Goal: Task Accomplishment & Management: Manage account settings

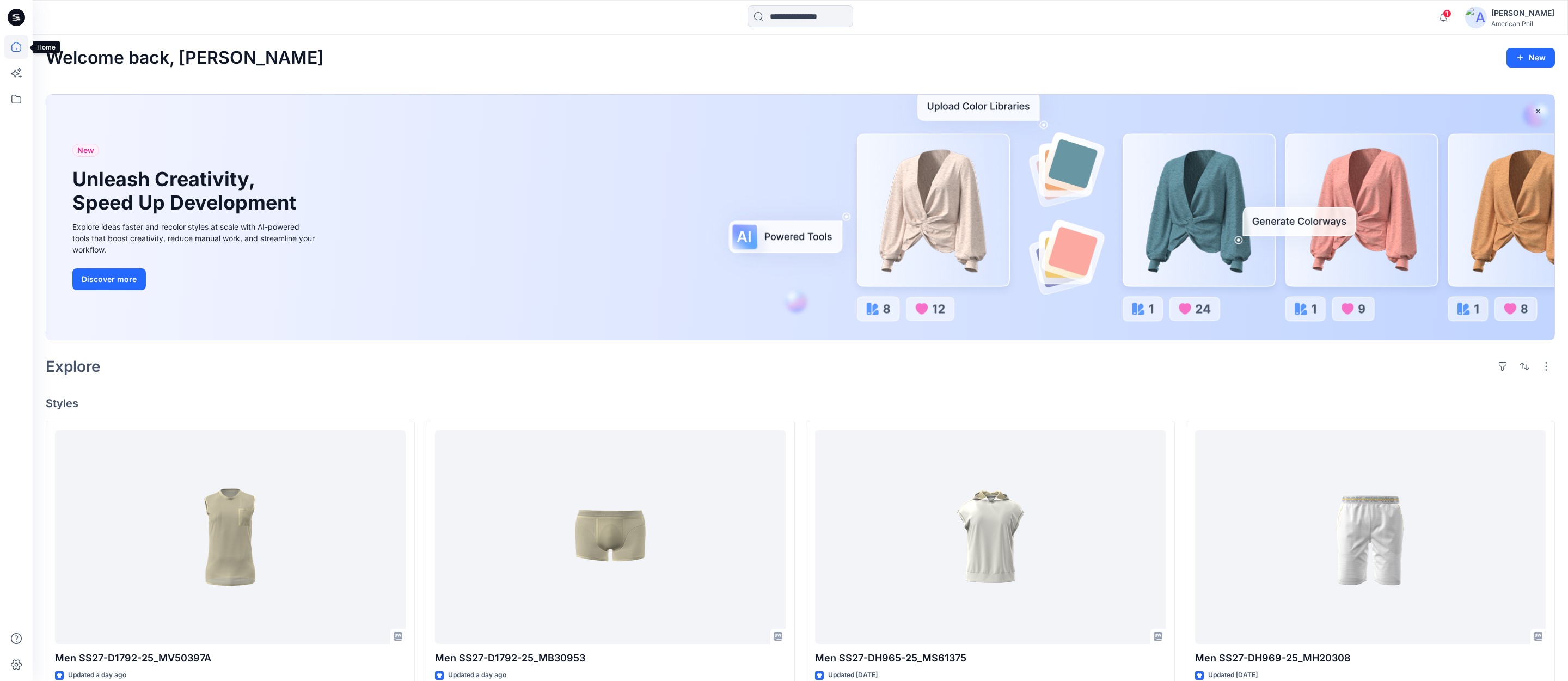
click at [16, 46] on icon at bounding box center [15, 46] width 24 height 24
click at [1450, 16] on span "1" at bounding box center [1447, 13] width 9 height 9
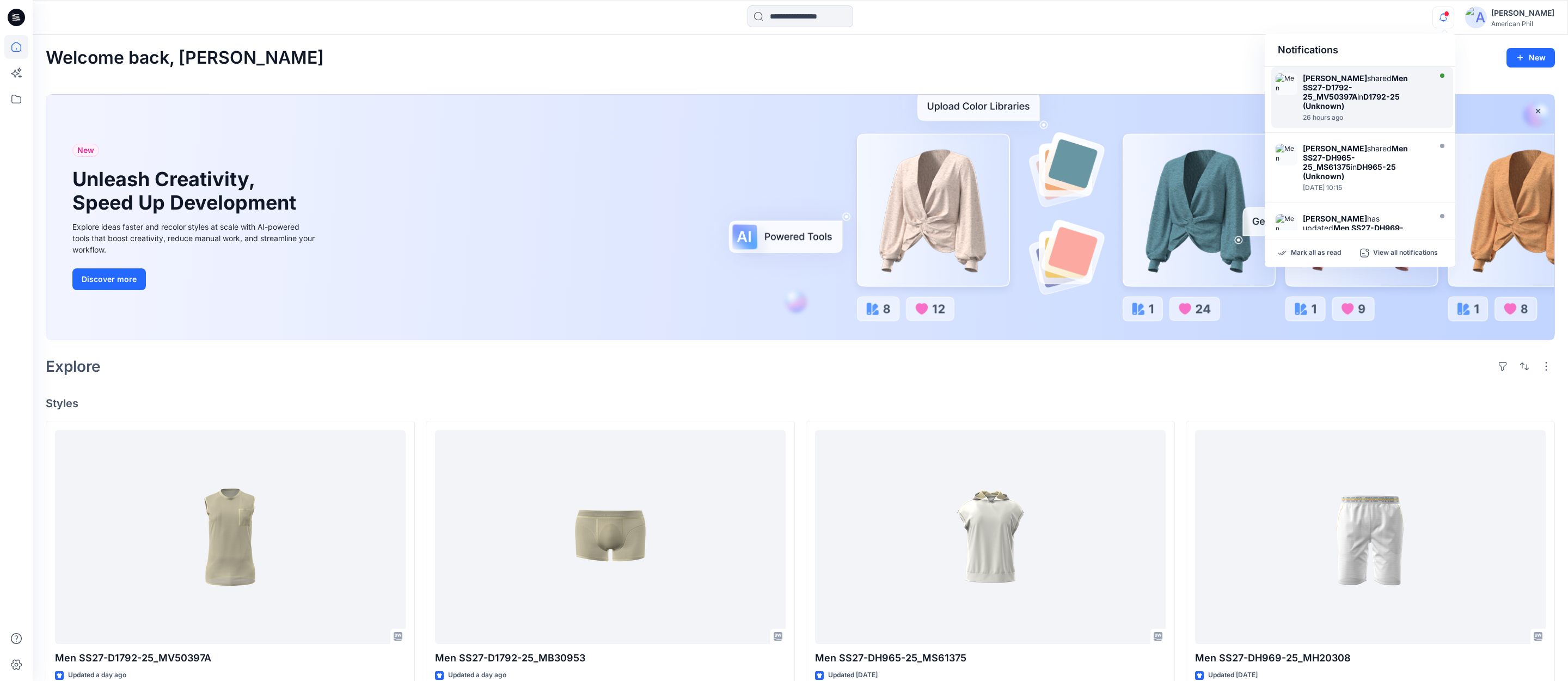
click at [1340, 89] on strong "Men SS27-D1792-25_MV50397A" at bounding box center [1355, 87] width 105 height 28
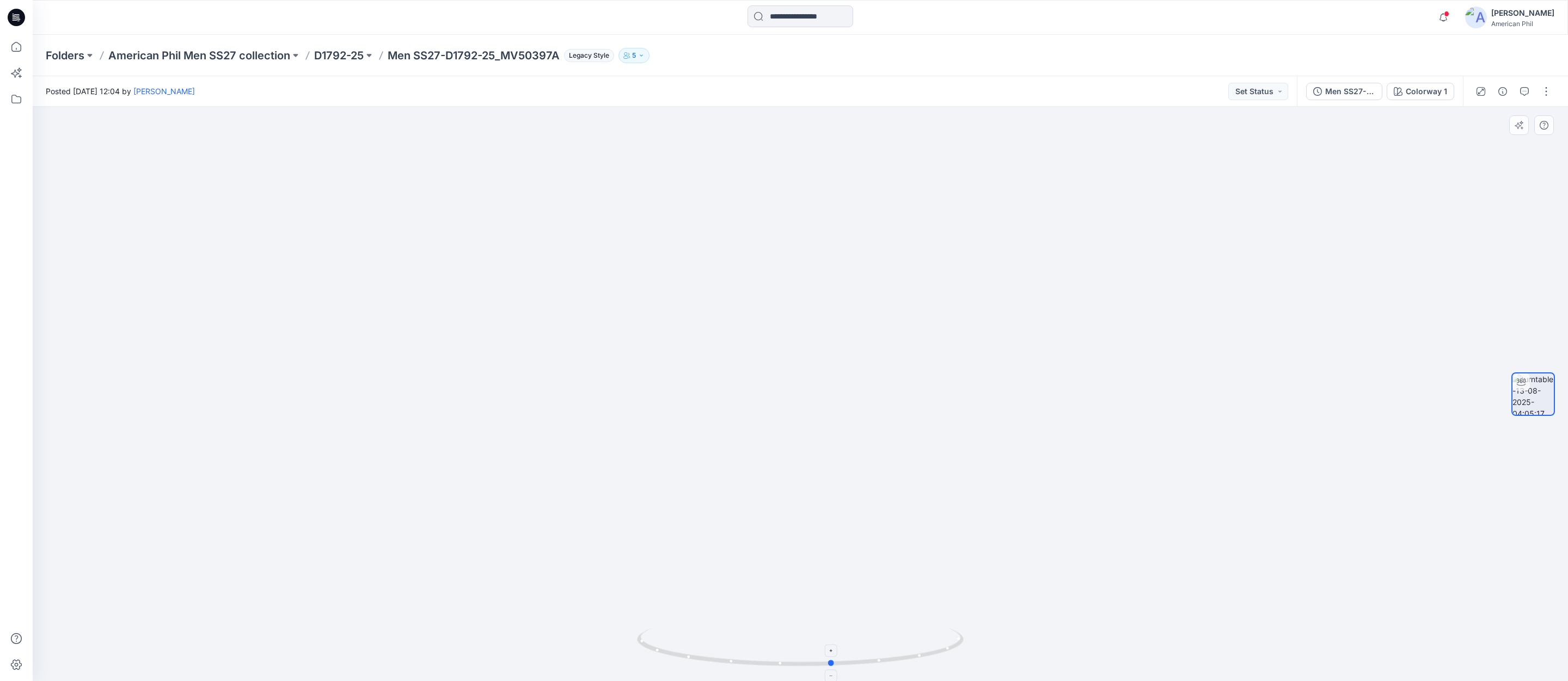
drag, startPoint x: 846, startPoint y: 662, endPoint x: 878, endPoint y: 666, distance: 32.2
click at [878, 666] on icon at bounding box center [801, 648] width 329 height 41
drag, startPoint x: 821, startPoint y: 657, endPoint x: 788, endPoint y: 614, distance: 54.2
click at [788, 614] on div at bounding box center [800, 393] width 1535 height 575
drag, startPoint x: 882, startPoint y: 546, endPoint x: 836, endPoint y: 661, distance: 123.9
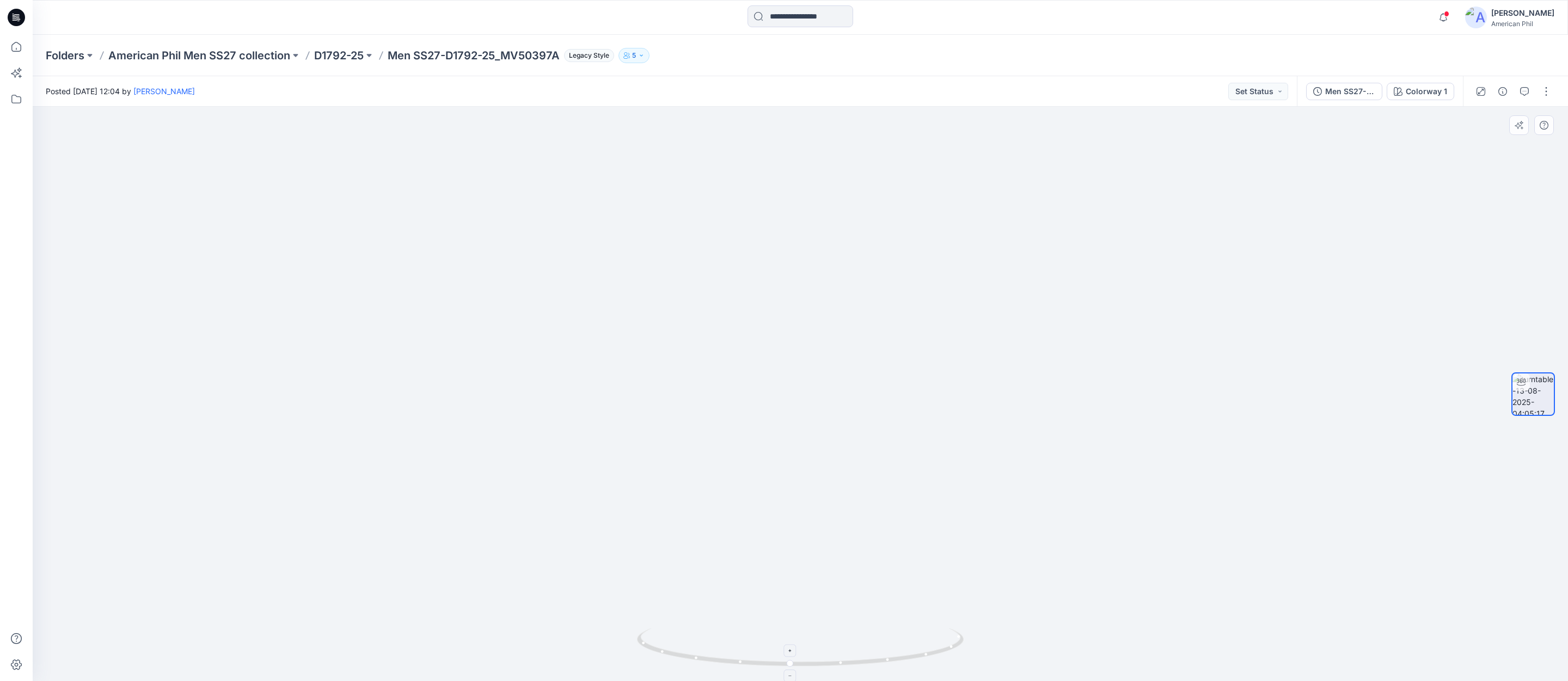
click at [836, 661] on div at bounding box center [800, 393] width 1535 height 575
drag, startPoint x: 901, startPoint y: 566, endPoint x: 908, endPoint y: 596, distance: 30.8
click at [908, 596] on img at bounding box center [800, 358] width 942 height 646
click at [1447, 16] on span at bounding box center [1446, 13] width 6 height 6
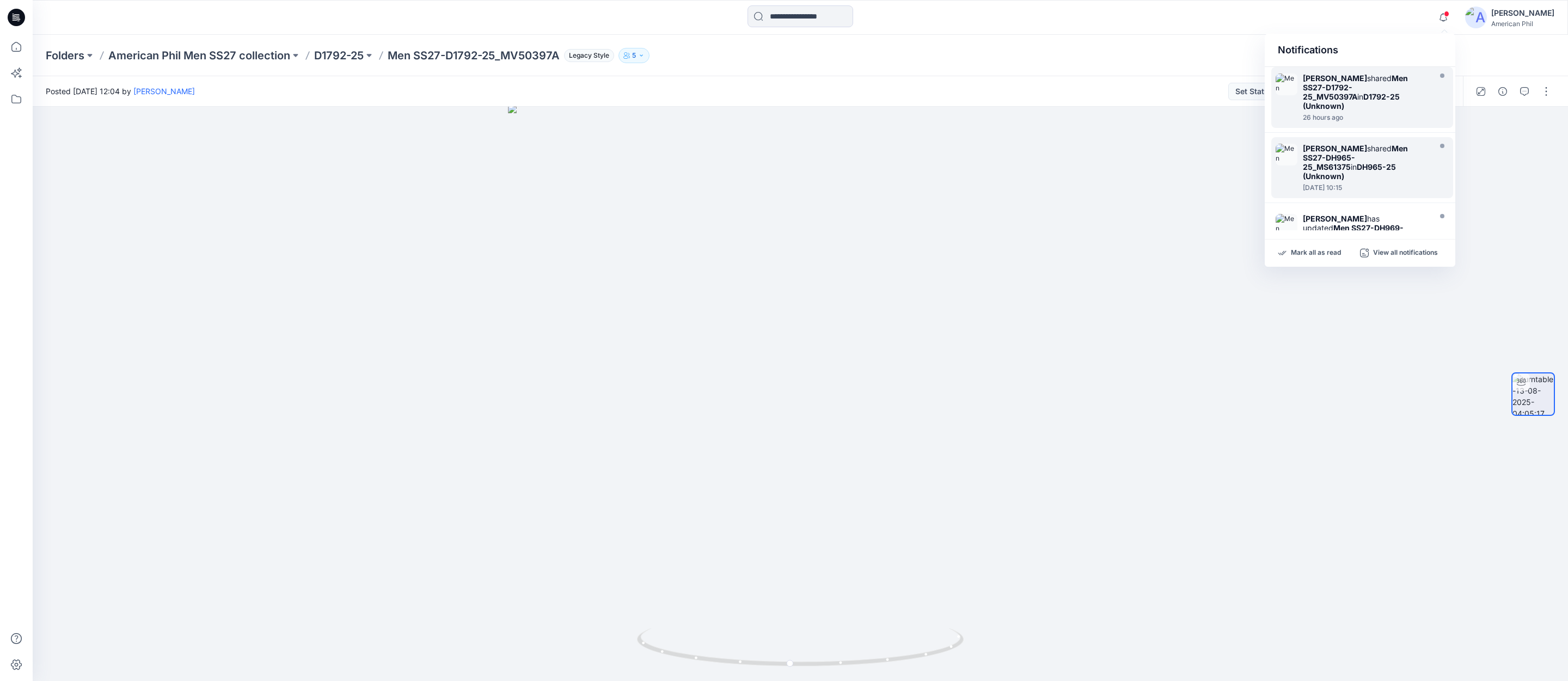
click at [1334, 154] on strong "Men SS27-DH965-25_MS61375" at bounding box center [1355, 158] width 105 height 28
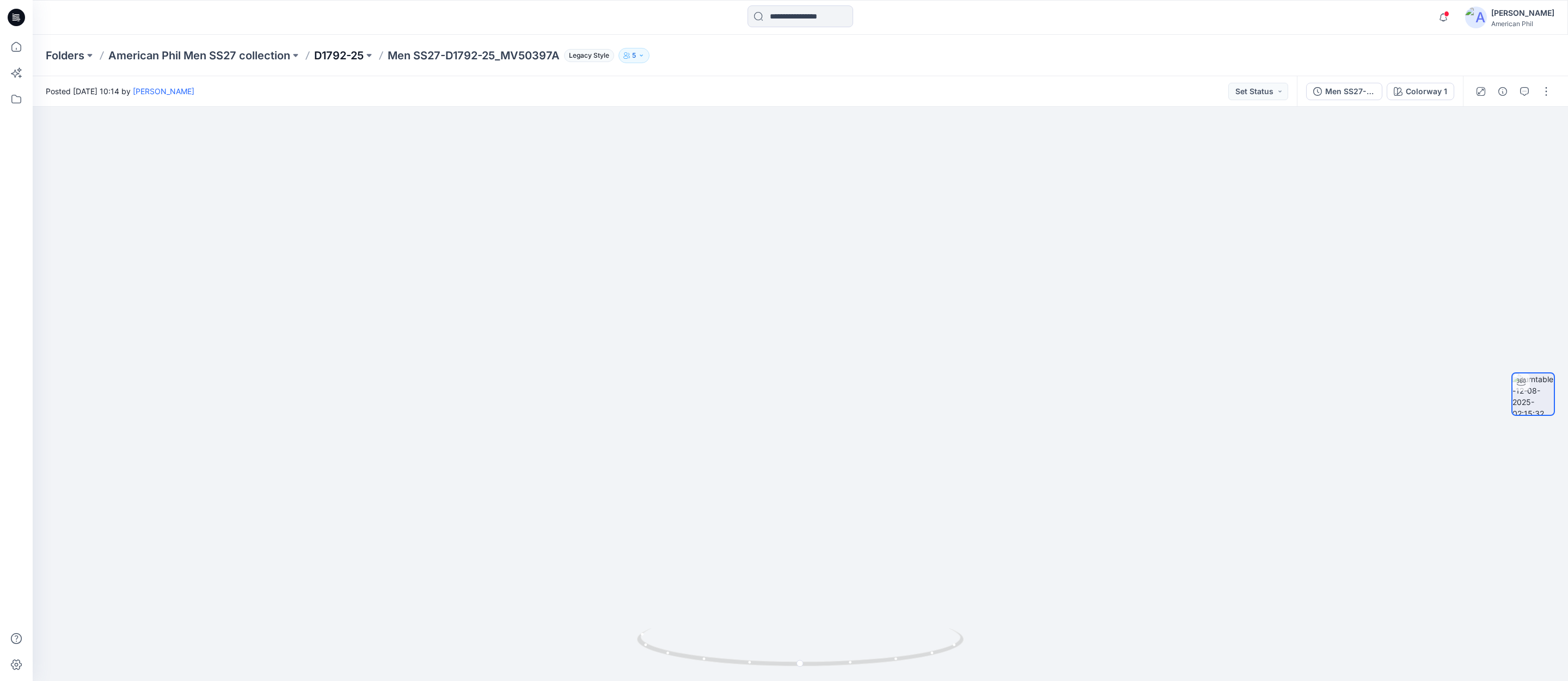
click at [342, 55] on p "D1792-25" at bounding box center [338, 55] width 50 height 15
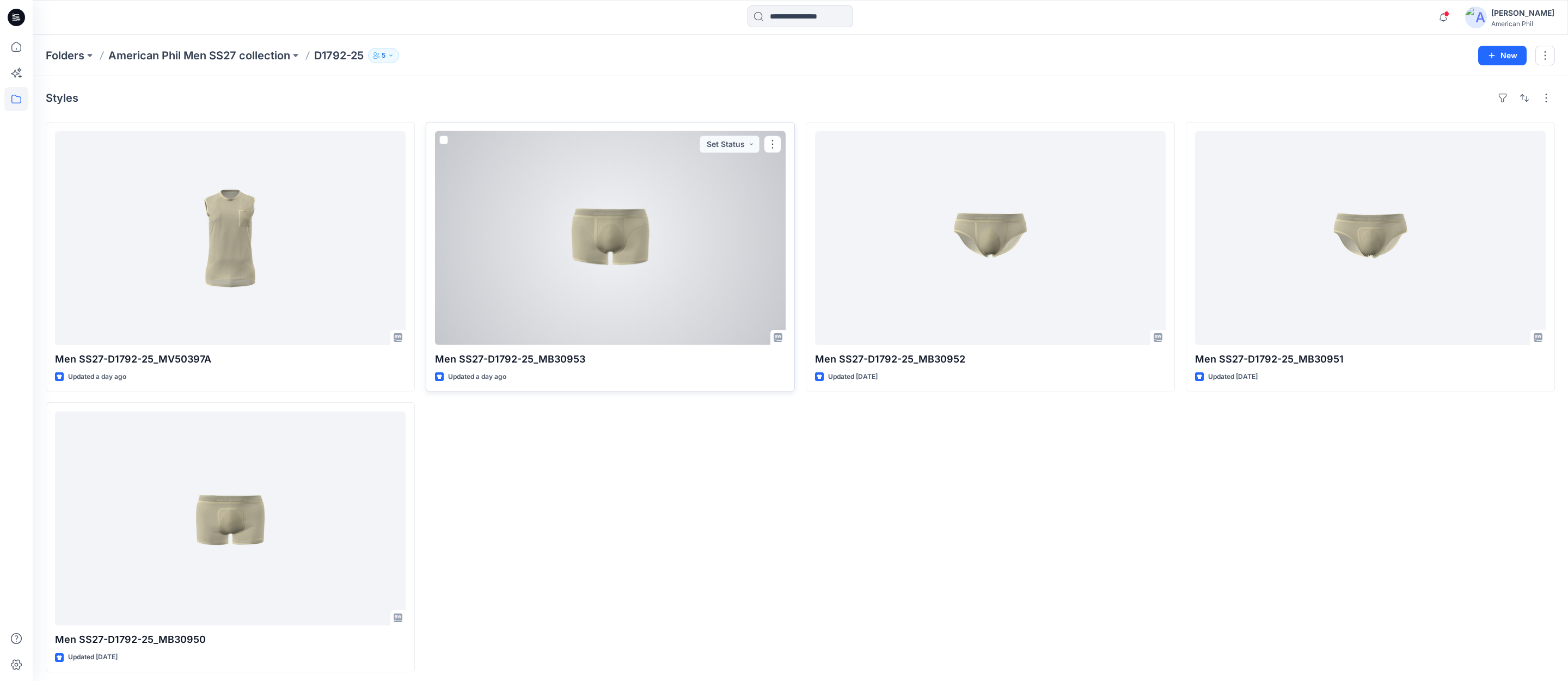
click at [620, 241] on div at bounding box center [610, 237] width 350 height 214
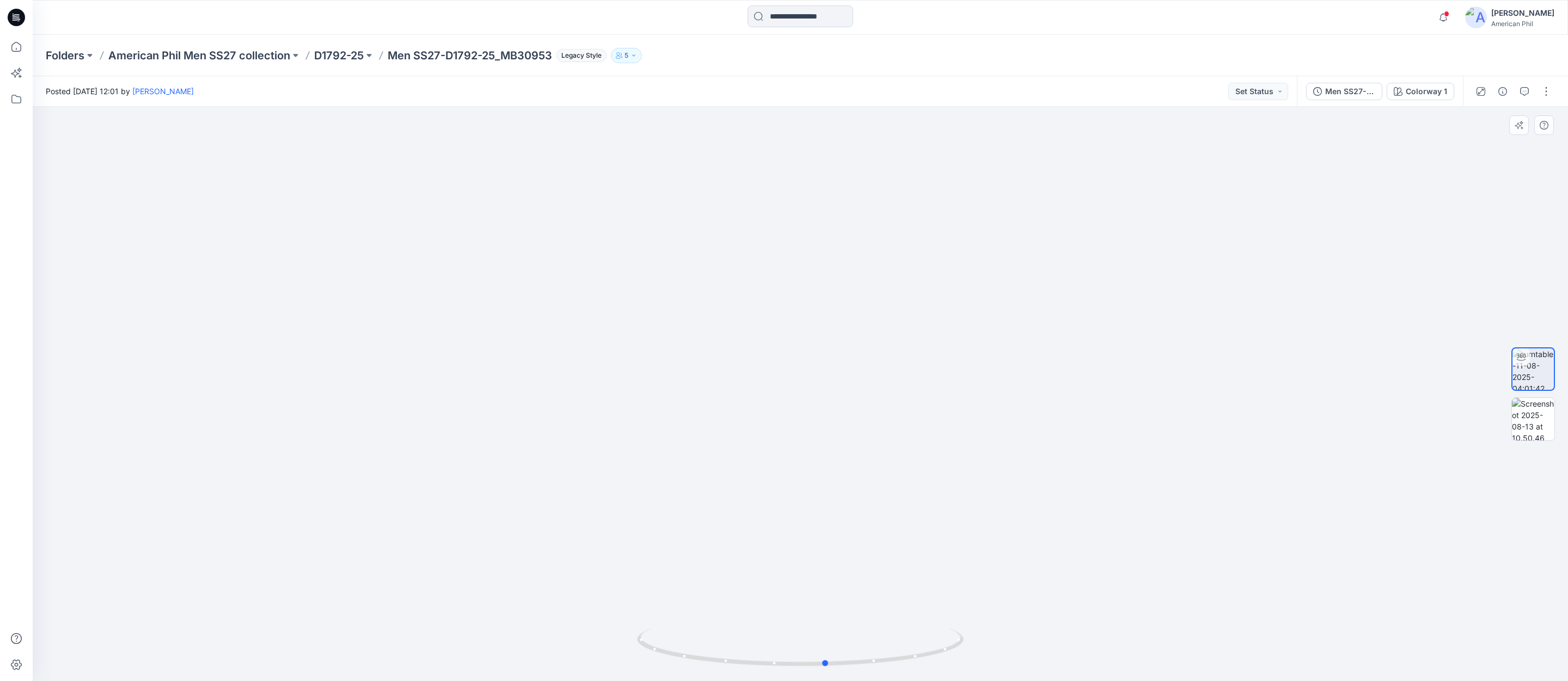
drag, startPoint x: 801, startPoint y: 664, endPoint x: 1149, endPoint y: 588, distance: 356.2
click at [1152, 588] on div at bounding box center [800, 393] width 1535 height 575
click at [1528, 423] on img at bounding box center [1533, 419] width 42 height 42
click at [1532, 367] on img at bounding box center [1533, 369] width 42 height 42
click at [845, 371] on img at bounding box center [800, 304] width 932 height 753
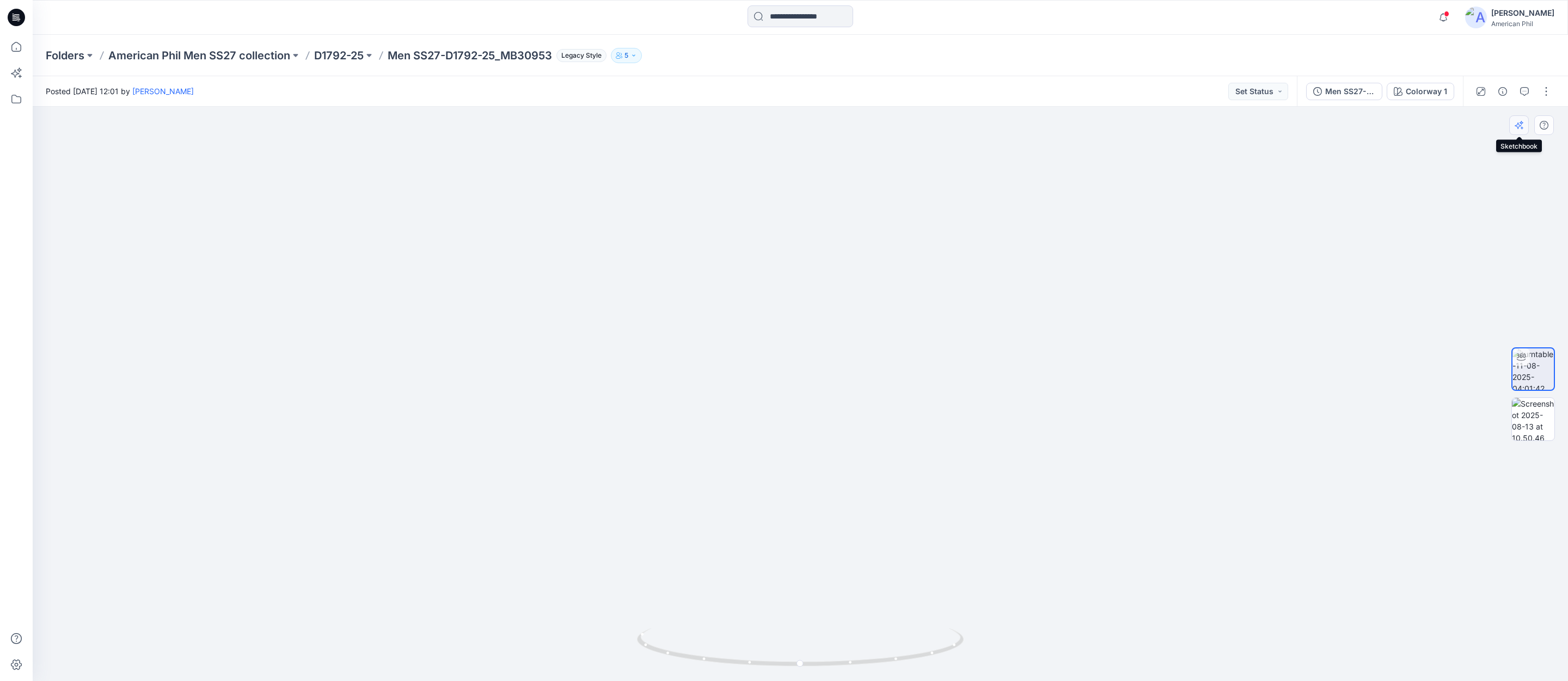
click at [1523, 128] on icon "button" at bounding box center [1518, 125] width 9 height 9
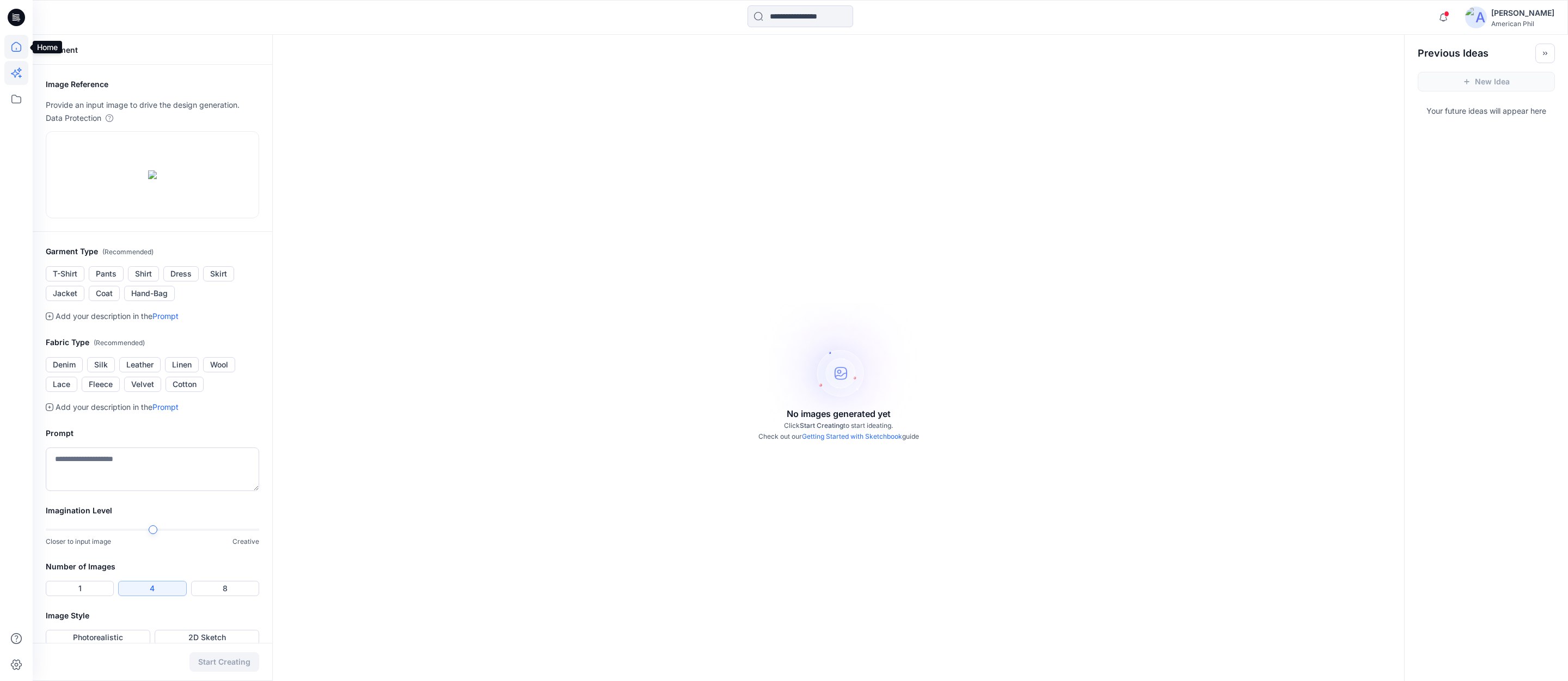
click at [15, 49] on icon at bounding box center [15, 46] width 24 height 24
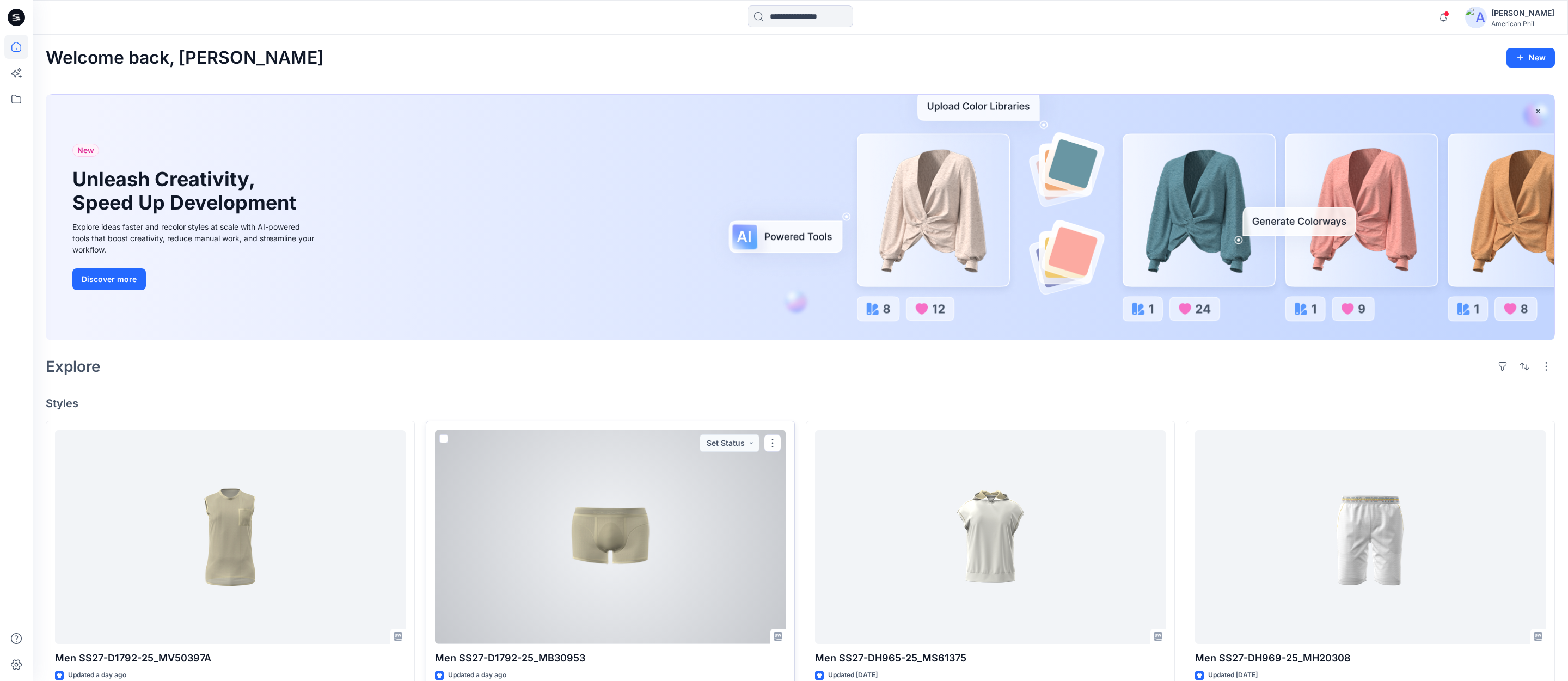
click at [609, 543] on div at bounding box center [610, 536] width 350 height 214
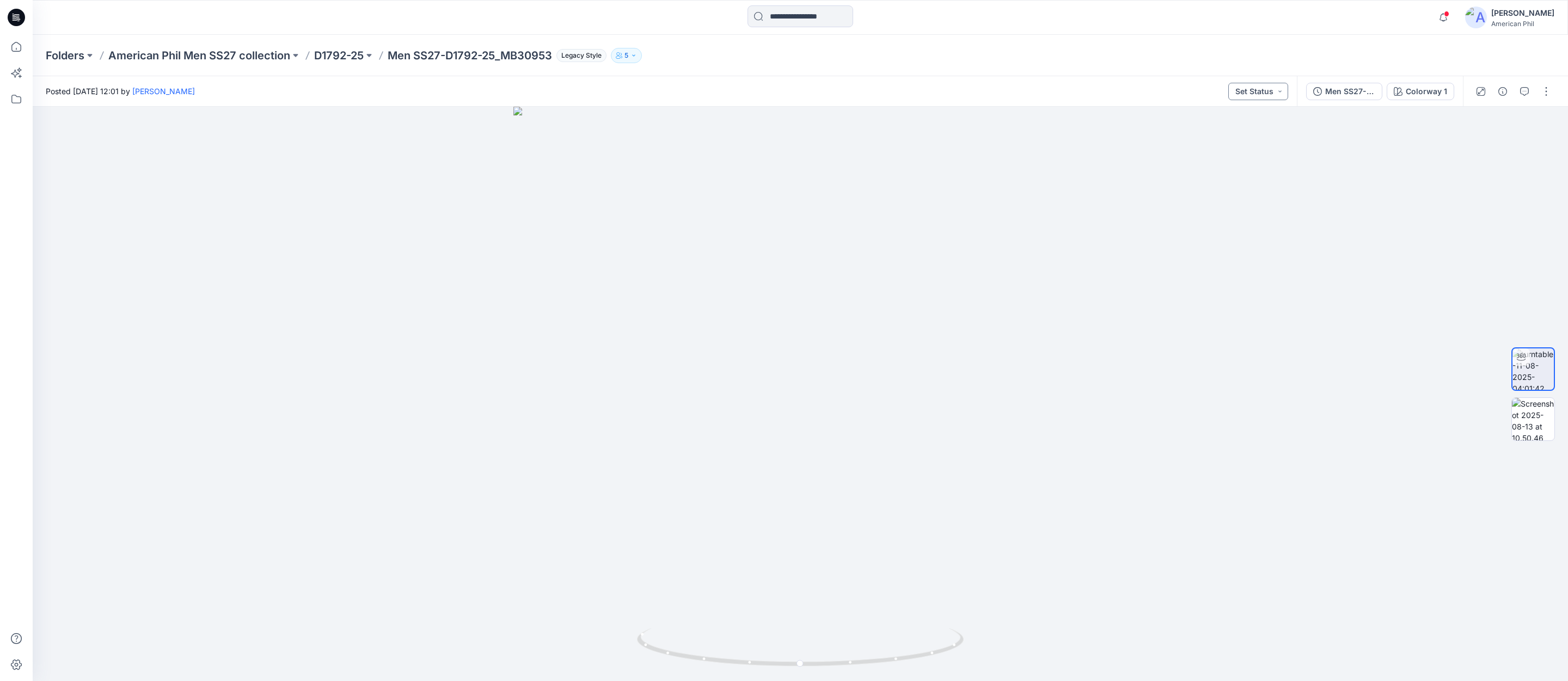
click at [1279, 93] on button "Set Status" at bounding box center [1258, 91] width 60 height 17
click at [1222, 165] on p "Rejected" at bounding box center [1227, 166] width 32 height 14
click at [343, 55] on p "D1792-25" at bounding box center [338, 55] width 50 height 15
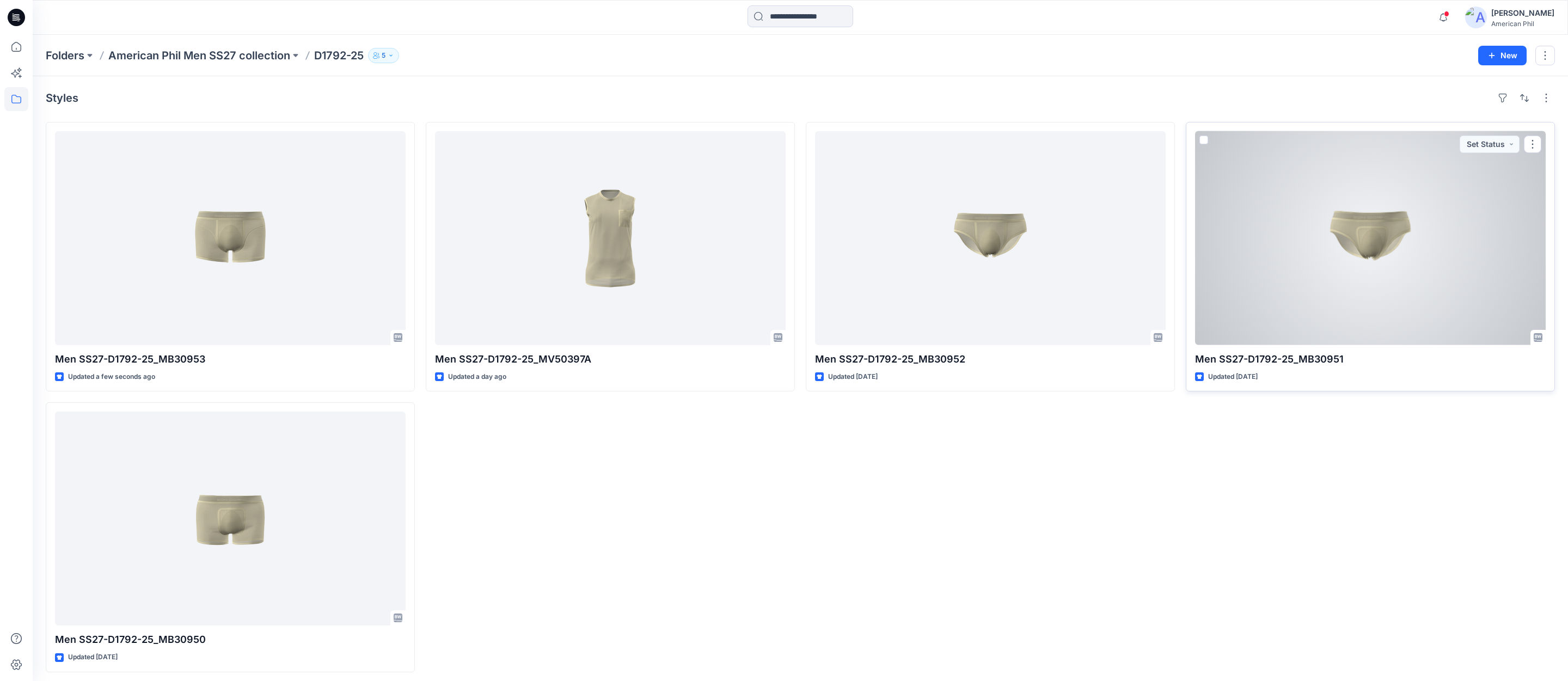
click at [1378, 248] on div at bounding box center [1370, 237] width 350 height 214
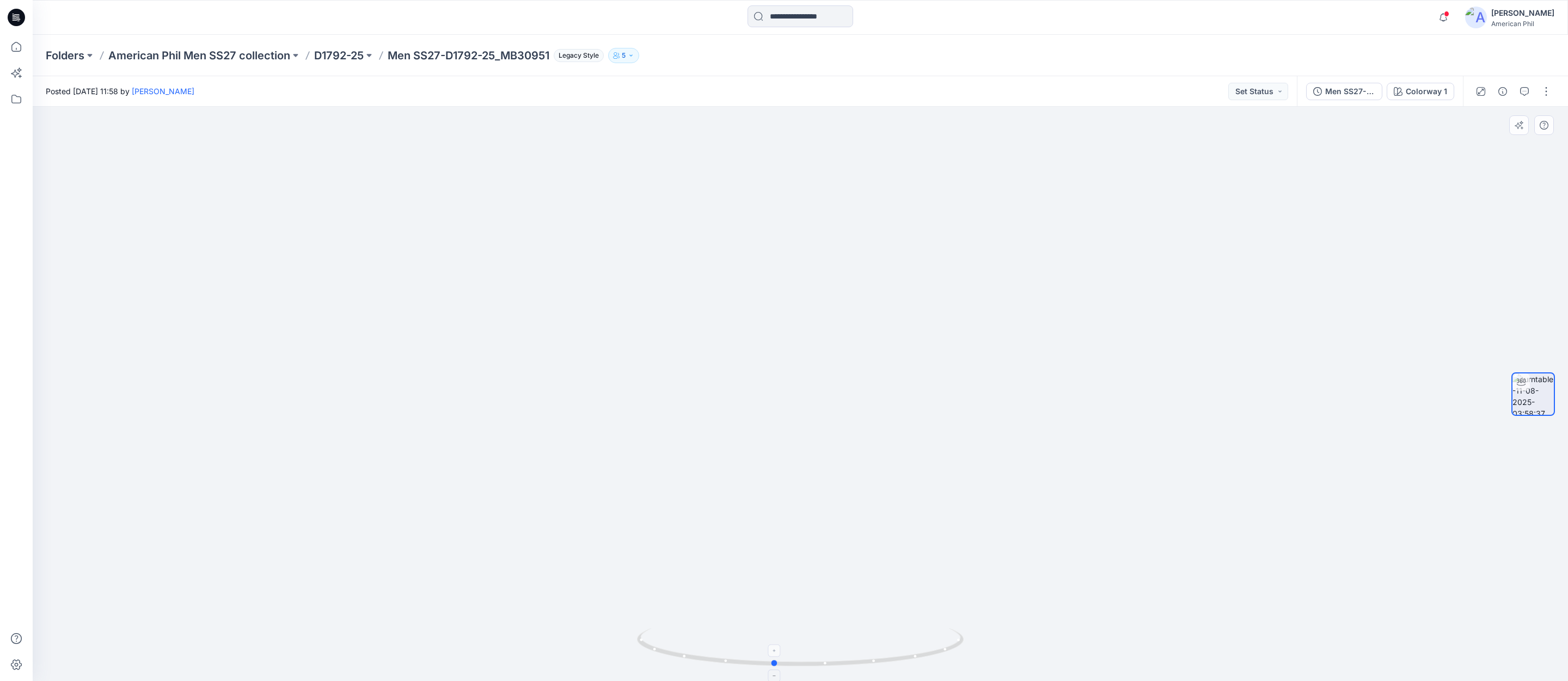
drag, startPoint x: 797, startPoint y: 664, endPoint x: 771, endPoint y: 631, distance: 42.0
click at [771, 631] on icon at bounding box center [801, 648] width 329 height 41
click at [326, 55] on p "D1792-25" at bounding box center [338, 55] width 50 height 15
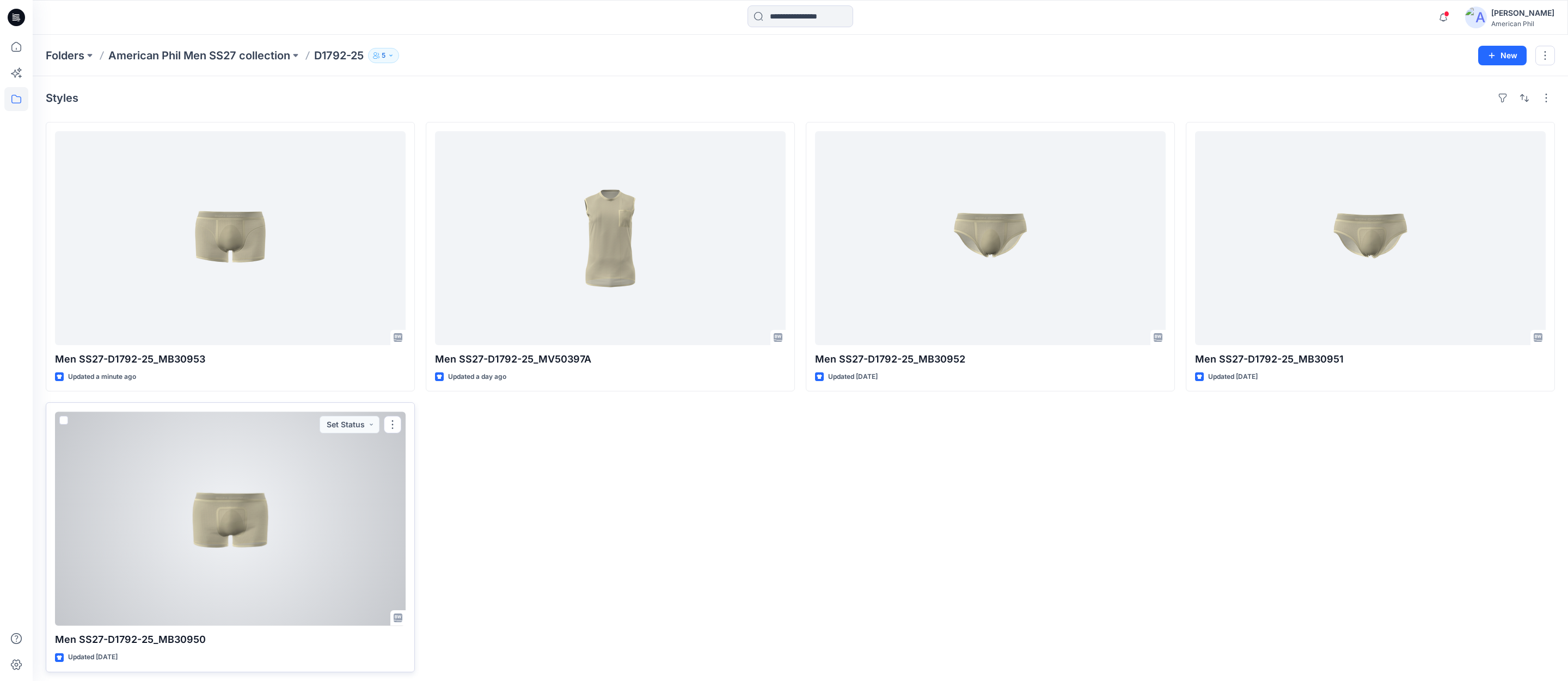
click at [232, 524] on div at bounding box center [230, 518] width 350 height 214
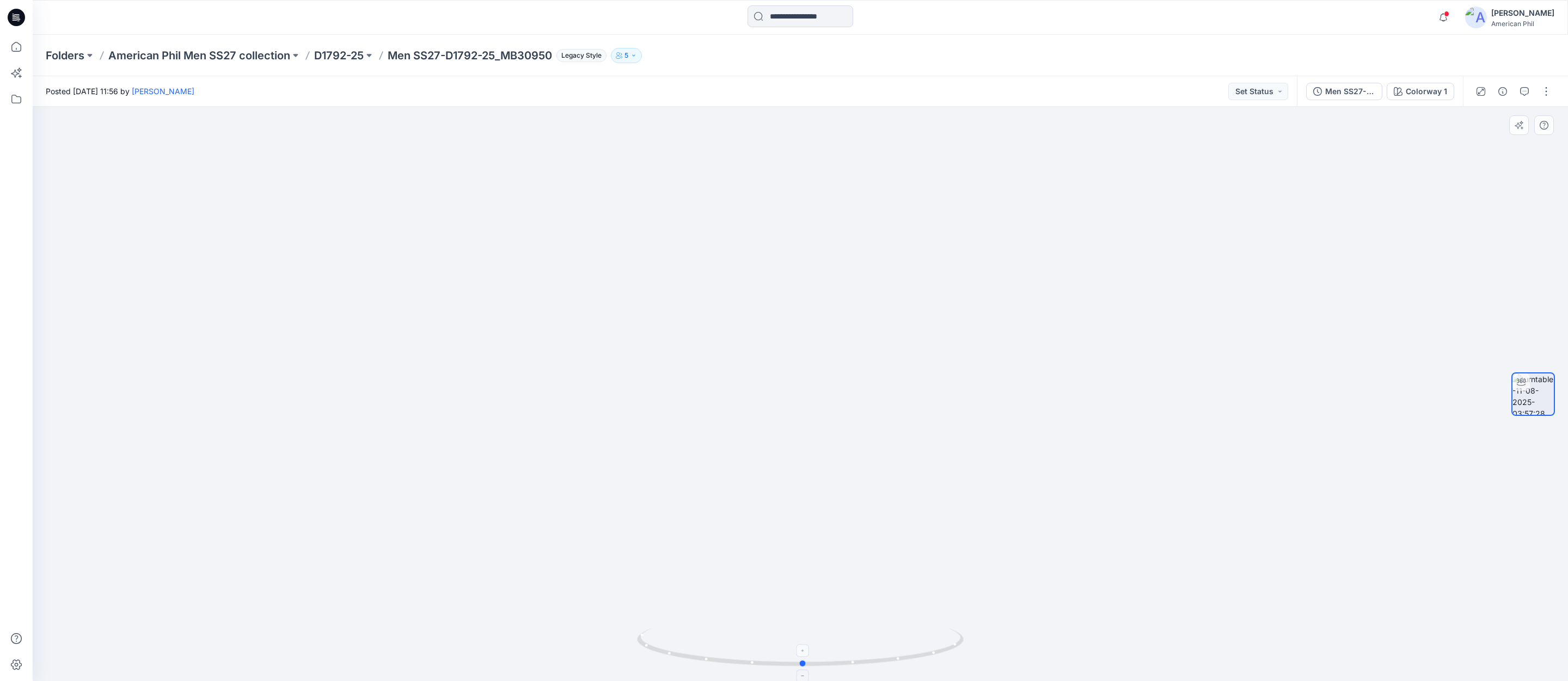
drag, startPoint x: 791, startPoint y: 669, endPoint x: 793, endPoint y: 640, distance: 29.1
click at [793, 640] on icon at bounding box center [801, 648] width 329 height 41
click at [206, 57] on p "American Phil Men SS27 collection" at bounding box center [199, 55] width 182 height 15
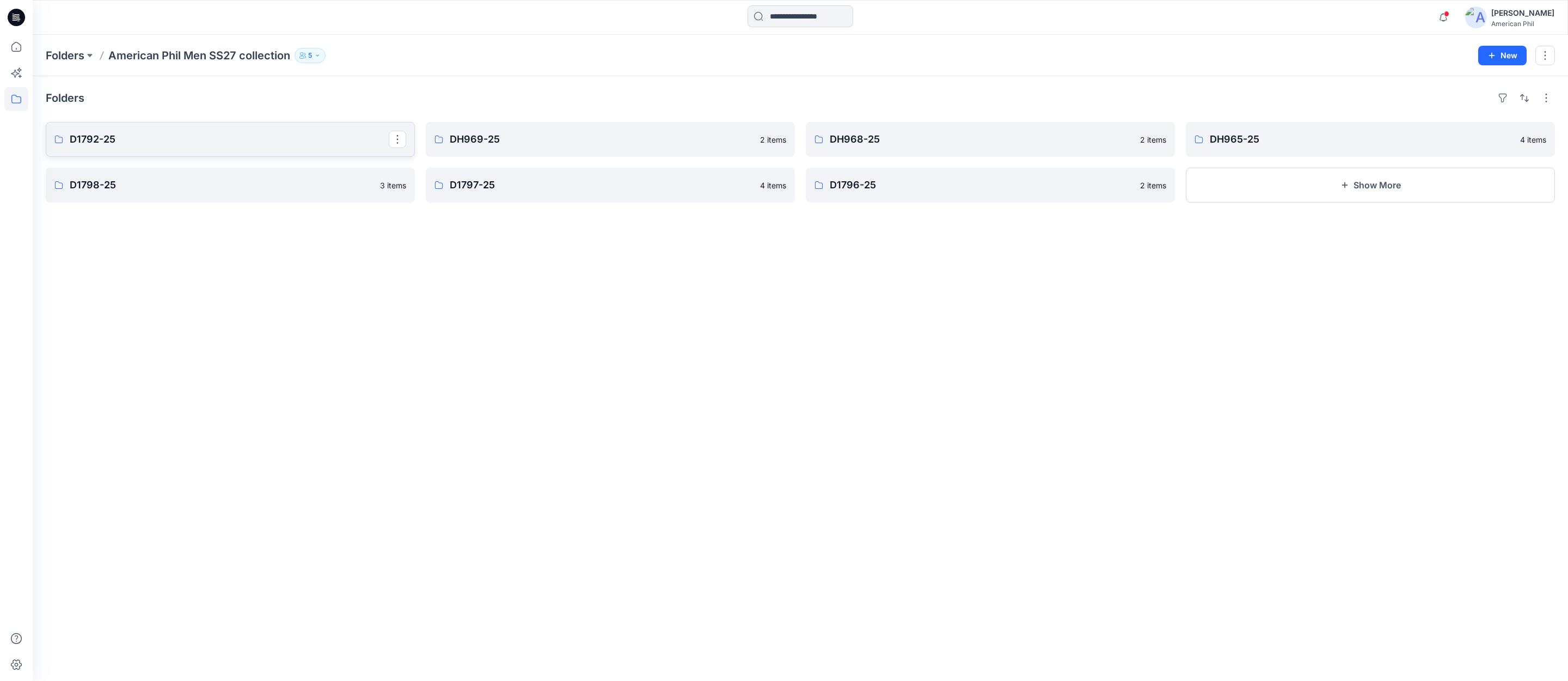
click at [212, 141] on p "D1792-25" at bounding box center [229, 139] width 319 height 15
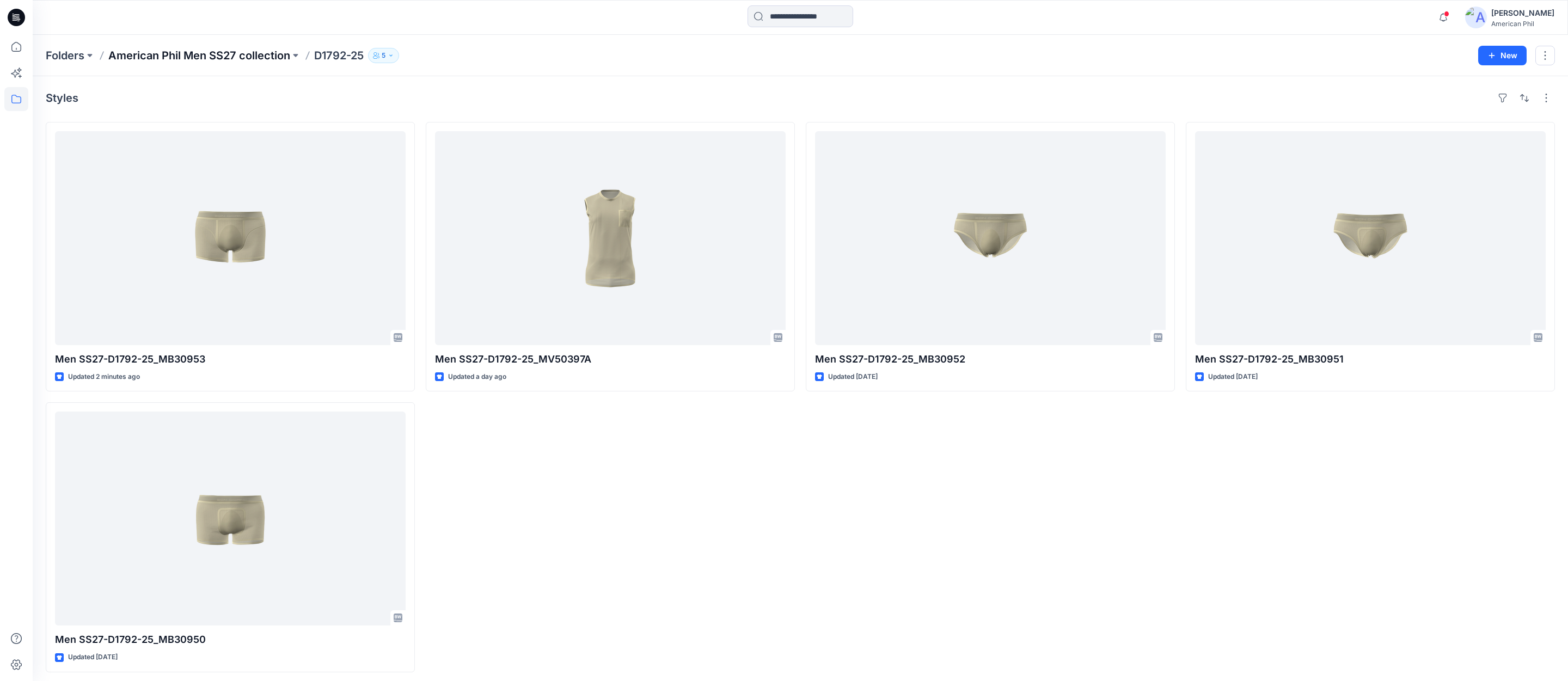
click at [214, 54] on p "American Phil Men SS27 collection" at bounding box center [199, 55] width 182 height 15
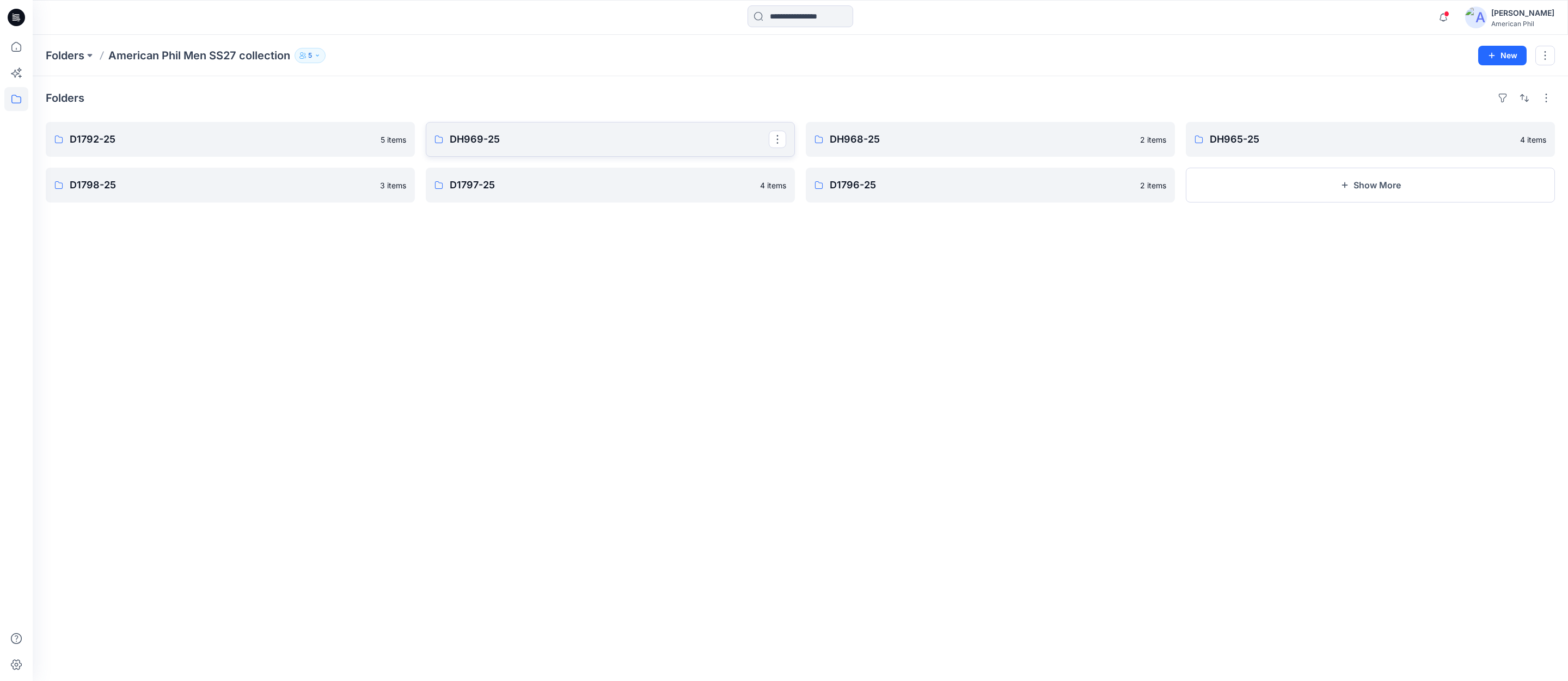
click at [609, 138] on p "DH969-25" at bounding box center [609, 139] width 319 height 15
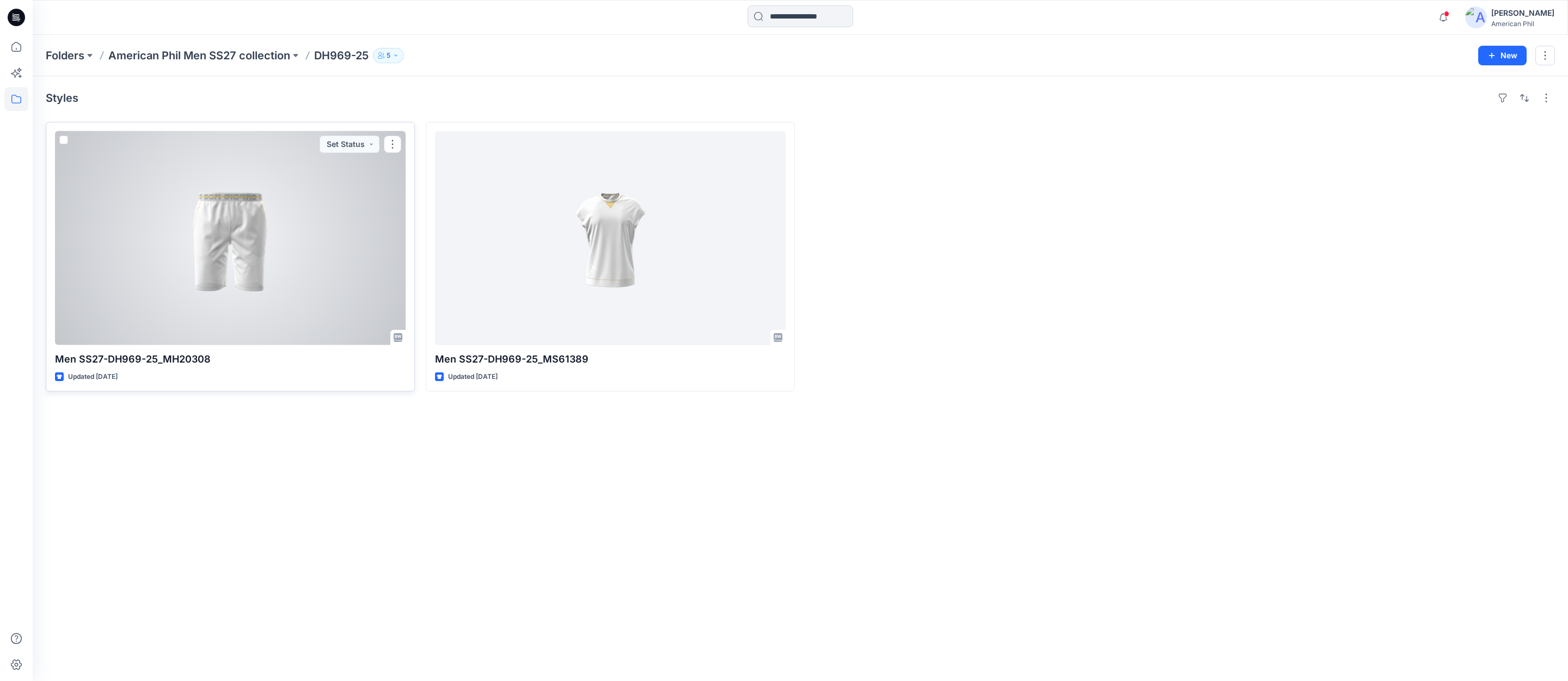
click at [235, 238] on div at bounding box center [230, 237] width 350 height 214
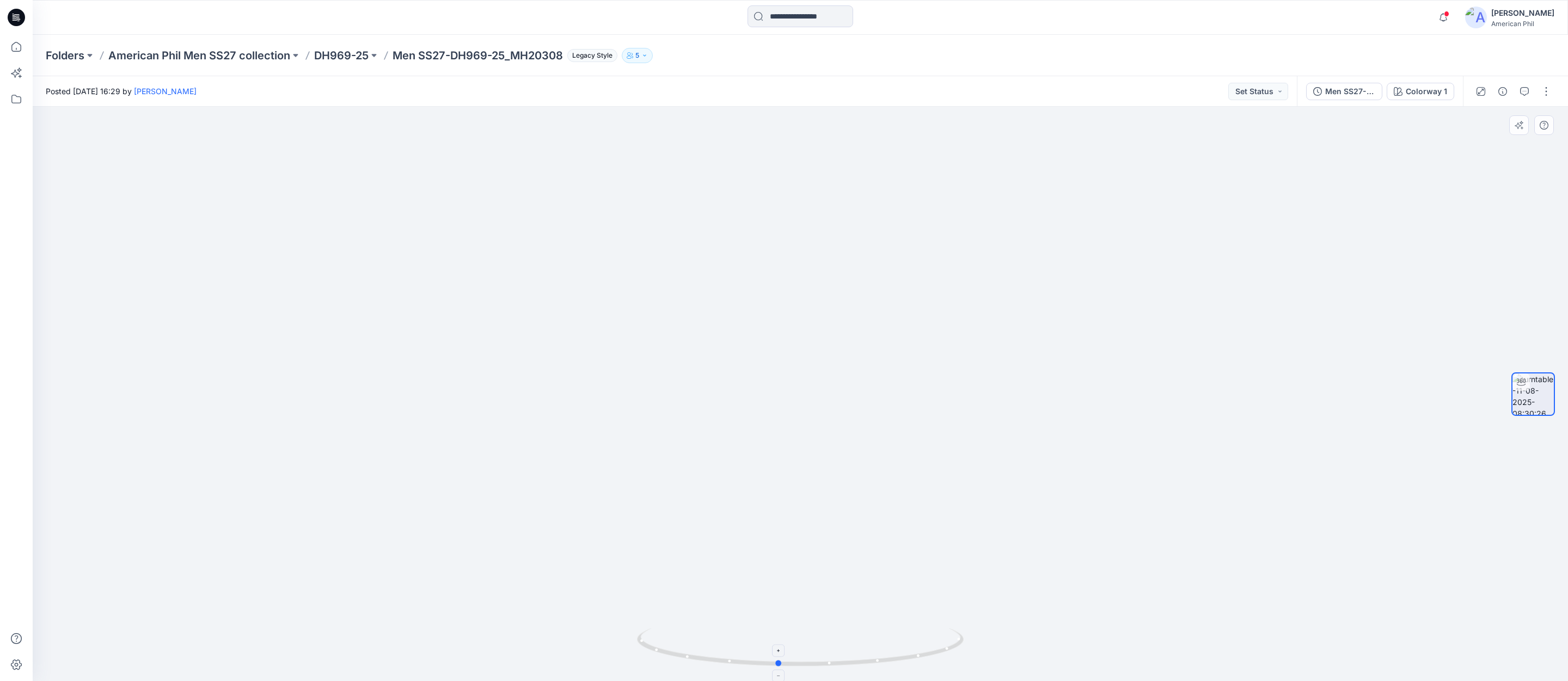
drag, startPoint x: 810, startPoint y: 664, endPoint x: 788, endPoint y: 640, distance: 32.6
click at [788, 640] on icon at bounding box center [801, 648] width 329 height 41
click at [1501, 93] on icon "button" at bounding box center [1502, 91] width 9 height 9
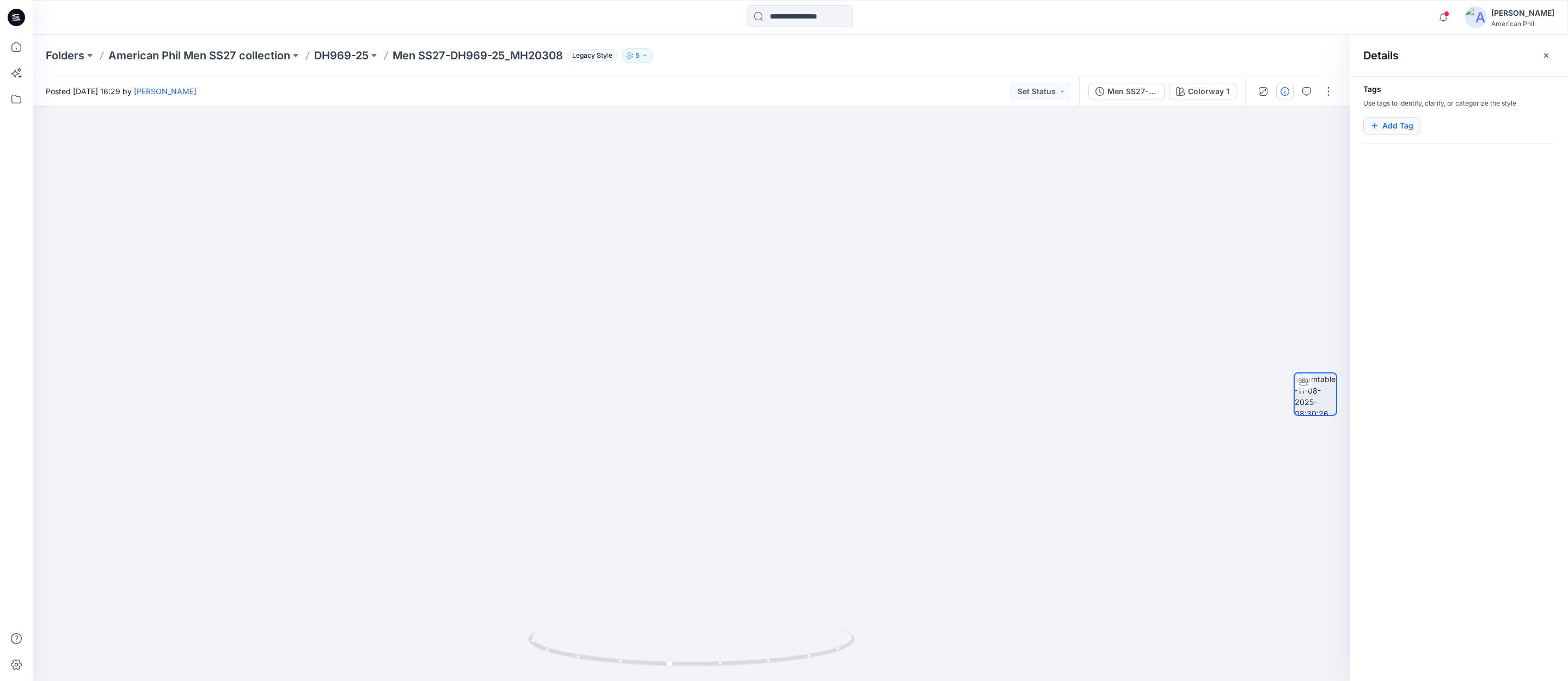
click at [1395, 129] on button "Add Tag" at bounding box center [1392, 125] width 57 height 17
click at [784, 173] on img at bounding box center [691, 374] width 654 height 614
click at [1400, 127] on button "Add Tag" at bounding box center [1392, 125] width 57 height 17
click at [842, 170] on img at bounding box center [691, 374] width 654 height 614
click at [1306, 93] on icon "button" at bounding box center [1306, 91] width 9 height 9
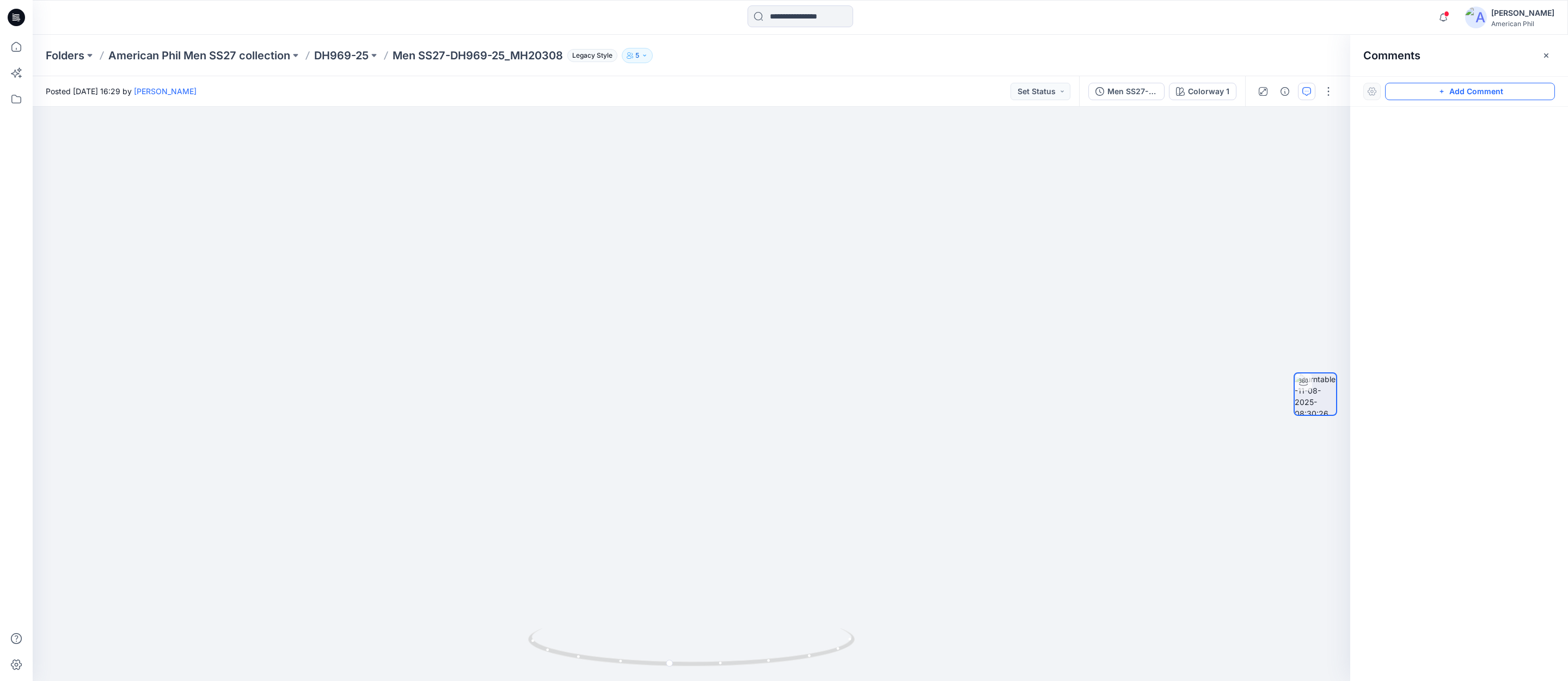
click at [1468, 93] on button "Add Comment" at bounding box center [1470, 91] width 170 height 17
click at [849, 170] on div "1" at bounding box center [691, 393] width 1318 height 575
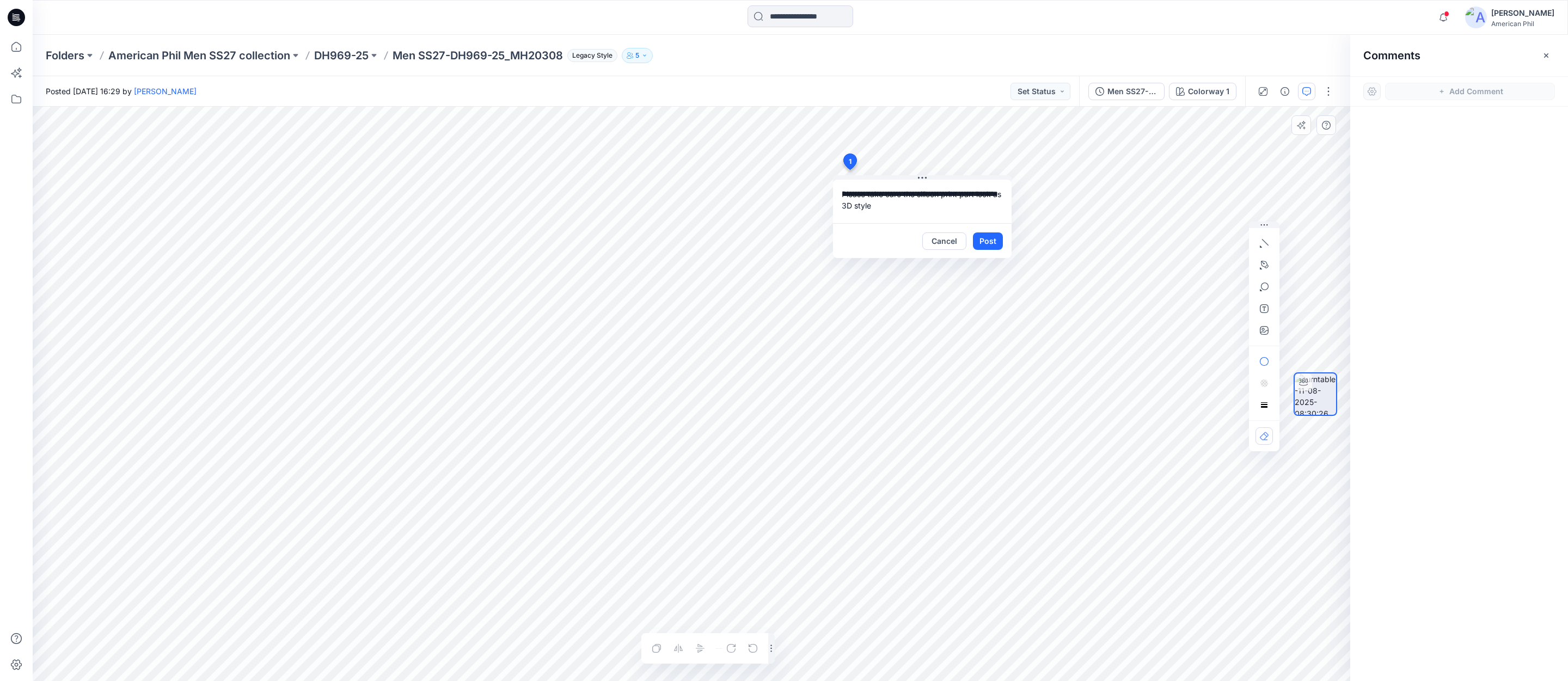
type textarea "**********"
click at [985, 240] on button "Post" at bounding box center [988, 241] width 30 height 17
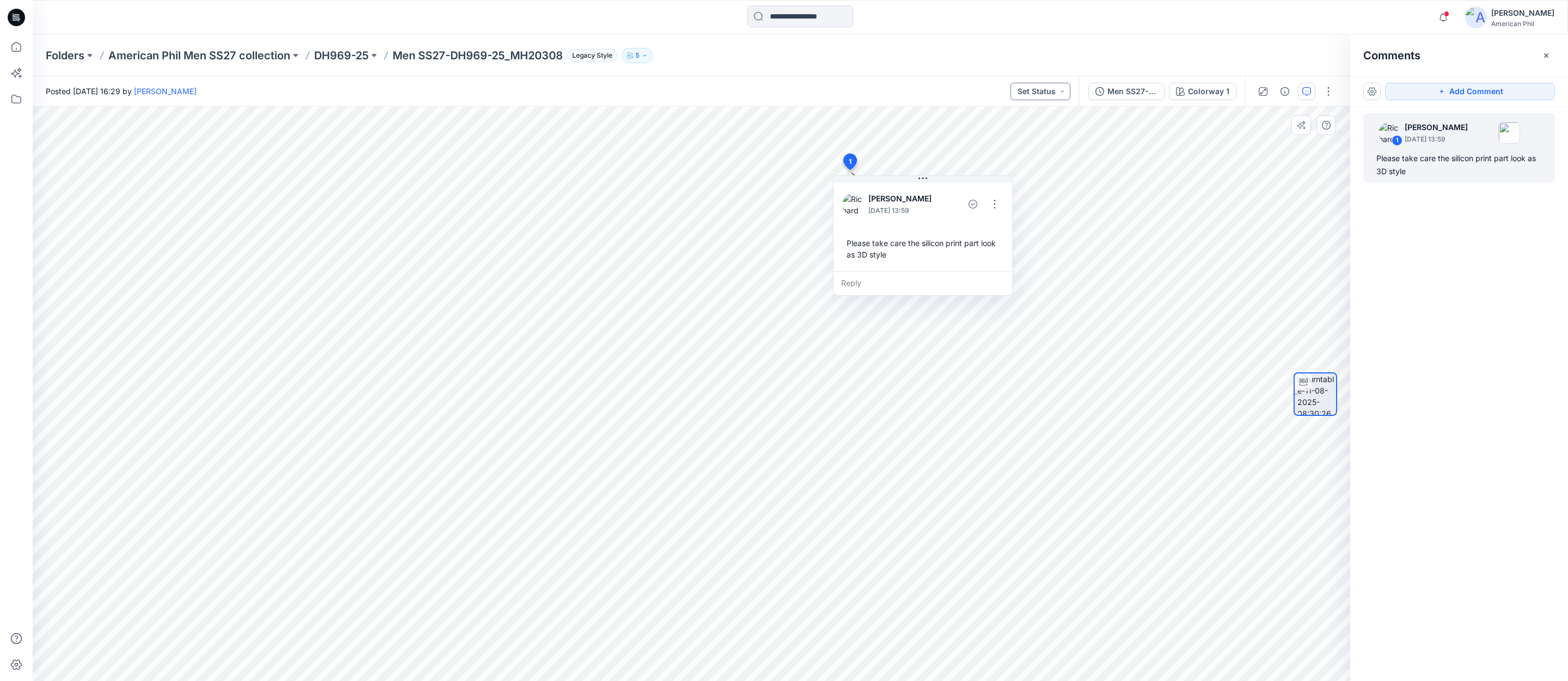
click at [1062, 93] on button "Set Status" at bounding box center [1040, 91] width 60 height 17
click at [1006, 143] on p "Accepted" at bounding box center [1011, 141] width 36 height 14
click at [344, 55] on p "DH969-25" at bounding box center [341, 55] width 54 height 15
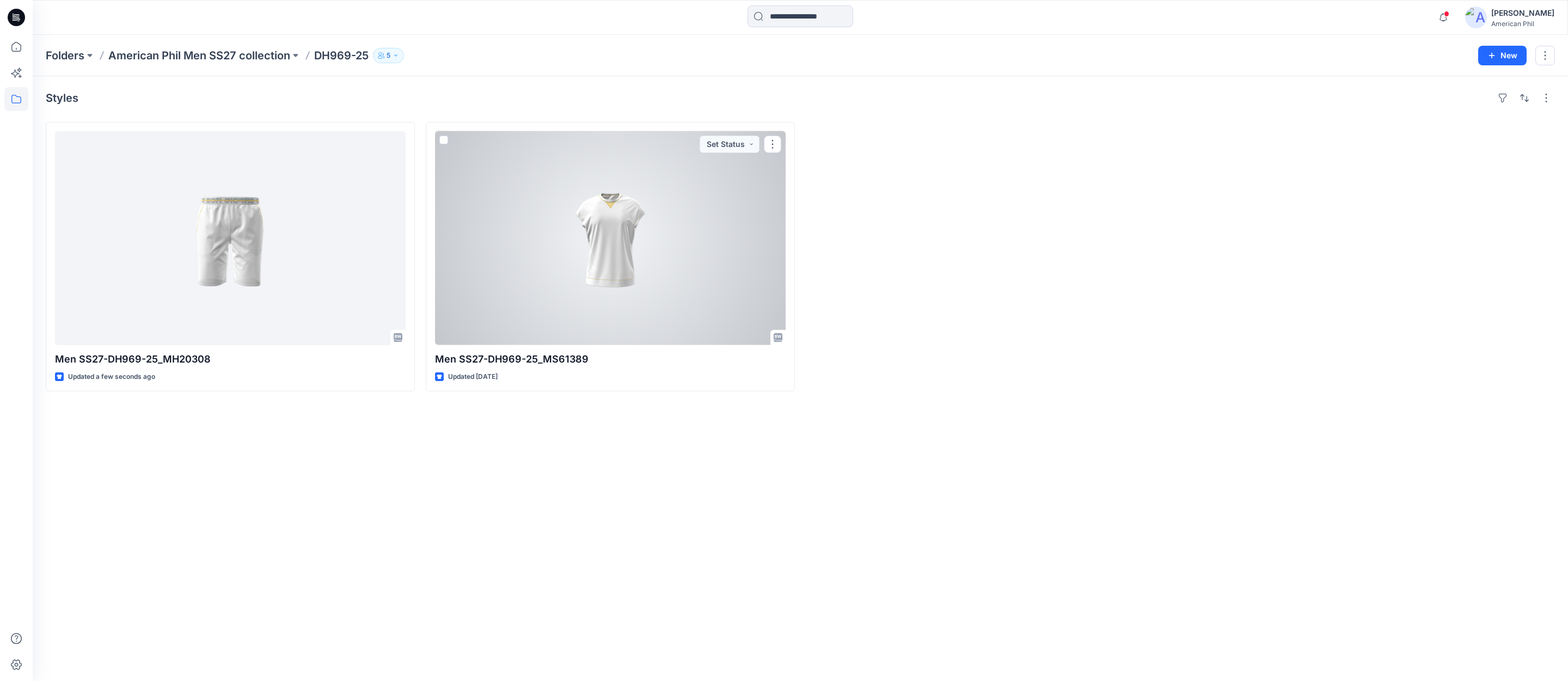
click at [619, 230] on div at bounding box center [610, 237] width 350 height 214
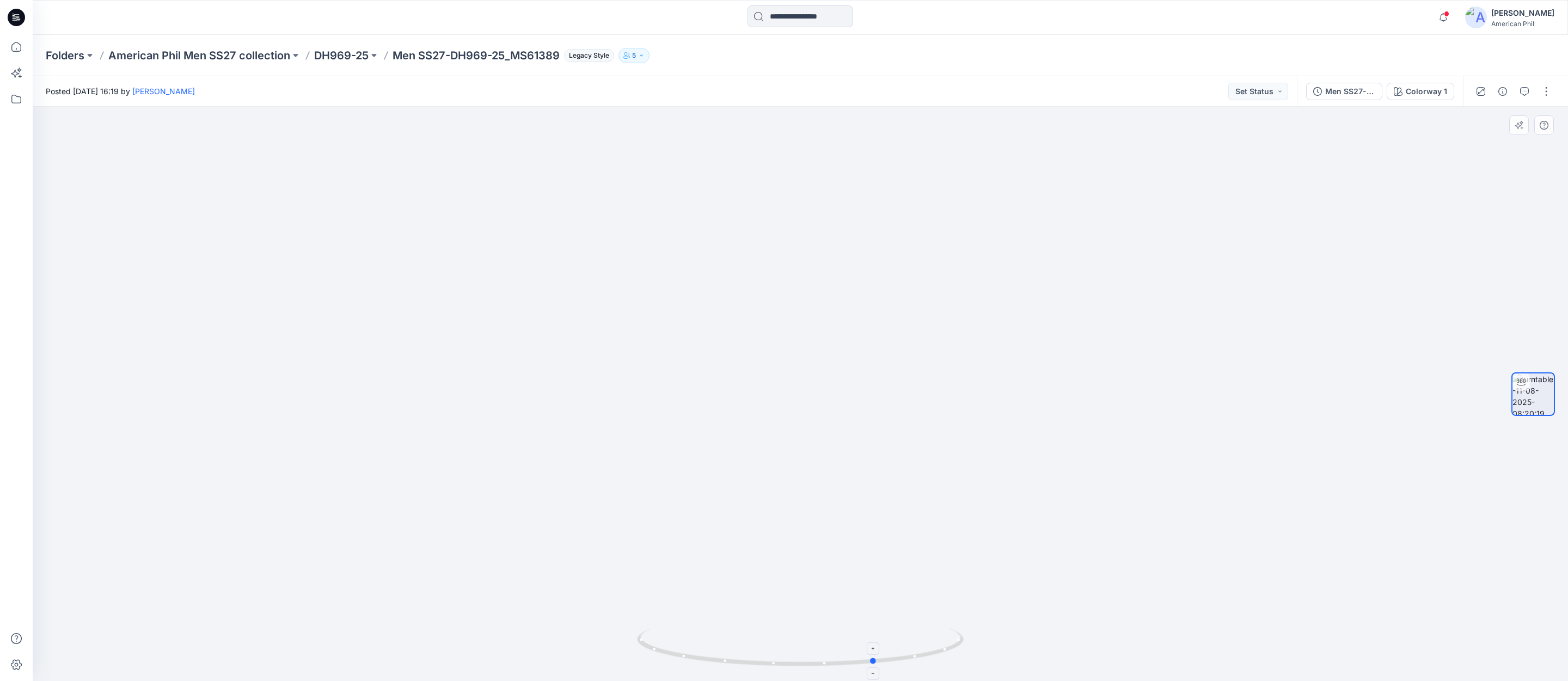
drag, startPoint x: 805, startPoint y: 662, endPoint x: 891, endPoint y: 636, distance: 89.8
click at [880, 653] on icon at bounding box center [801, 648] width 329 height 41
click at [1282, 93] on button "Set Status" at bounding box center [1258, 91] width 60 height 17
click at [1226, 141] on p "Accepted" at bounding box center [1229, 141] width 36 height 14
click at [180, 55] on p "American Phil Men SS27 collection" at bounding box center [199, 55] width 182 height 15
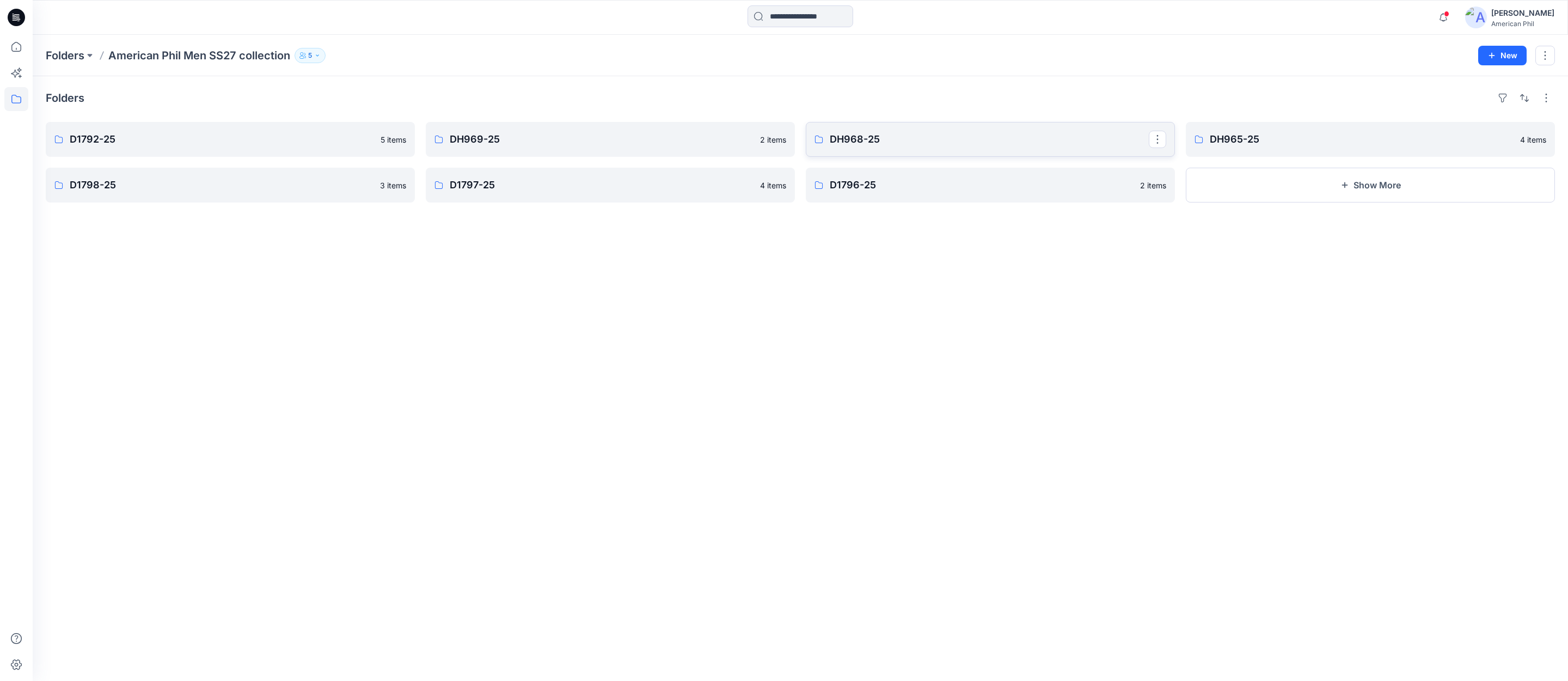
click at [905, 137] on p "DH968-25" at bounding box center [989, 139] width 319 height 15
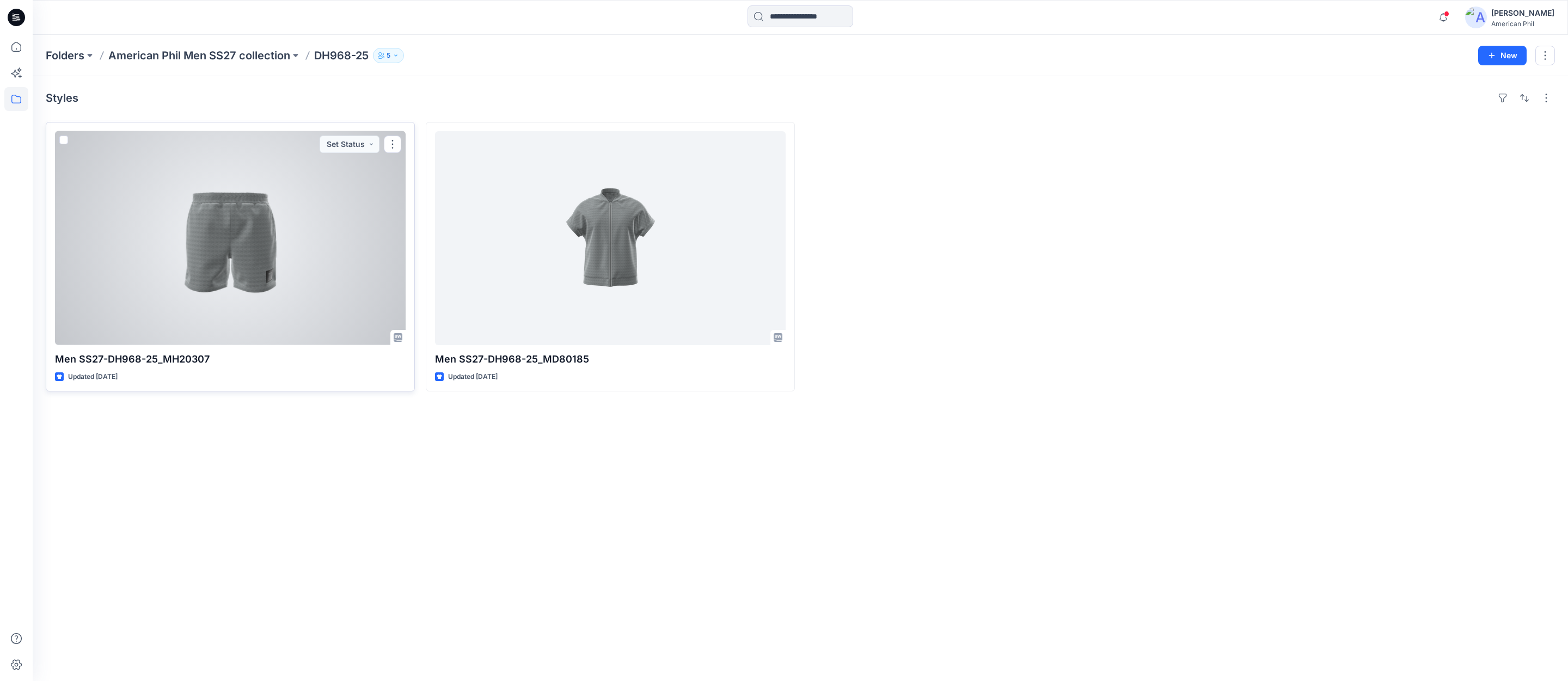
click at [237, 256] on div at bounding box center [230, 237] width 350 height 214
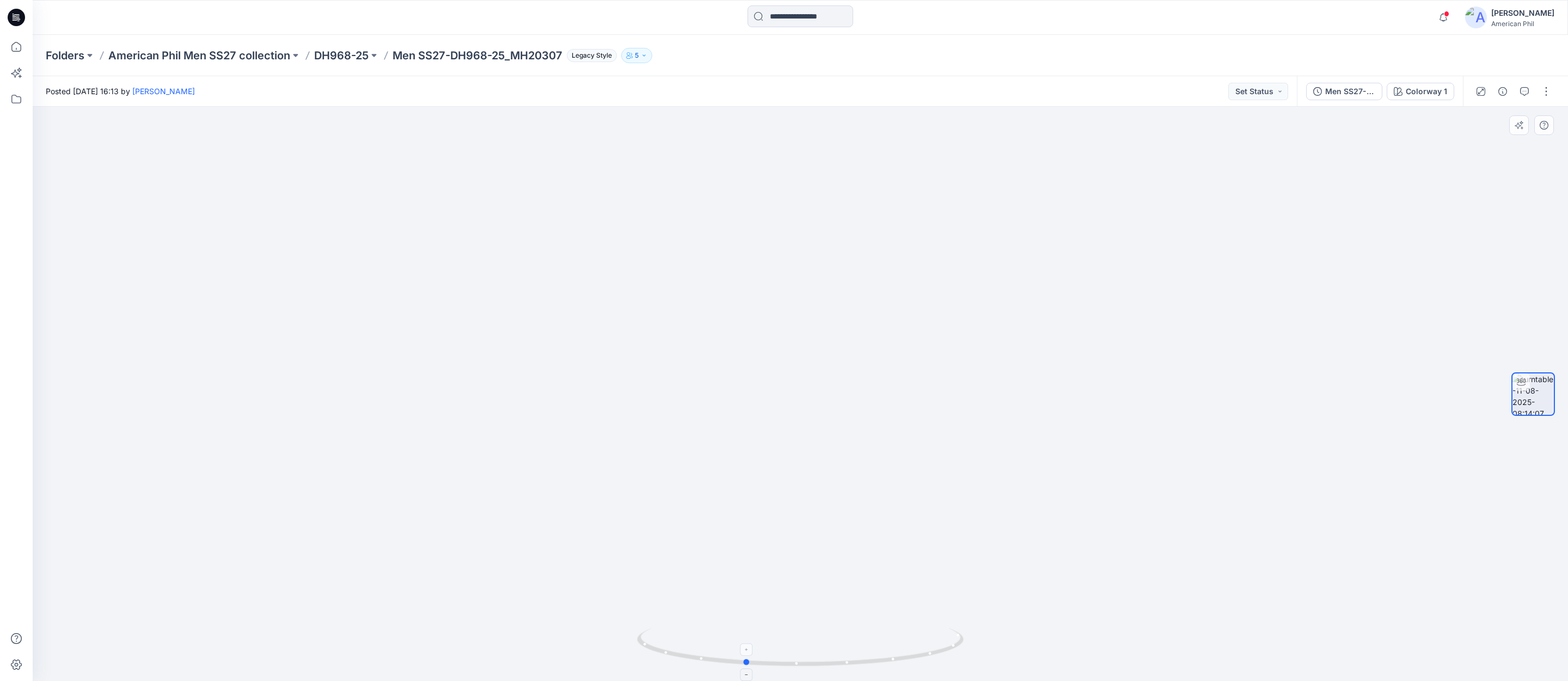
drag, startPoint x: 809, startPoint y: 667, endPoint x: 751, endPoint y: 648, distance: 61.0
click at [751, 648] on icon at bounding box center [801, 648] width 329 height 41
drag, startPoint x: 932, startPoint y: 558, endPoint x: 952, endPoint y: 555, distance: 20.2
click at [986, 474] on img at bounding box center [800, 388] width 584 height 584
drag, startPoint x: 914, startPoint y: 666, endPoint x: 1064, endPoint y: 627, distance: 155.0
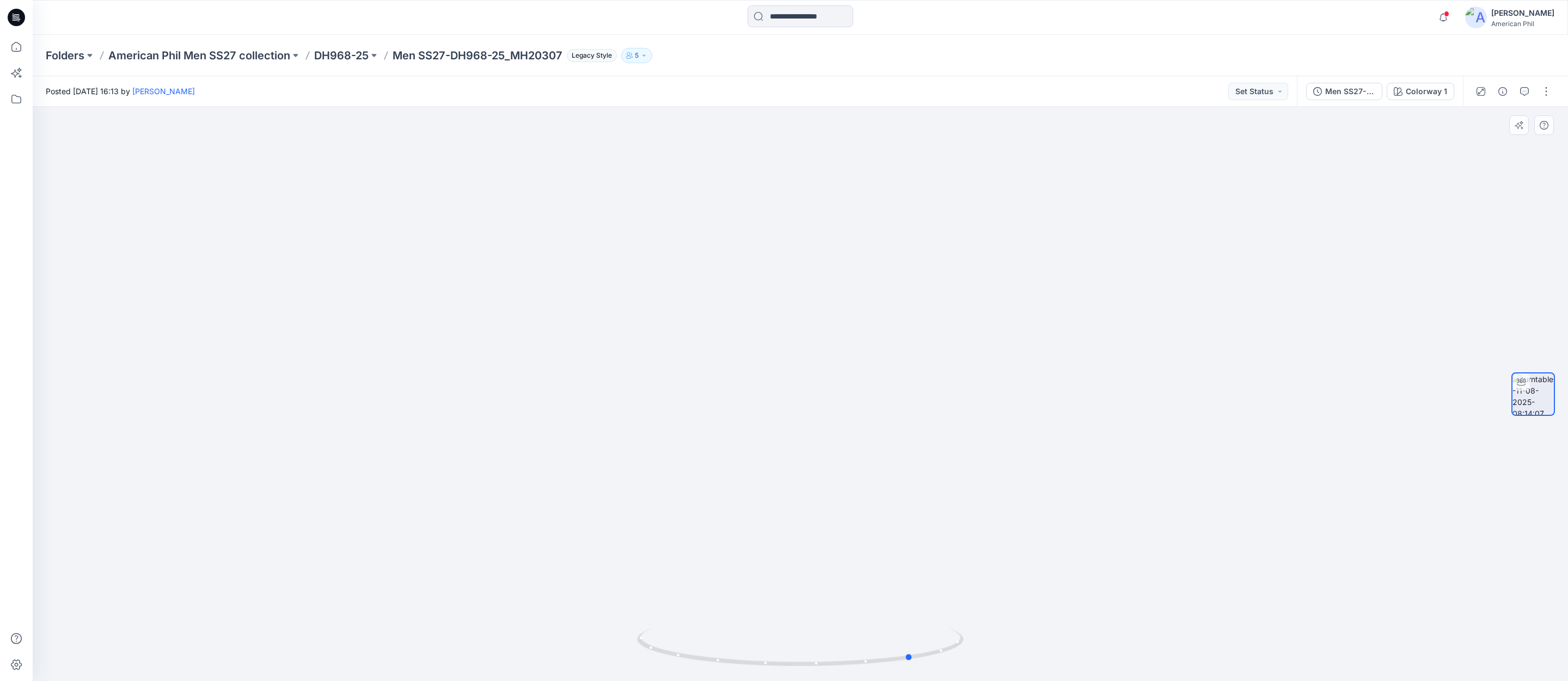
click at [1064, 627] on div at bounding box center [800, 393] width 1535 height 575
click at [1259, 92] on button "Set Status" at bounding box center [1258, 91] width 60 height 17
click at [1227, 142] on p "Accepted" at bounding box center [1229, 141] width 36 height 14
click at [345, 52] on p "DH968-25" at bounding box center [341, 55] width 54 height 15
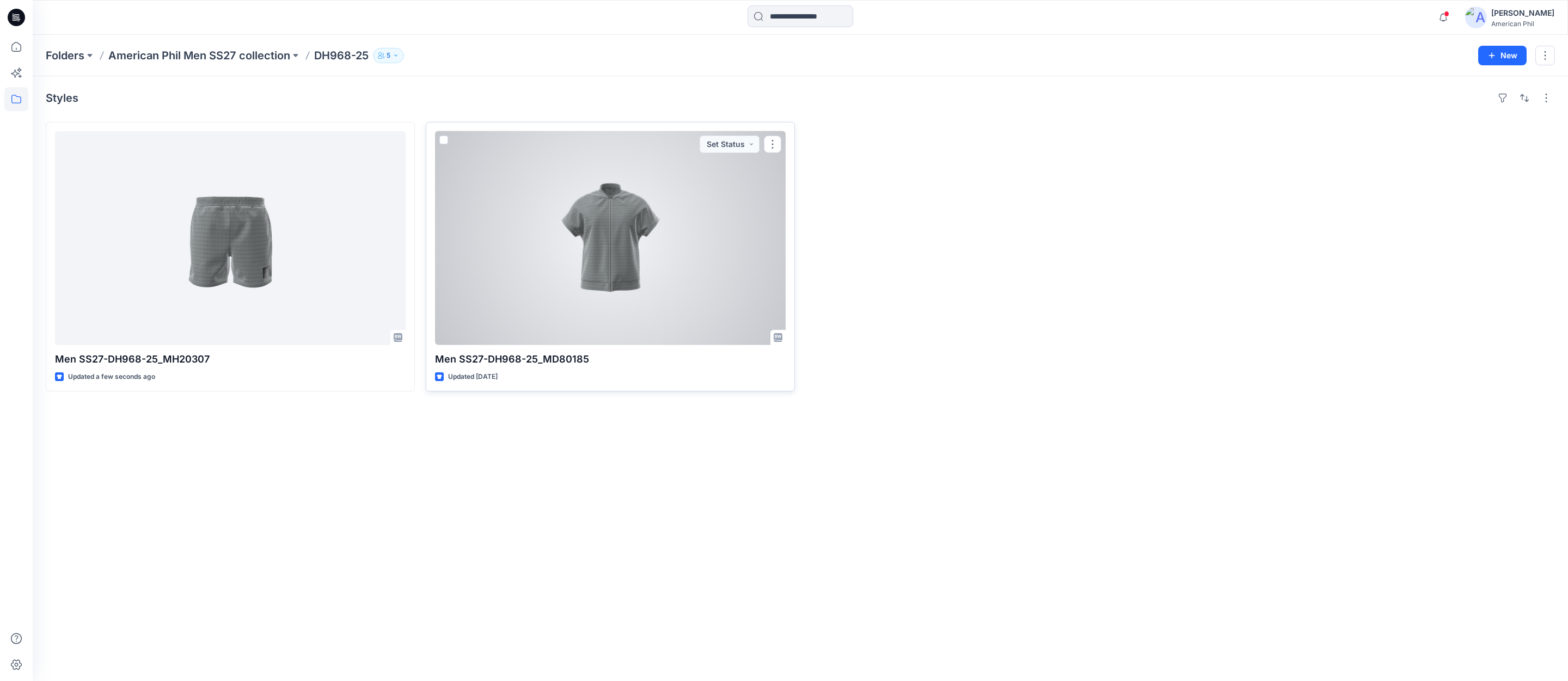
click at [602, 238] on div at bounding box center [610, 237] width 350 height 214
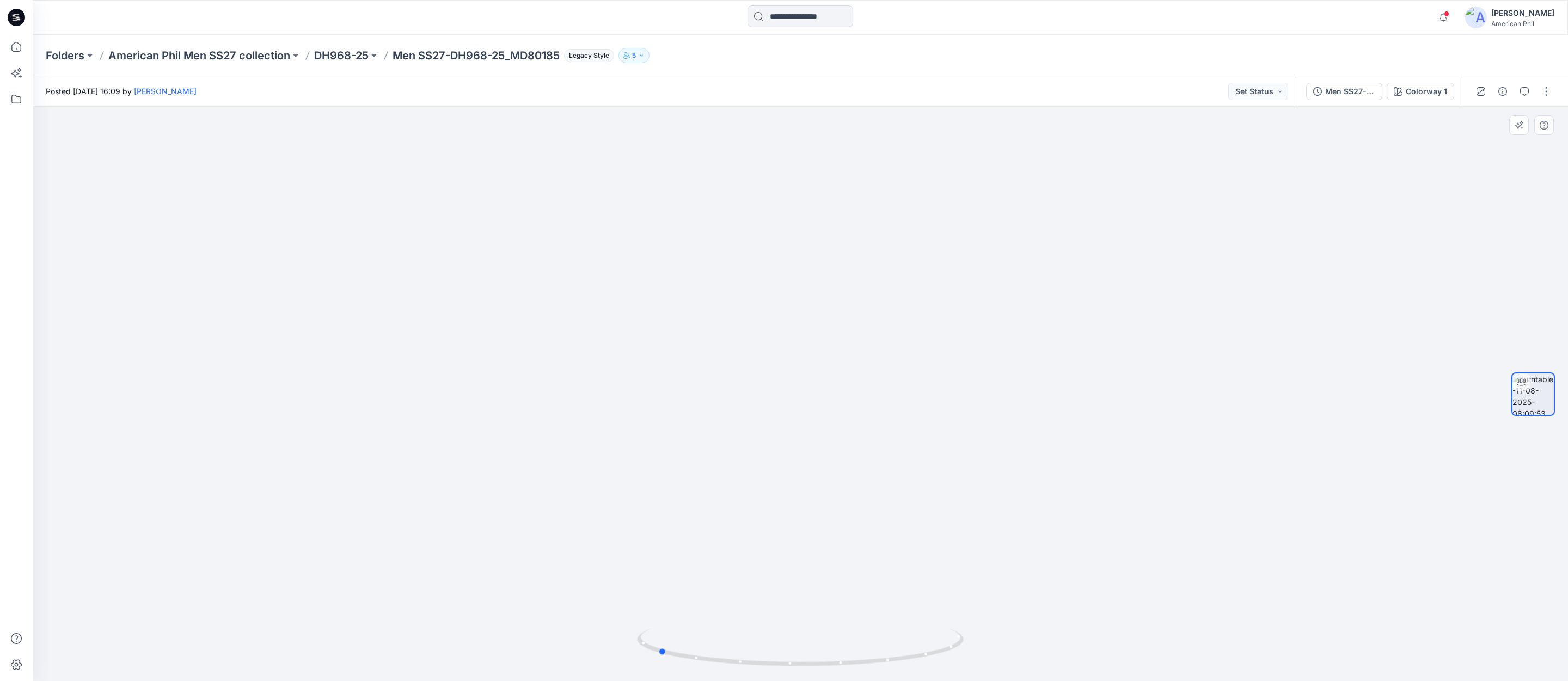
drag, startPoint x: 802, startPoint y: 664, endPoint x: 979, endPoint y: 653, distance: 177.3
click at [980, 654] on div at bounding box center [800, 393] width 1535 height 575
drag, startPoint x: 893, startPoint y: 418, endPoint x: 888, endPoint y: 634, distance: 216.1
click at [885, 644] on div at bounding box center [800, 393] width 1535 height 575
drag, startPoint x: 862, startPoint y: 659, endPoint x: 735, endPoint y: 635, distance: 129.2
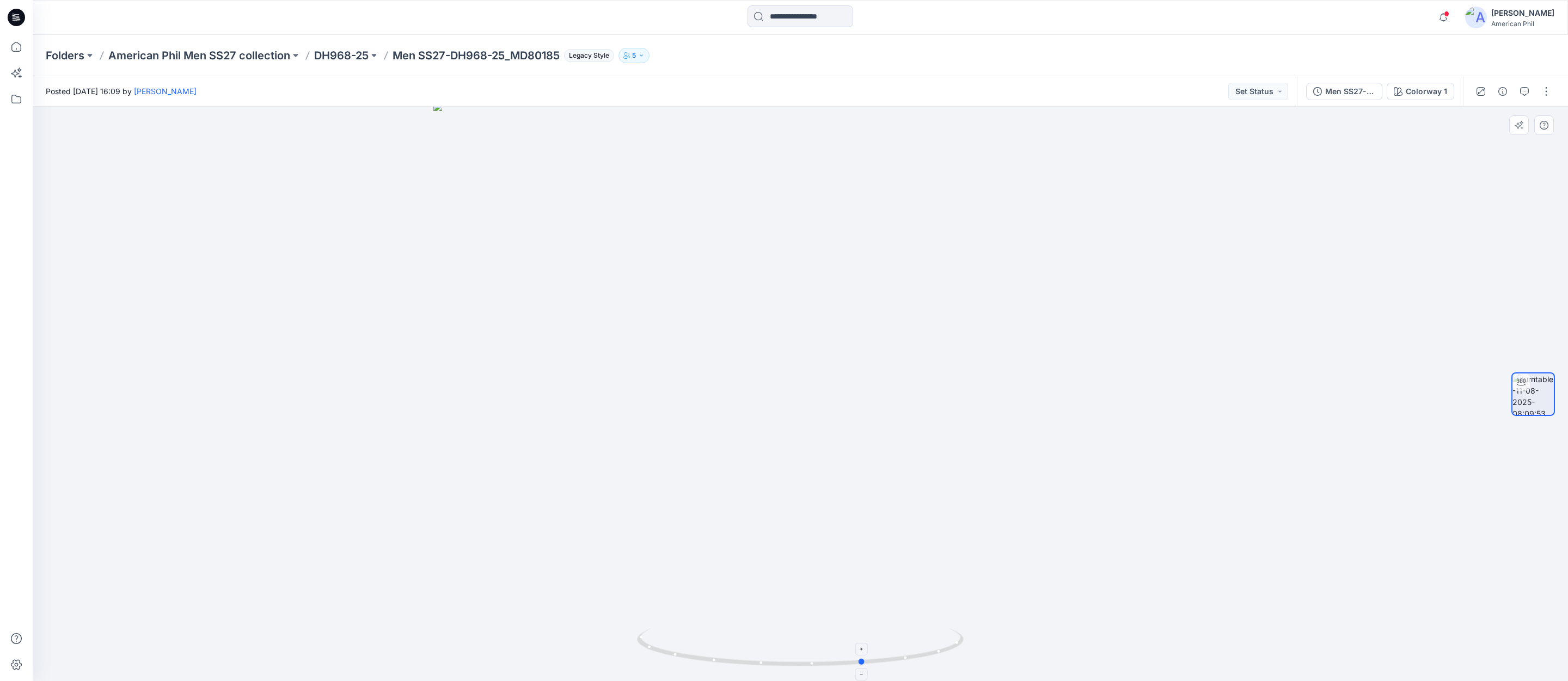
click at [738, 635] on icon at bounding box center [801, 648] width 329 height 41
click at [1282, 93] on button "Set Status" at bounding box center [1258, 91] width 60 height 17
click at [1228, 141] on p "Accepted" at bounding box center [1229, 141] width 36 height 14
click at [217, 54] on p "American Phil Men SS27 collection" at bounding box center [199, 55] width 182 height 15
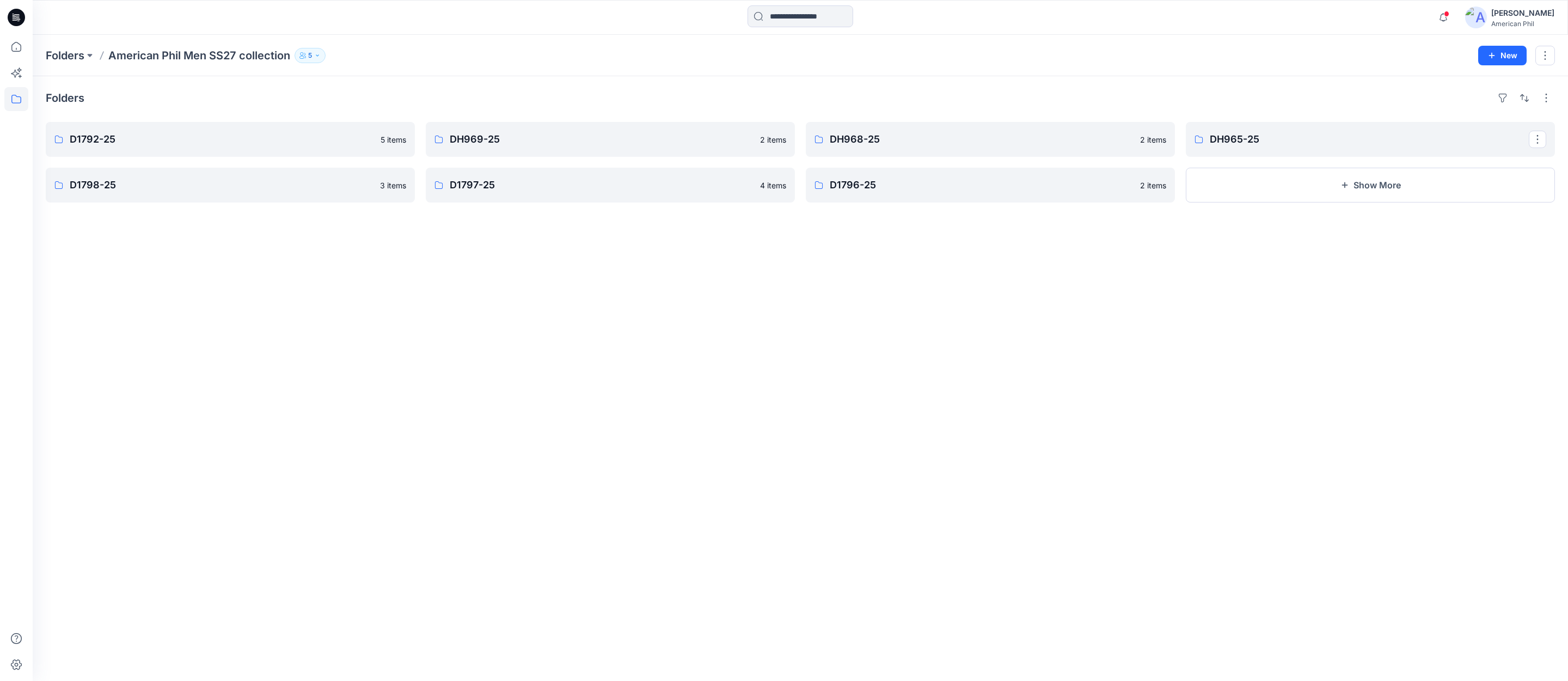
click at [1269, 136] on p "DH965-25" at bounding box center [1369, 139] width 319 height 15
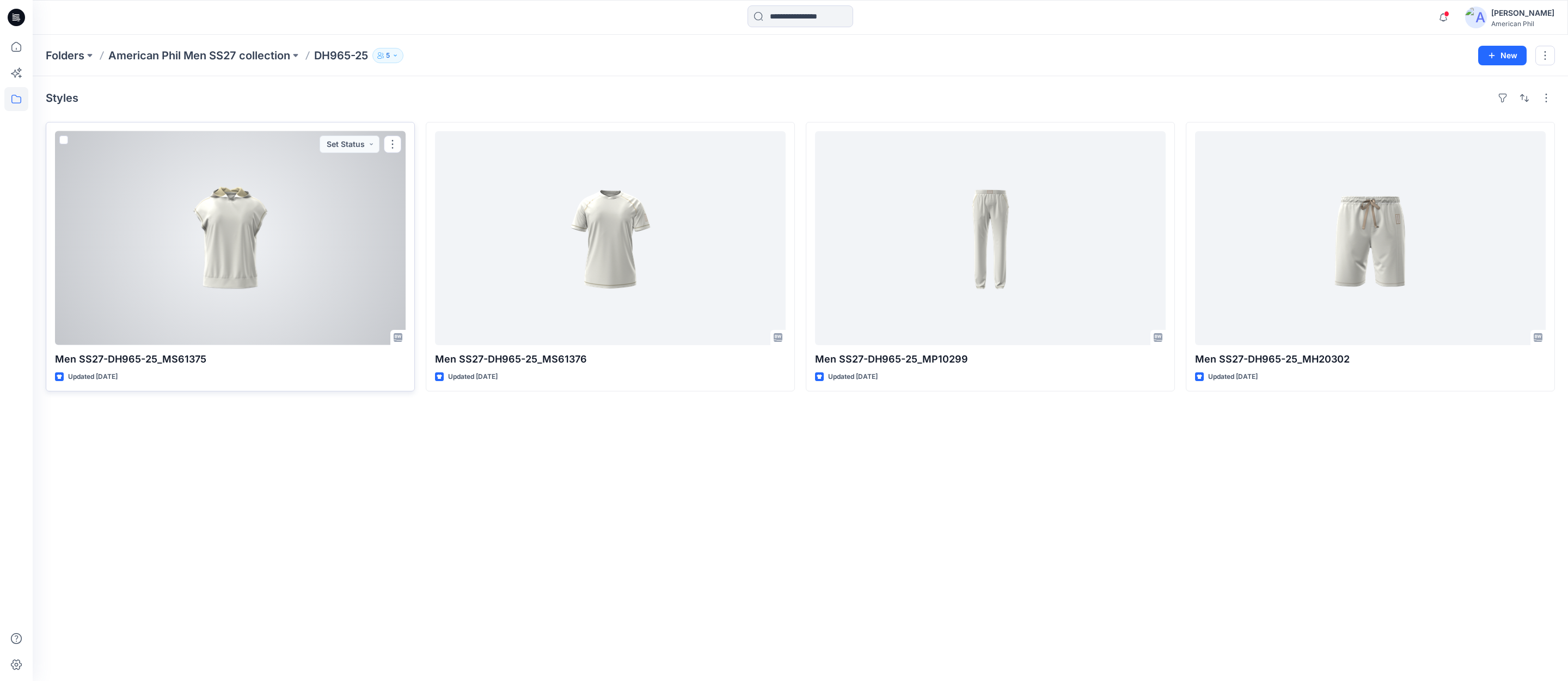
click at [243, 253] on div at bounding box center [230, 237] width 350 height 214
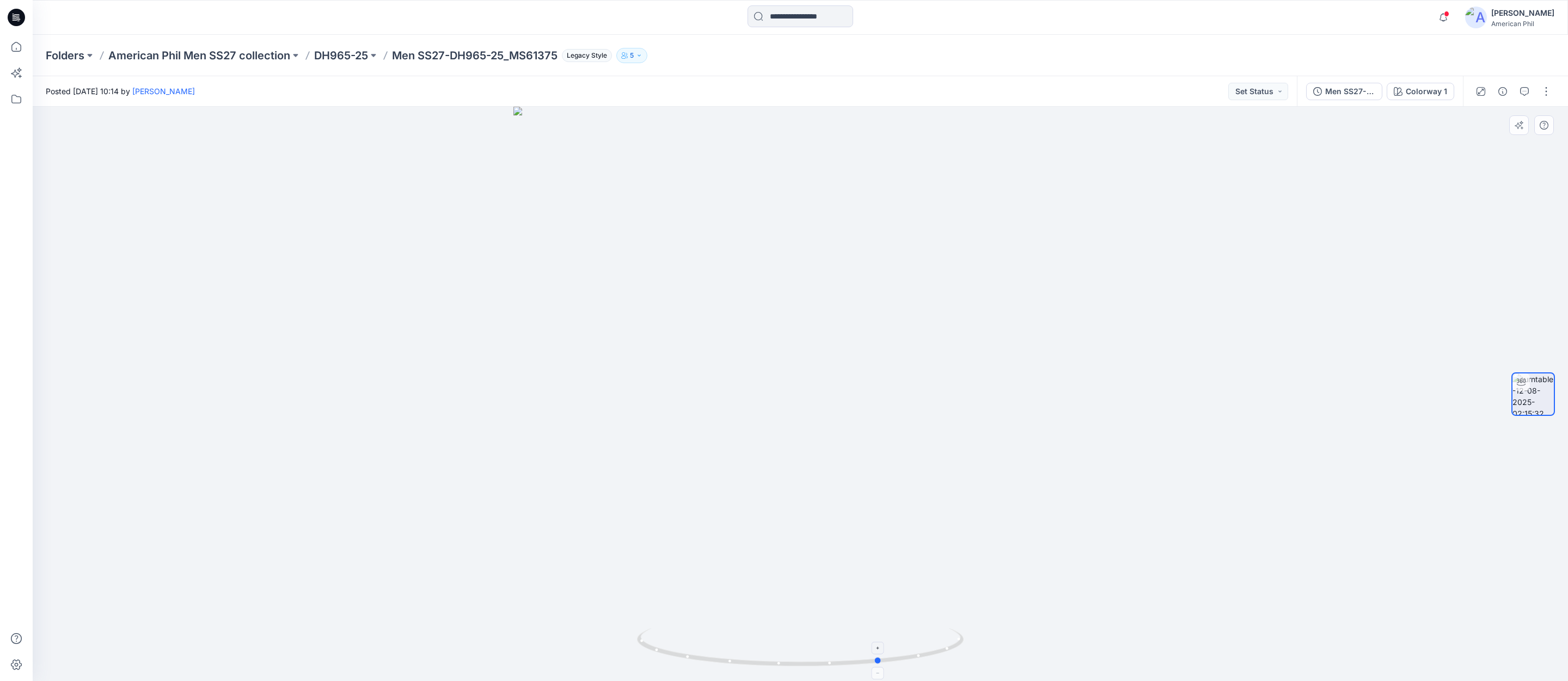
drag, startPoint x: 810, startPoint y: 668, endPoint x: 890, endPoint y: 666, distance: 80.0
click at [890, 666] on icon at bounding box center [801, 648] width 329 height 41
drag, startPoint x: 871, startPoint y: 268, endPoint x: 837, endPoint y: 512, distance: 246.4
click at [843, 514] on img at bounding box center [801, 393] width 1062 height 575
drag, startPoint x: 818, startPoint y: 663, endPoint x: 1072, endPoint y: 628, distance: 256.4
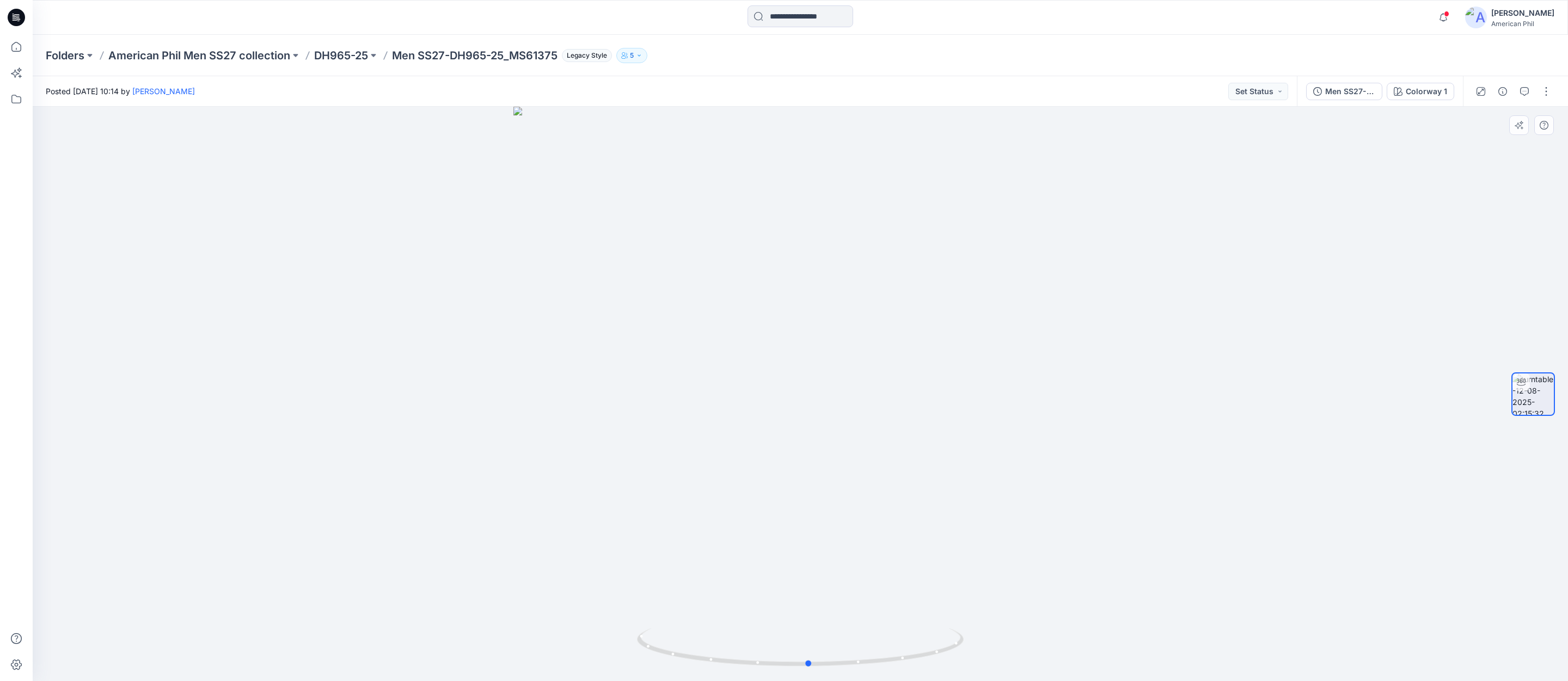
click at [1072, 628] on div at bounding box center [800, 393] width 1535 height 575
drag, startPoint x: 916, startPoint y: 653, endPoint x: 754, endPoint y: 639, distance: 162.6
click at [754, 639] on icon at bounding box center [801, 648] width 329 height 41
drag, startPoint x: 741, startPoint y: 661, endPoint x: 847, endPoint y: 605, distance: 119.9
click at [841, 648] on icon at bounding box center [801, 648] width 329 height 41
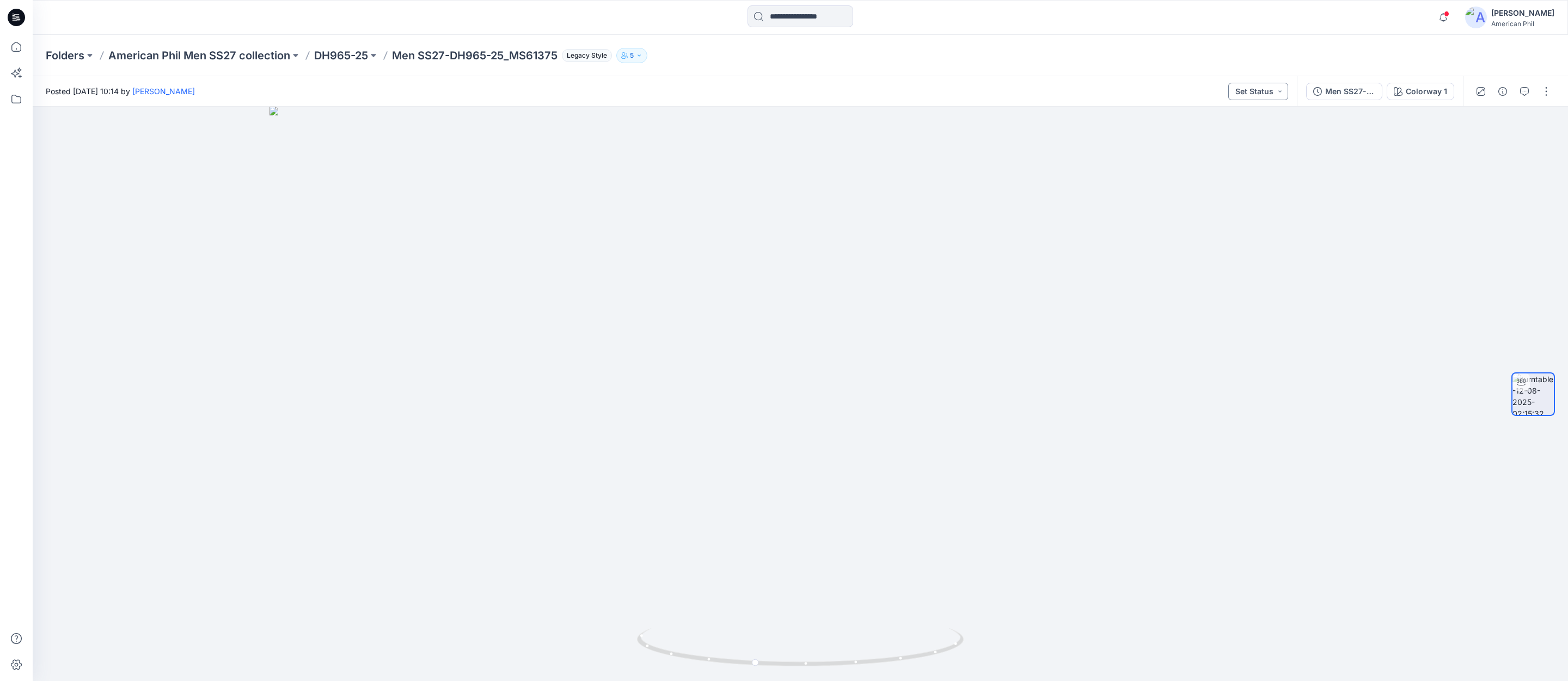
click at [1280, 92] on button "Set Status" at bounding box center [1258, 91] width 60 height 17
click at [1218, 144] on p "Accepted" at bounding box center [1229, 141] width 36 height 14
click at [1523, 92] on icon "button" at bounding box center [1524, 91] width 9 height 9
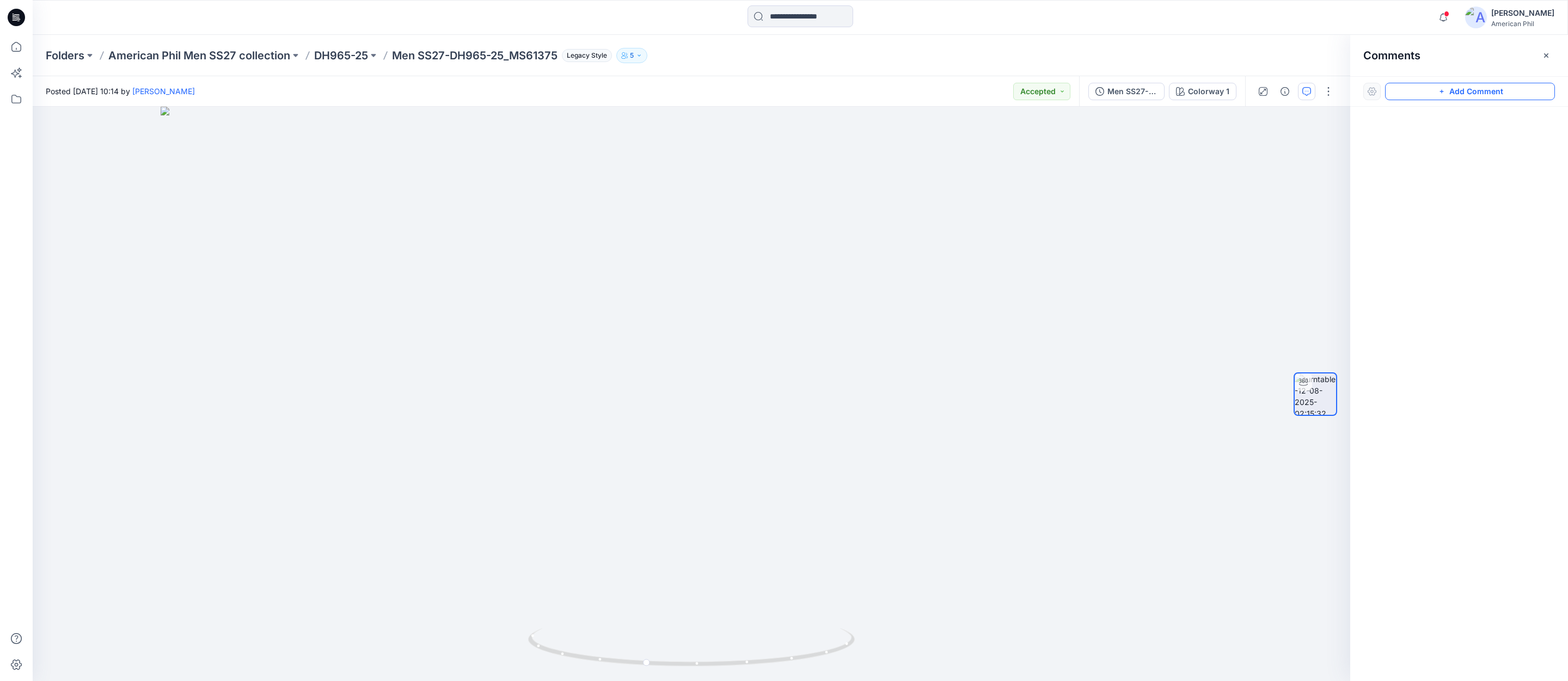
click at [1476, 93] on button "Add Comment" at bounding box center [1470, 91] width 170 height 17
click at [1011, 365] on div "1 Cancel Post Layer 1" at bounding box center [691, 393] width 1318 height 575
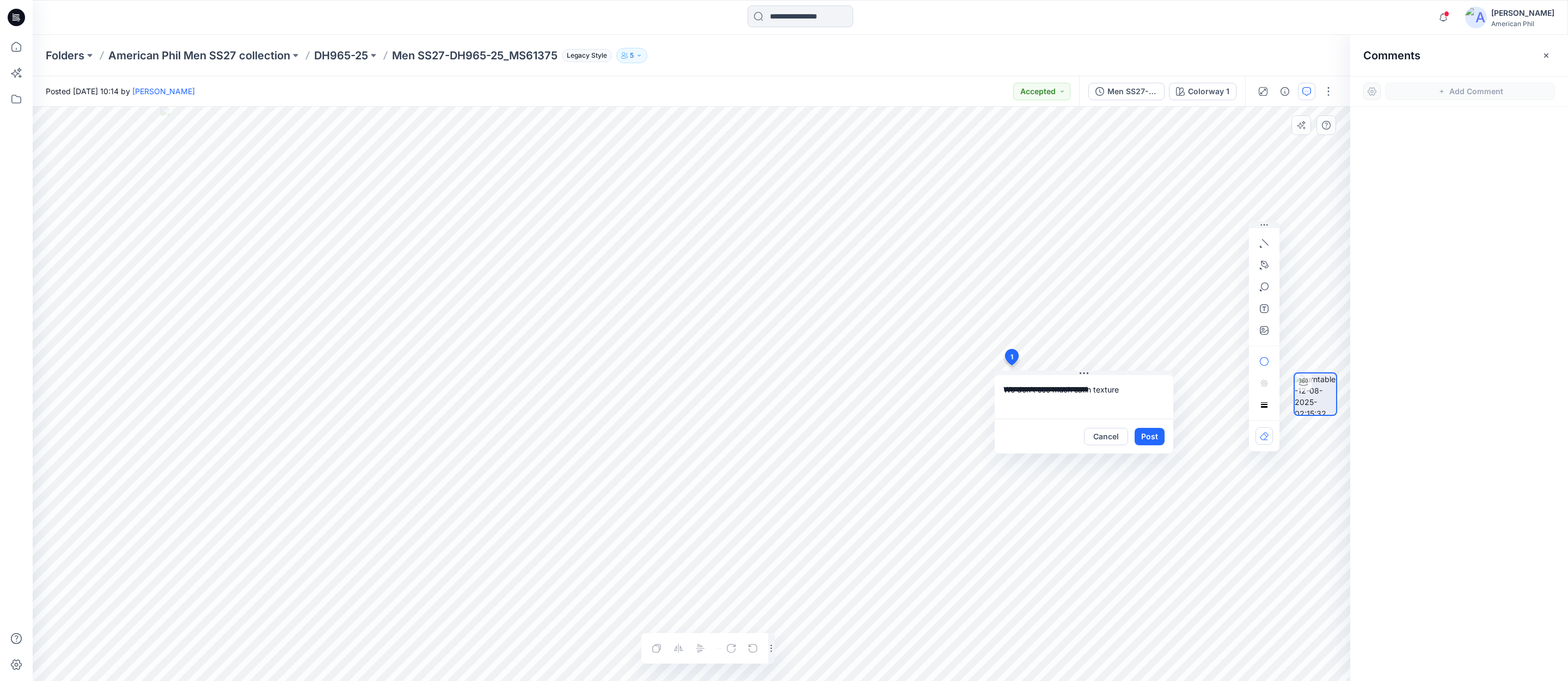
type textarea "**********"
click at [1148, 436] on button "Post" at bounding box center [1149, 436] width 30 height 17
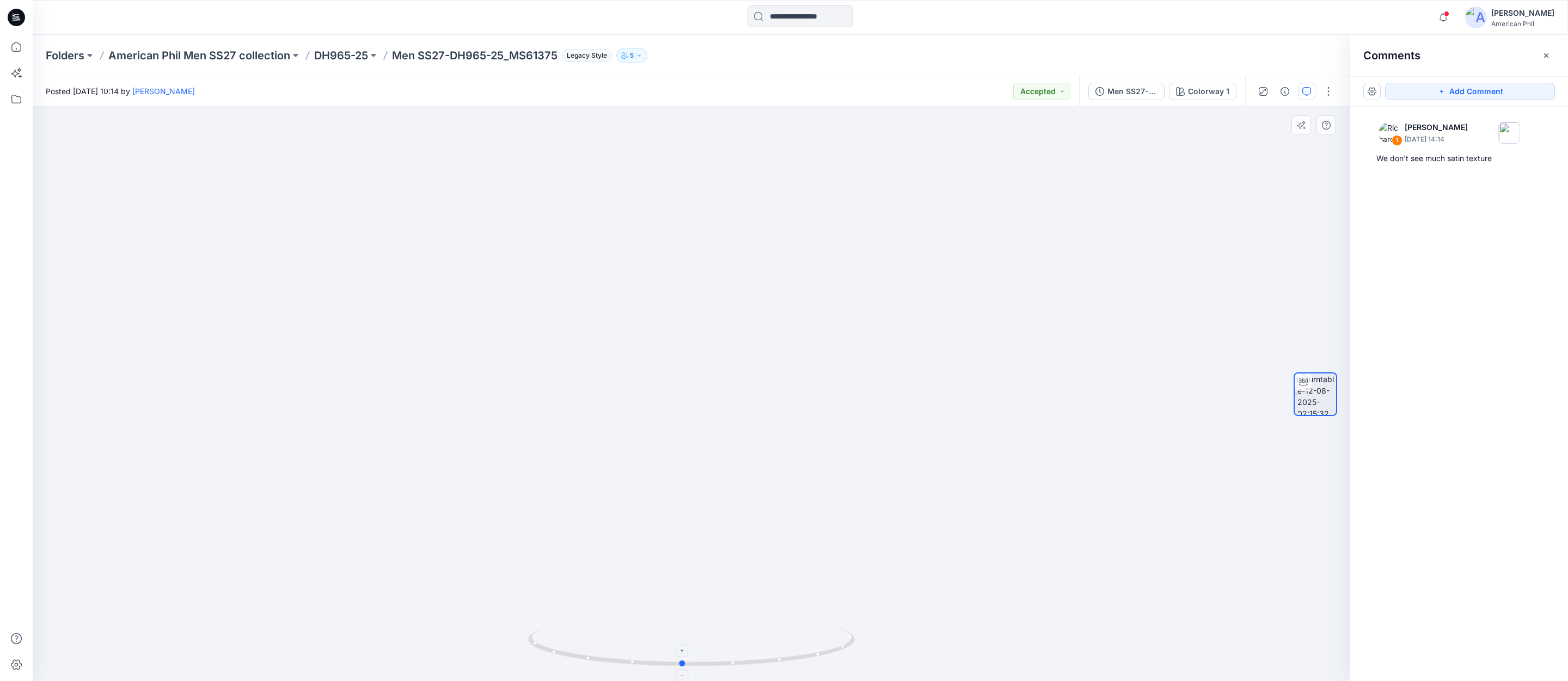
drag, startPoint x: 772, startPoint y: 661, endPoint x: 766, endPoint y: 648, distance: 14.3
click at [766, 648] on icon at bounding box center [693, 648] width 329 height 41
click at [331, 54] on p "DH965-25" at bounding box center [341, 55] width 54 height 15
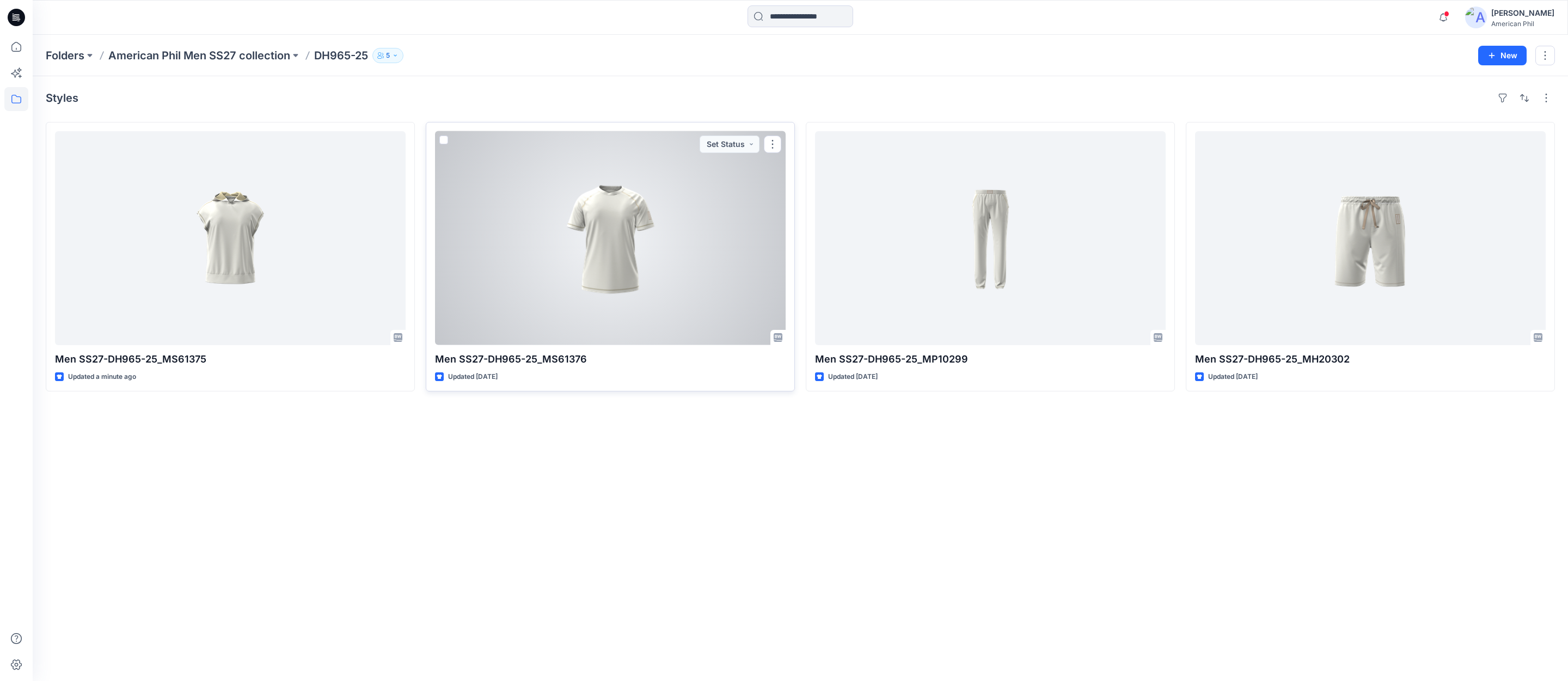
click at [615, 241] on div at bounding box center [610, 237] width 350 height 214
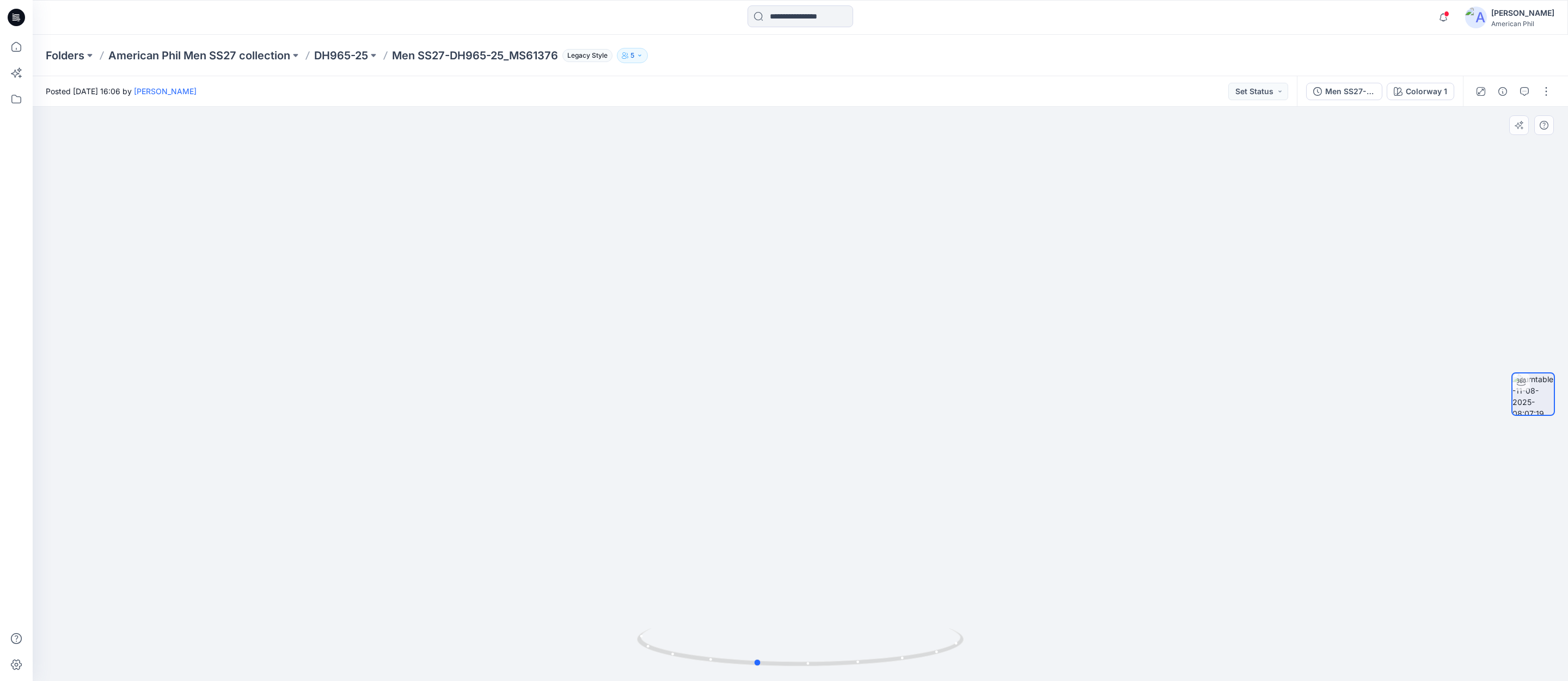
drag, startPoint x: 827, startPoint y: 652, endPoint x: 793, endPoint y: 628, distance: 41.6
click at [786, 647] on icon at bounding box center [801, 648] width 329 height 41
drag, startPoint x: 914, startPoint y: 327, endPoint x: 862, endPoint y: 514, distance: 194.1
click at [862, 514] on img at bounding box center [800, 372] width 1022 height 617
drag, startPoint x: 846, startPoint y: 457, endPoint x: 848, endPoint y: 521, distance: 64.0
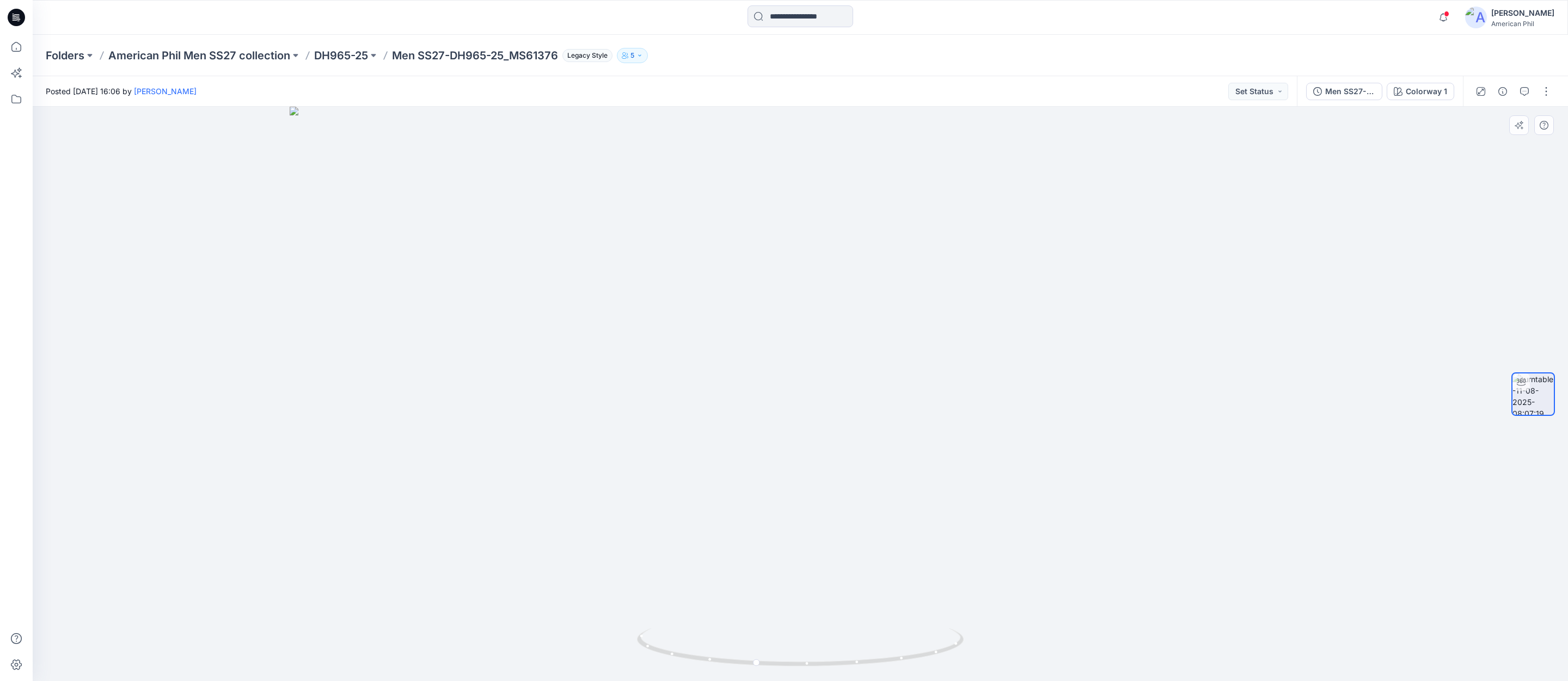
click at [849, 523] on img at bounding box center [800, 393] width 1022 height 575
drag, startPoint x: 853, startPoint y: 509, endPoint x: 871, endPoint y: 436, distance: 75.2
click at [871, 436] on img at bounding box center [800, 357] width 1022 height 648
drag, startPoint x: 860, startPoint y: 661, endPoint x: 880, endPoint y: 635, distance: 32.8
click at [890, 646] on icon at bounding box center [801, 648] width 329 height 41
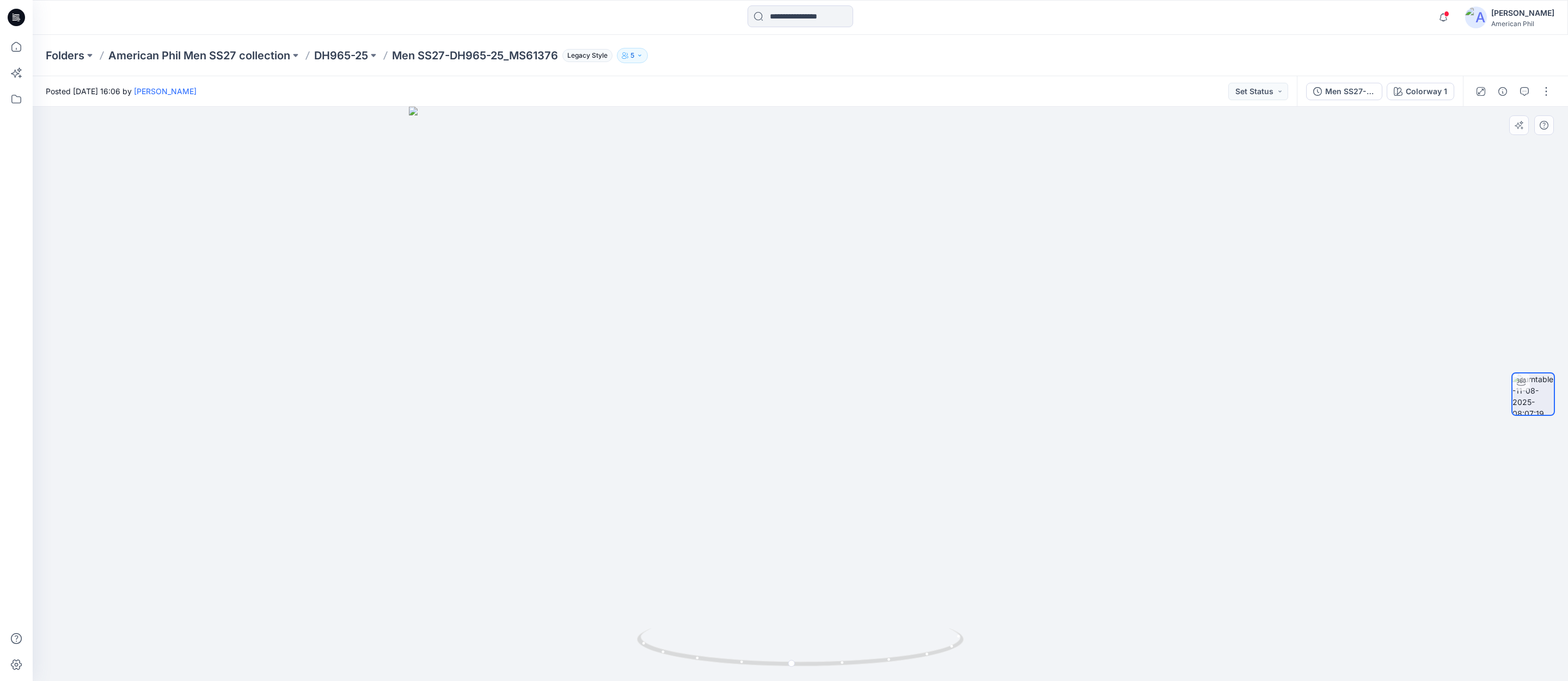
drag, startPoint x: 835, startPoint y: 533, endPoint x: 791, endPoint y: 545, distance: 45.6
click at [791, 545] on img at bounding box center [801, 393] width 784 height 575
click at [1261, 93] on button "Set Status" at bounding box center [1258, 91] width 60 height 17
click at [1226, 141] on p "Accepted" at bounding box center [1229, 141] width 36 height 14
click at [1528, 89] on icon "button" at bounding box center [1524, 91] width 9 height 9
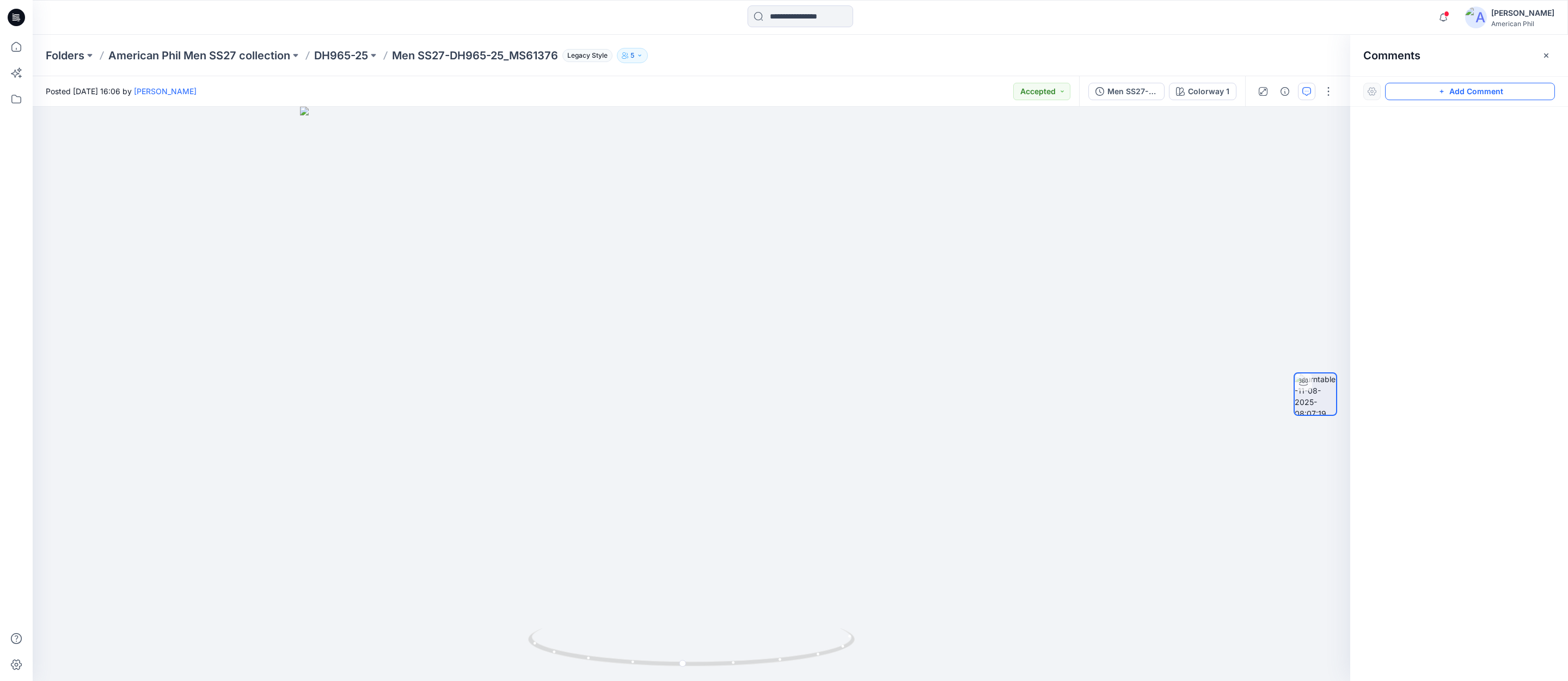
click at [1473, 93] on button "Add Comment" at bounding box center [1470, 91] width 170 height 17
click at [682, 232] on div "1" at bounding box center [691, 393] width 1318 height 575
type textarea "**********"
click at [823, 302] on button "Post" at bounding box center [820, 302] width 30 height 17
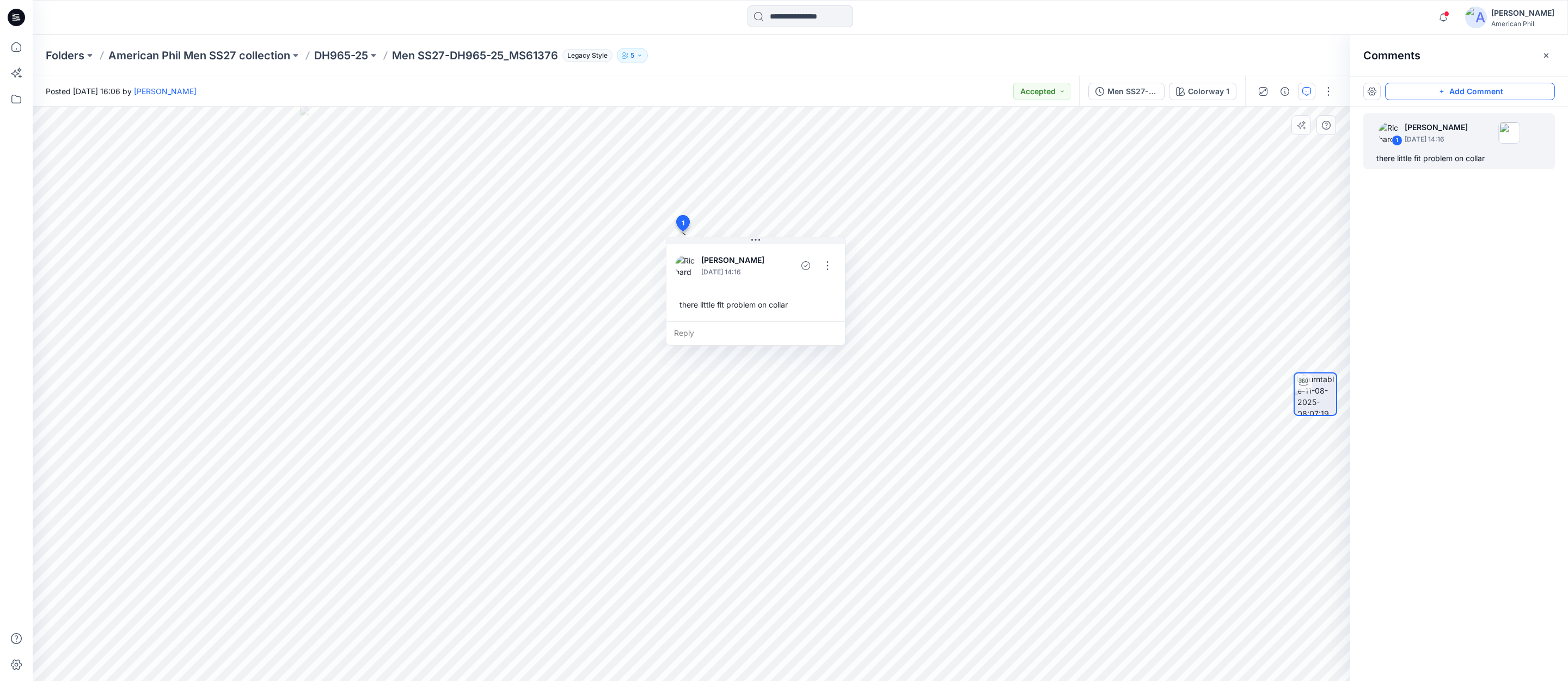
click at [1492, 92] on button "Add Comment" at bounding box center [1470, 91] width 170 height 17
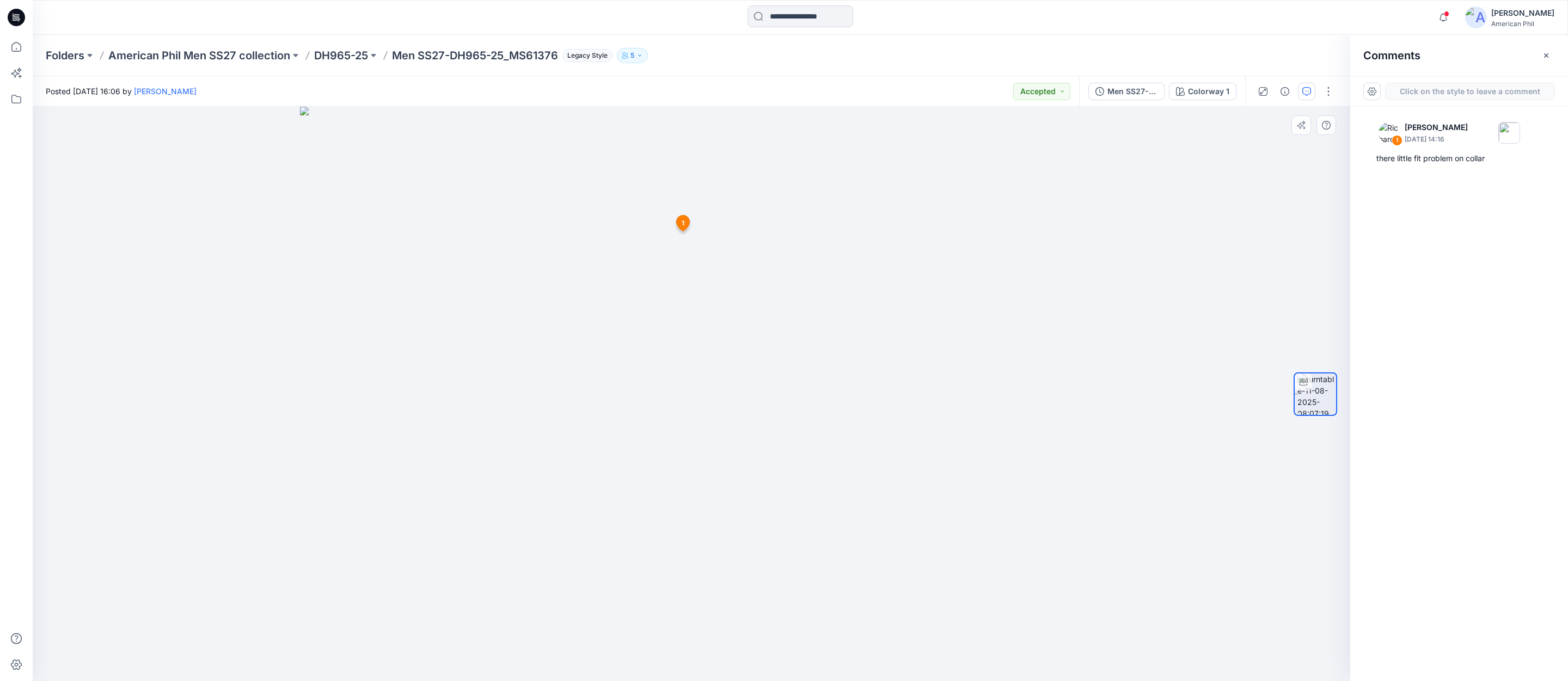
click at [694, 462] on div "2 1 [PERSON_NAME] [DATE] 14:16 there little fit problem on collar Reply" at bounding box center [691, 393] width 1318 height 575
click at [769, 486] on textarea "**********" at bounding box center [767, 493] width 179 height 44
click at [816, 486] on textarea "**********" at bounding box center [767, 493] width 179 height 44
click at [814, 497] on textarea "**********" at bounding box center [767, 493] width 179 height 44
type textarea "**********"
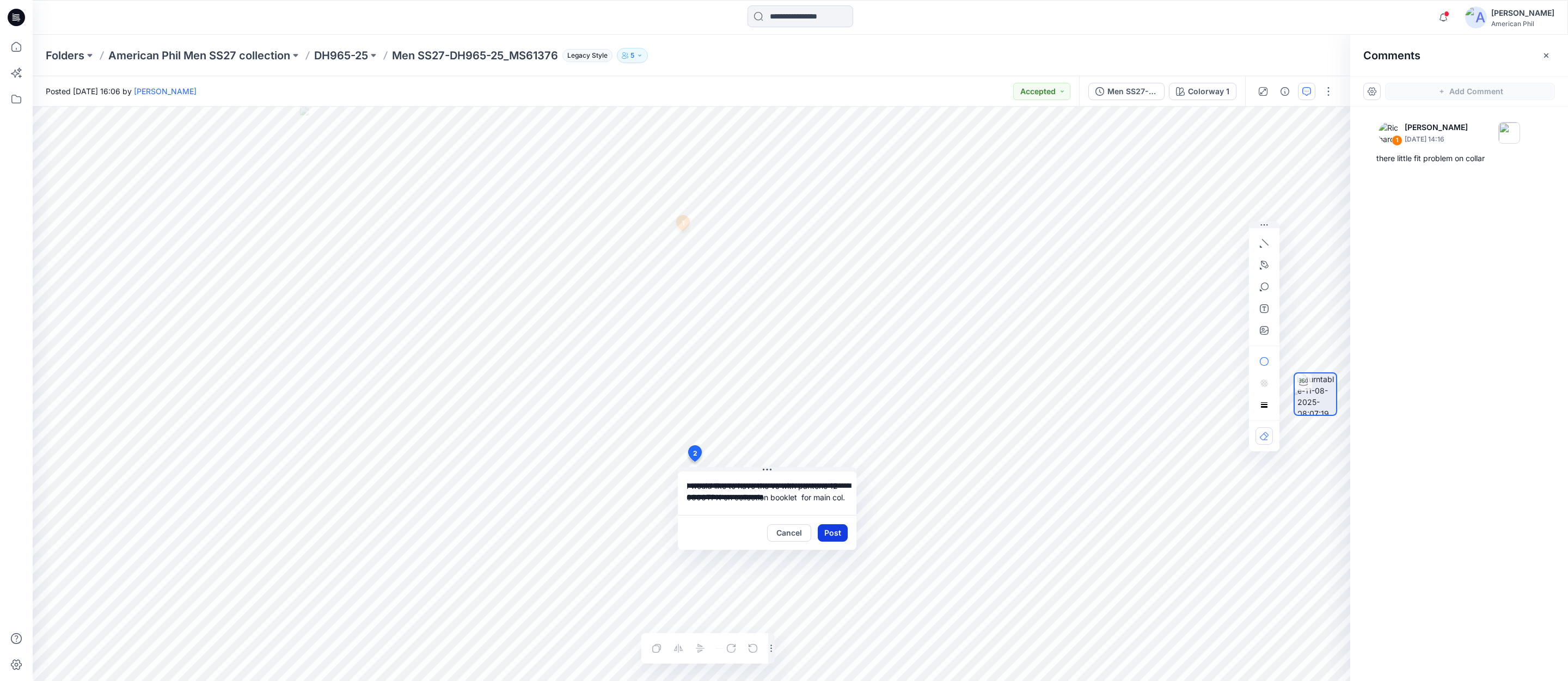
click at [832, 535] on button "Post" at bounding box center [832, 532] width 30 height 17
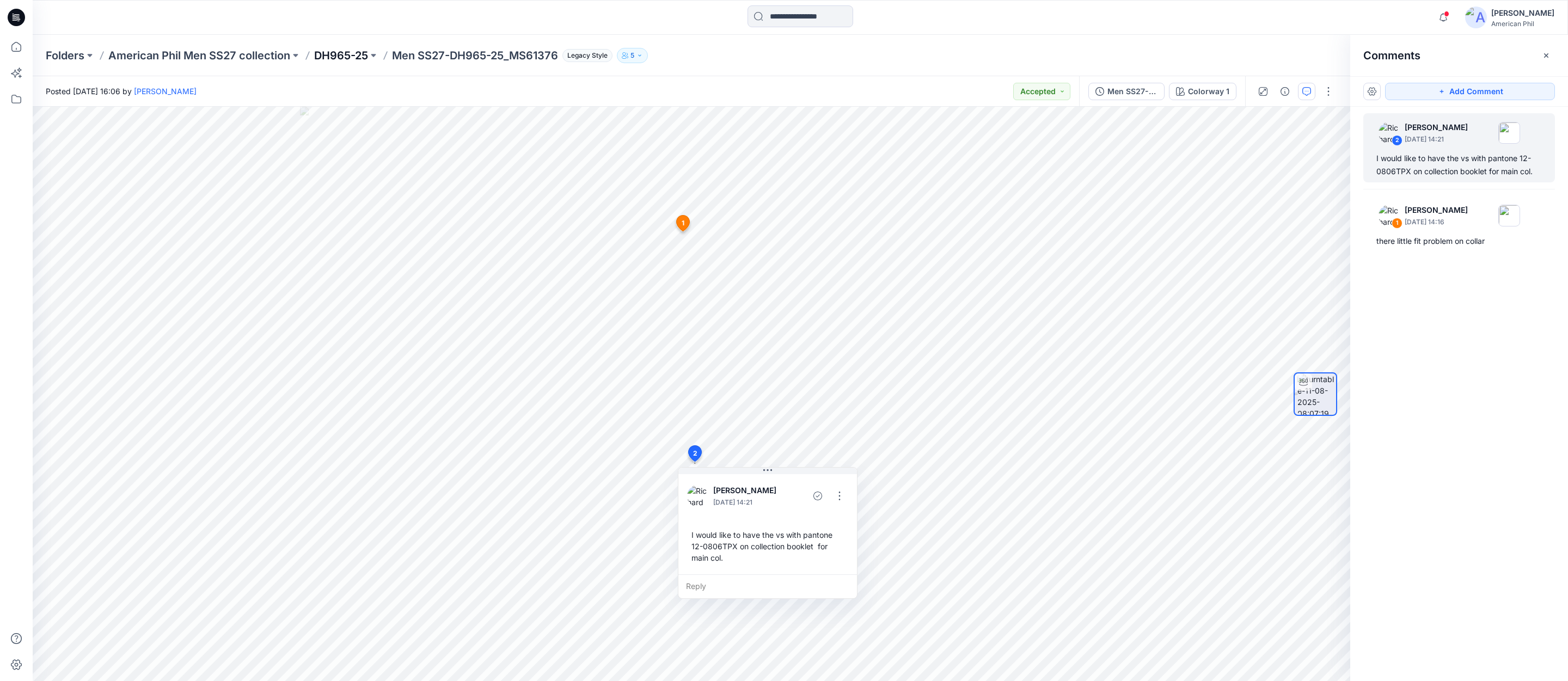
click at [332, 55] on p "DH965-25" at bounding box center [341, 55] width 54 height 15
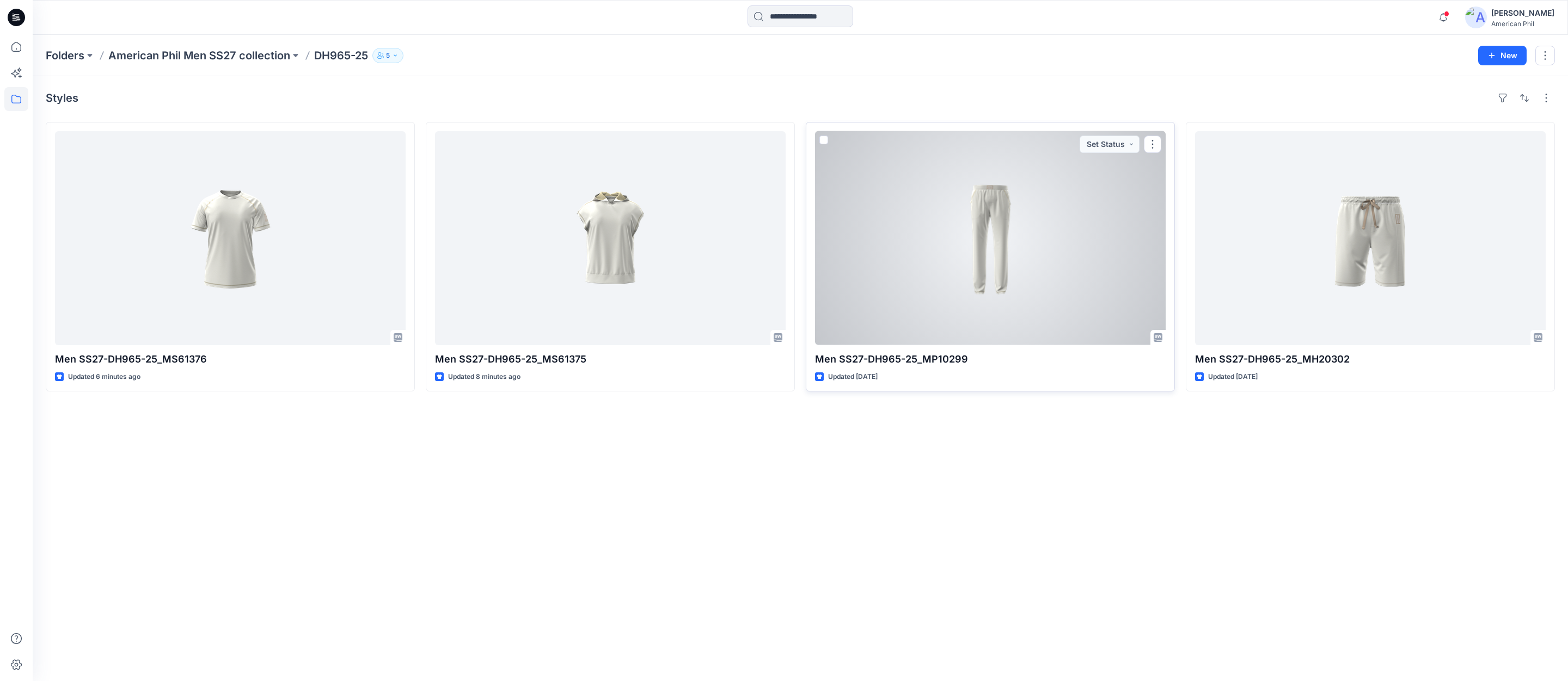
click at [992, 236] on div at bounding box center [990, 237] width 350 height 214
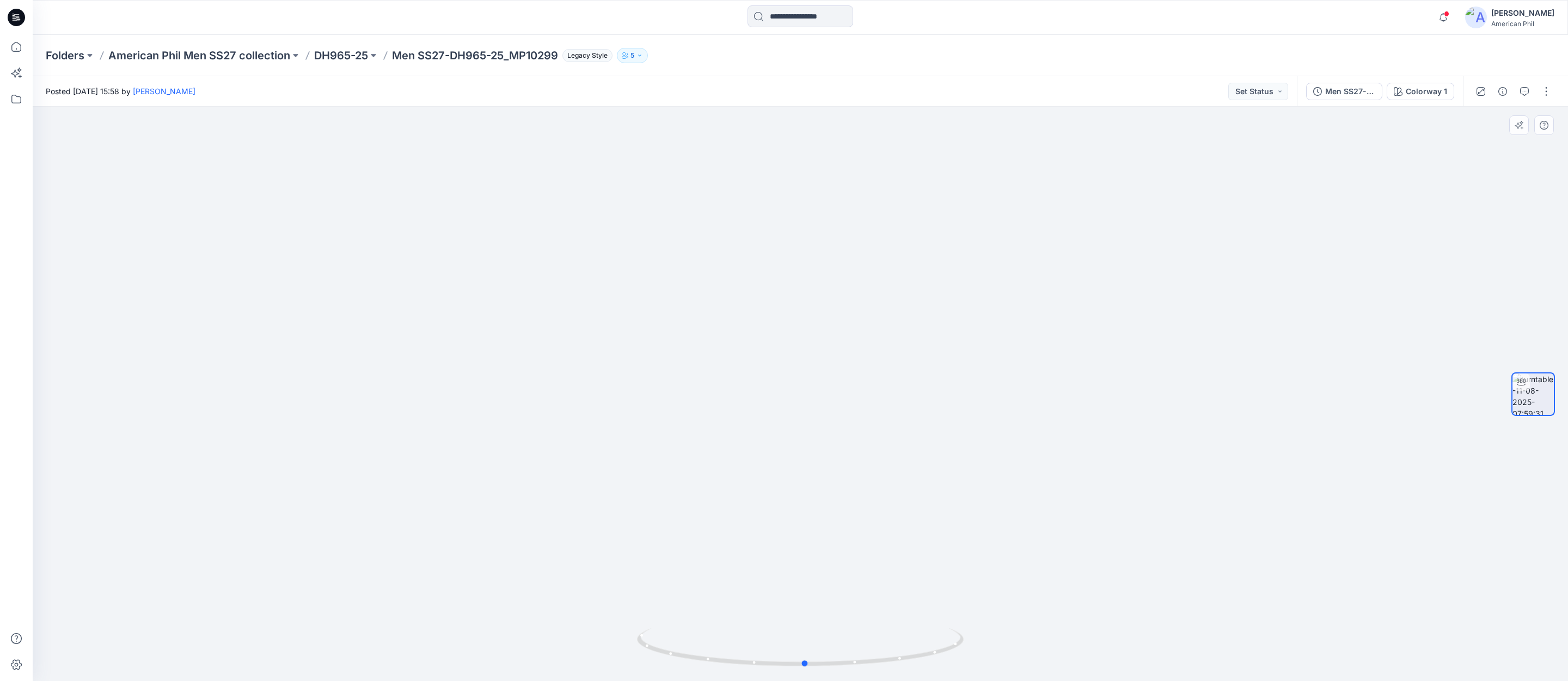
drag, startPoint x: 793, startPoint y: 663, endPoint x: 1083, endPoint y: 581, distance: 301.4
click at [1125, 644] on div at bounding box center [800, 393] width 1535 height 575
drag, startPoint x: 886, startPoint y: 171, endPoint x: 828, endPoint y: 474, distance: 308.5
click at [826, 488] on img at bounding box center [800, 393] width 733 height 575
click at [1279, 92] on button "Set Status" at bounding box center [1258, 91] width 60 height 17
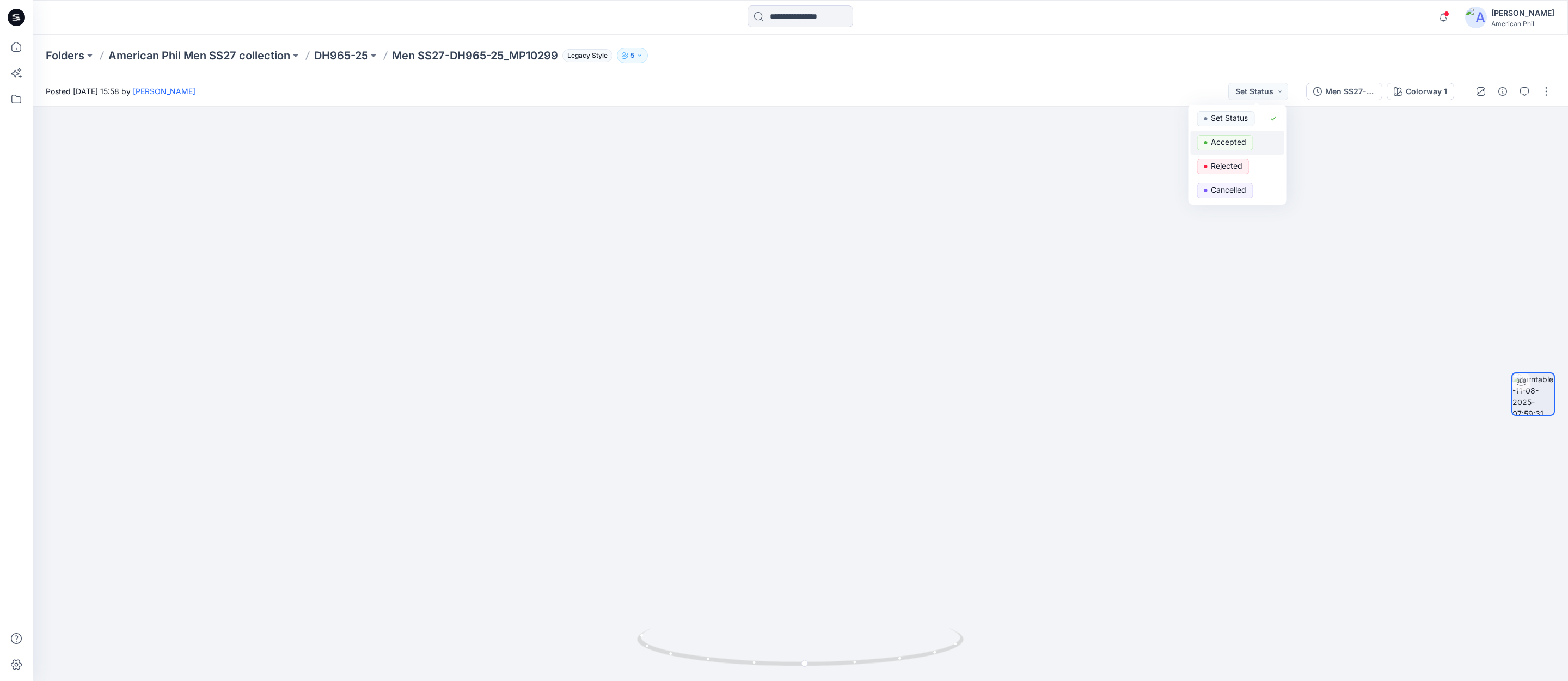
click at [1219, 144] on p "Accepted" at bounding box center [1229, 141] width 36 height 14
click at [1527, 93] on icon "button" at bounding box center [1524, 91] width 9 height 9
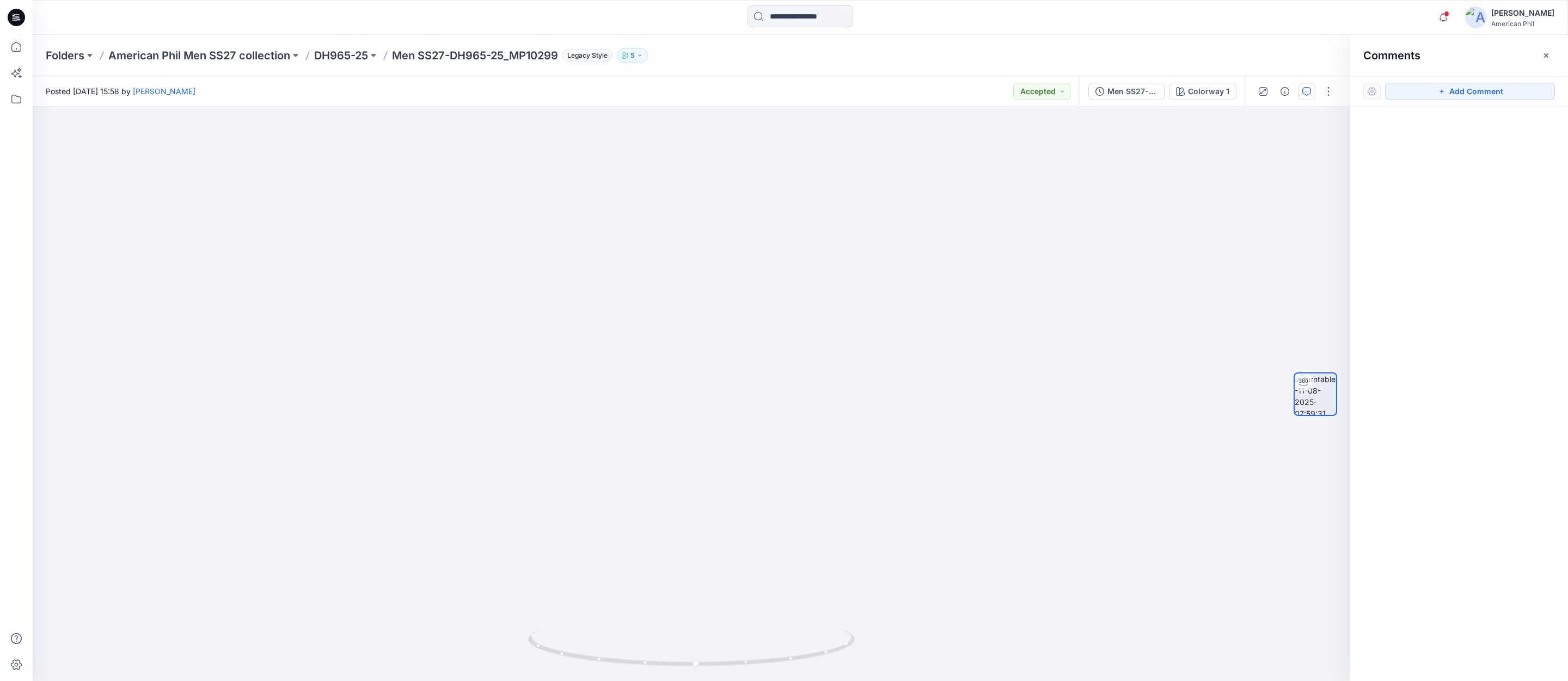
drag, startPoint x: 1486, startPoint y: 93, endPoint x: 1471, endPoint y: 106, distance: 19.8
click at [1485, 93] on button "Add Comment" at bounding box center [1470, 91] width 170 height 17
click at [689, 207] on div "1" at bounding box center [691, 393] width 1318 height 575
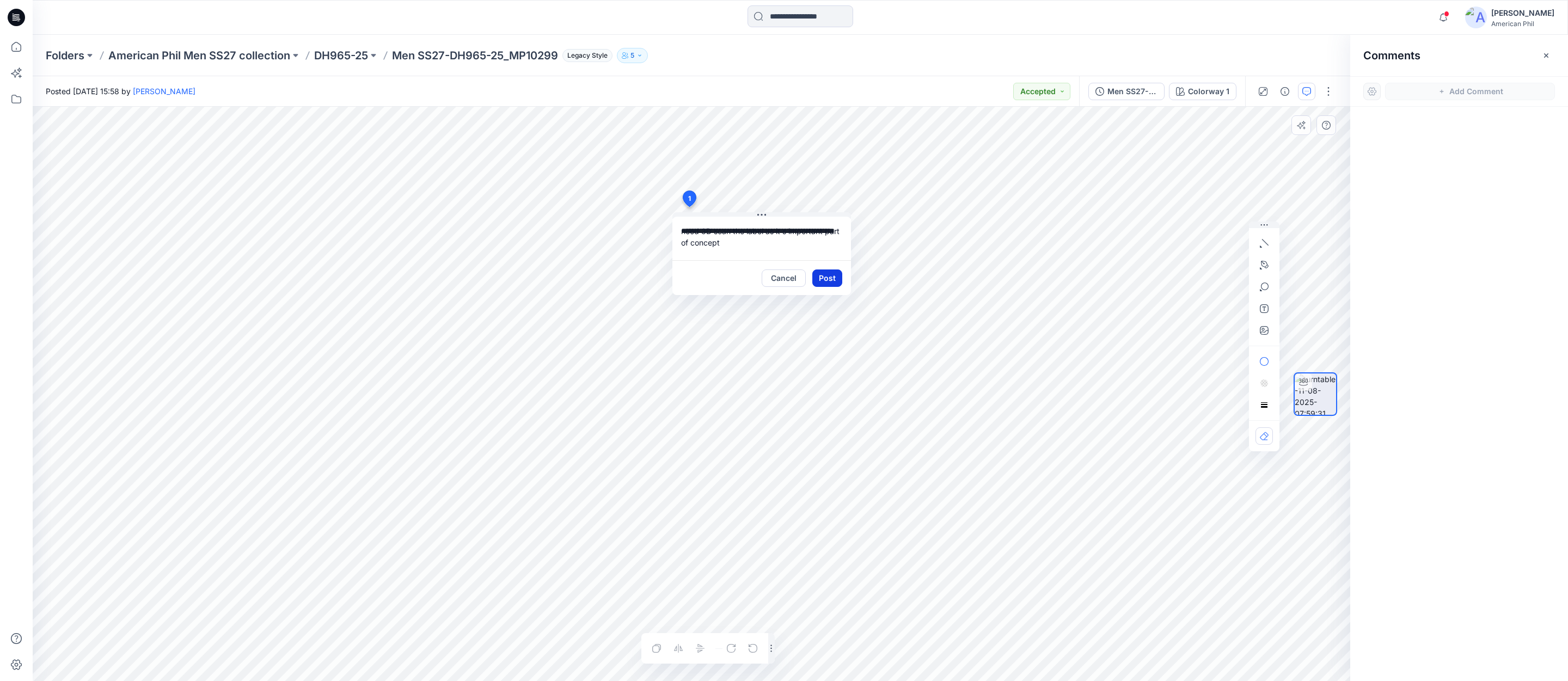
type textarea "**********"
click at [826, 281] on button "Post" at bounding box center [827, 278] width 30 height 17
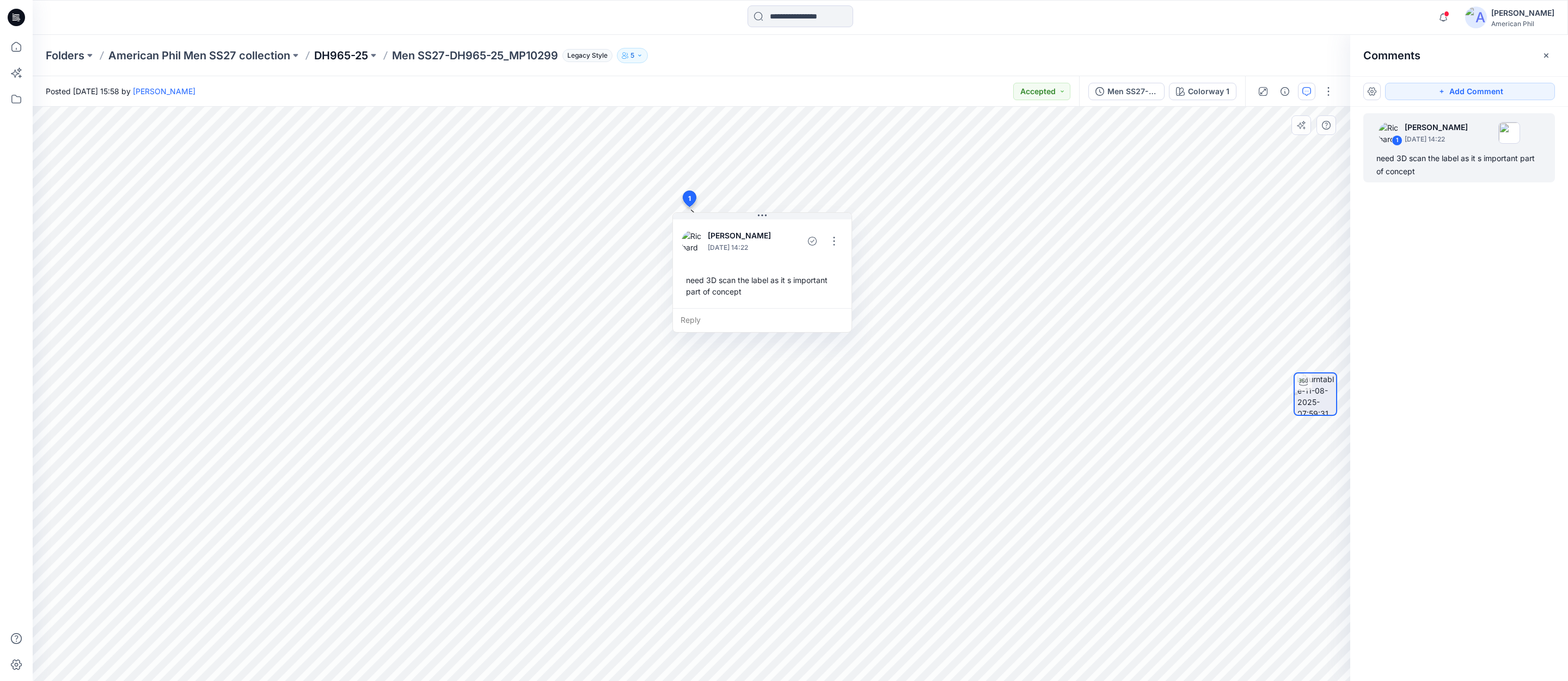
click at [335, 55] on p "DH965-25" at bounding box center [341, 55] width 54 height 15
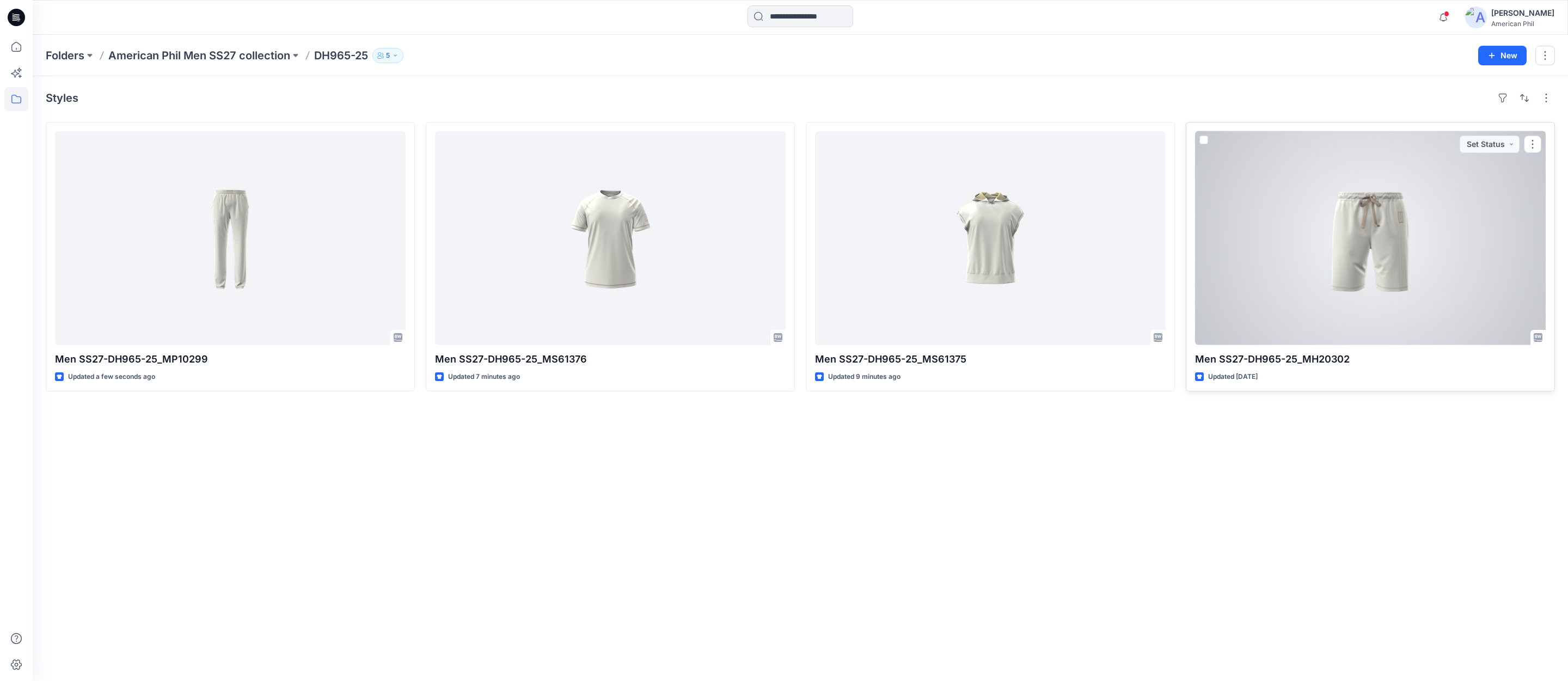
click at [1365, 232] on div at bounding box center [1370, 237] width 350 height 214
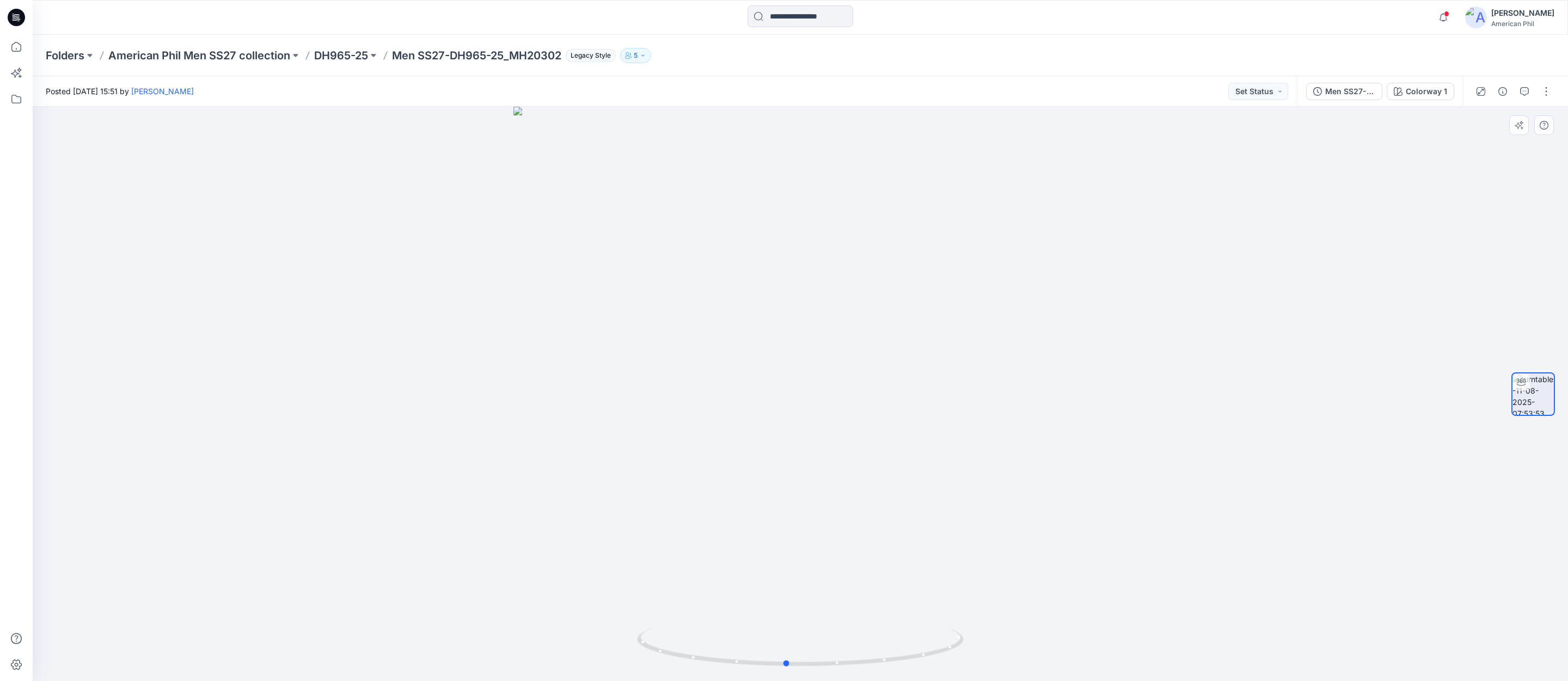
drag, startPoint x: 813, startPoint y: 658, endPoint x: 484, endPoint y: 623, distance: 330.9
click at [472, 622] on div at bounding box center [800, 393] width 1535 height 575
click at [1275, 94] on button "Set Status" at bounding box center [1258, 91] width 60 height 17
click at [1225, 142] on p "Accepted" at bounding box center [1229, 141] width 36 height 14
click at [237, 52] on p "American Phil Men SS27 collection" at bounding box center [199, 55] width 182 height 15
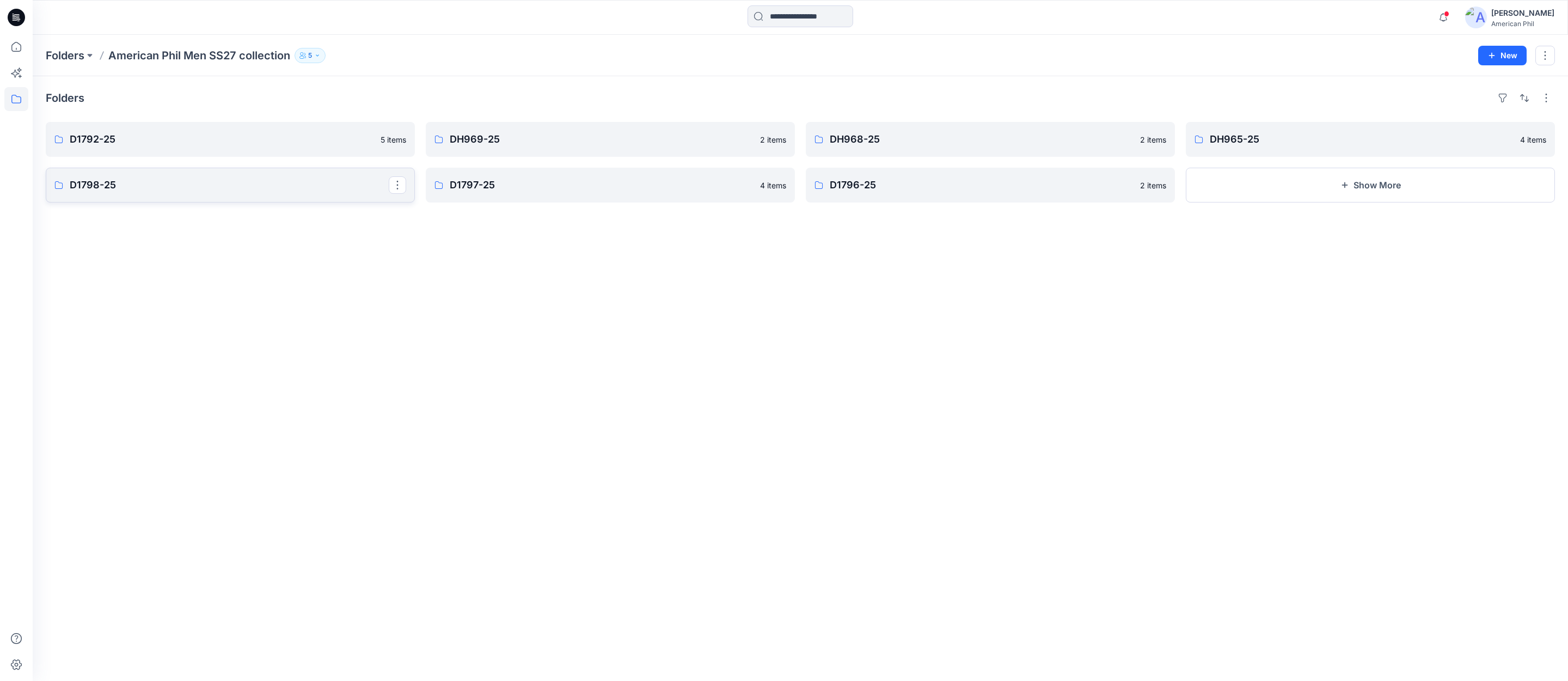
click at [91, 186] on p "D1798-25" at bounding box center [229, 184] width 319 height 15
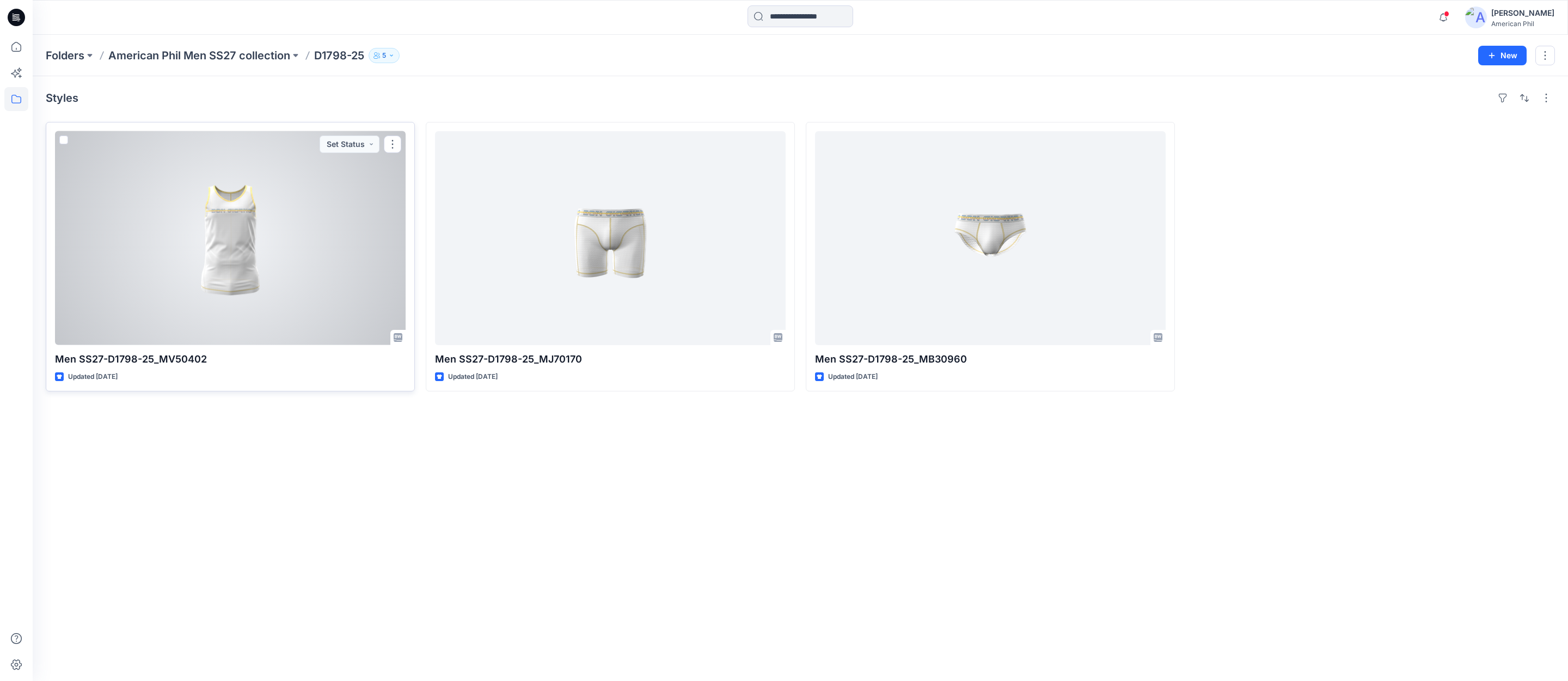
click at [230, 243] on div at bounding box center [230, 237] width 350 height 214
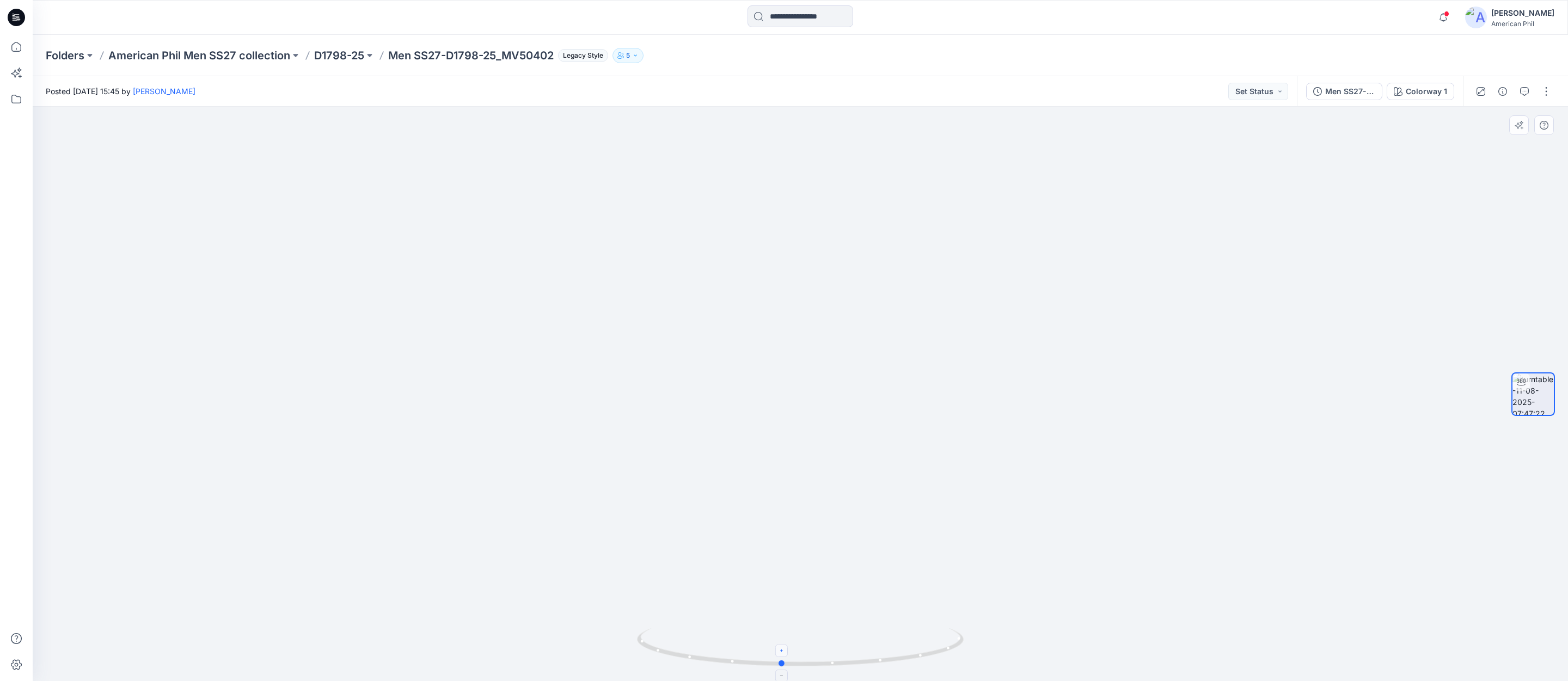
drag, startPoint x: 805, startPoint y: 663, endPoint x: 786, endPoint y: 653, distance: 21.5
click at [786, 653] on icon at bounding box center [801, 648] width 329 height 41
click at [1277, 93] on button "Set Status" at bounding box center [1258, 91] width 60 height 17
click at [1229, 145] on p "Accepted" at bounding box center [1229, 141] width 36 height 14
click at [331, 52] on p "D1798-25" at bounding box center [339, 55] width 50 height 15
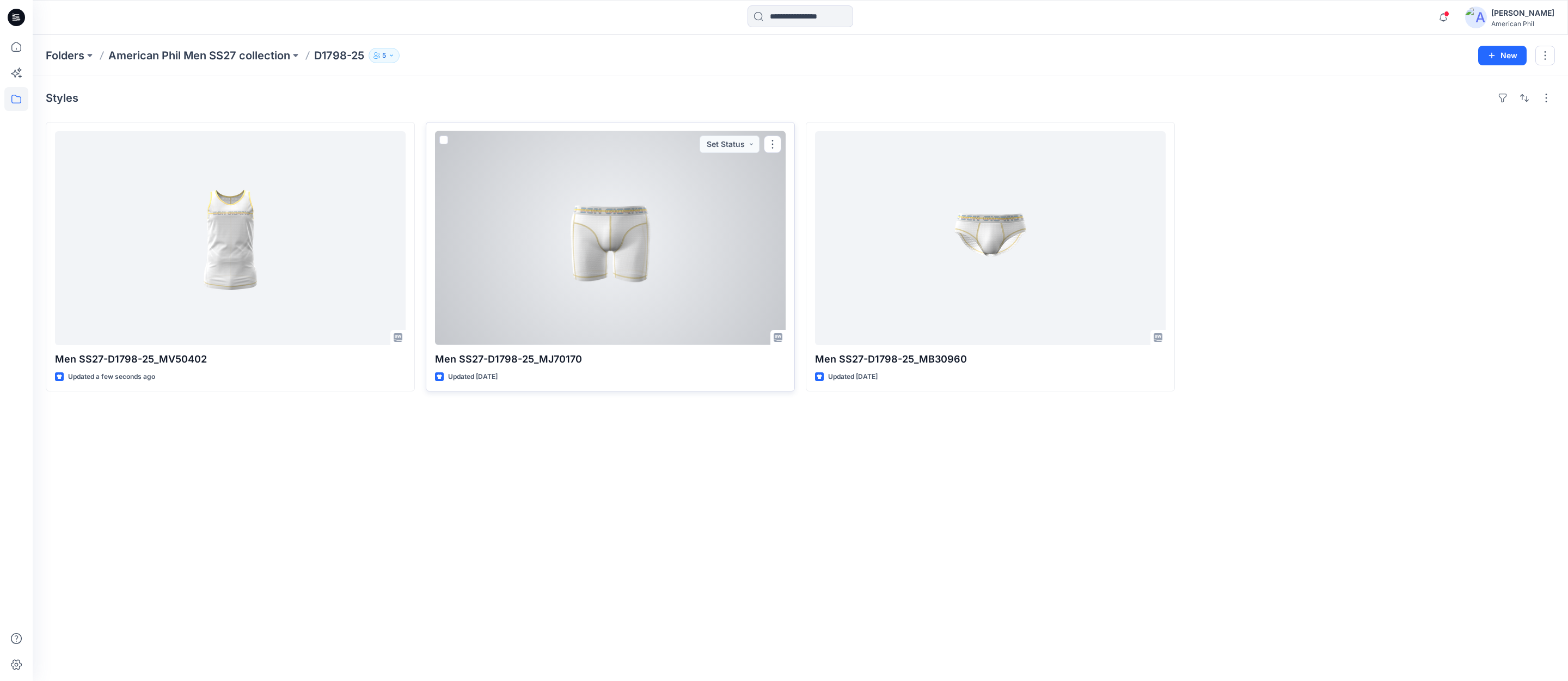
click at [607, 230] on div at bounding box center [610, 237] width 350 height 214
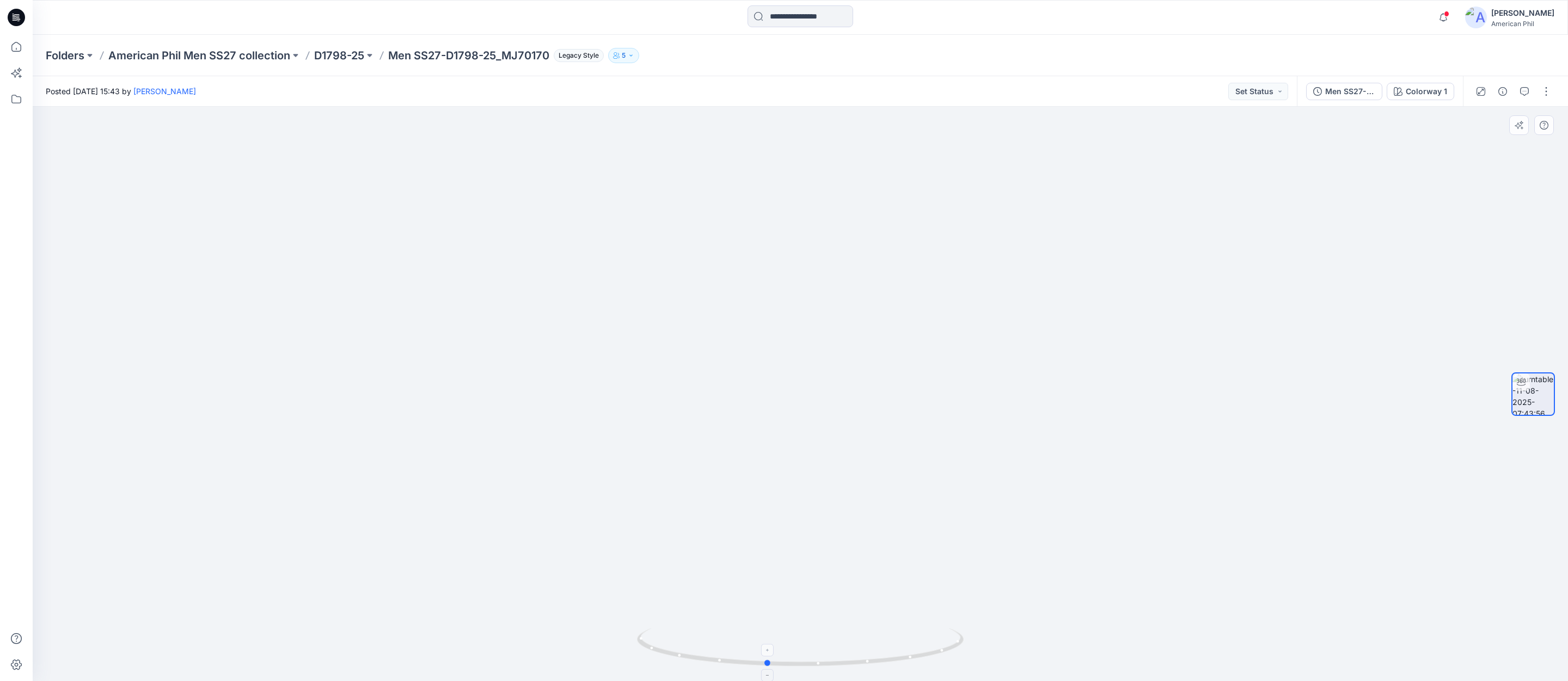
drag, startPoint x: 764, startPoint y: 666, endPoint x: 730, endPoint y: 644, distance: 40.5
click at [730, 644] on icon at bounding box center [801, 648] width 329 height 41
click at [1279, 92] on button "Set Status" at bounding box center [1258, 91] width 60 height 17
click at [1221, 144] on p "Accepted" at bounding box center [1229, 141] width 36 height 14
click at [1525, 91] on icon "button" at bounding box center [1524, 91] width 9 height 9
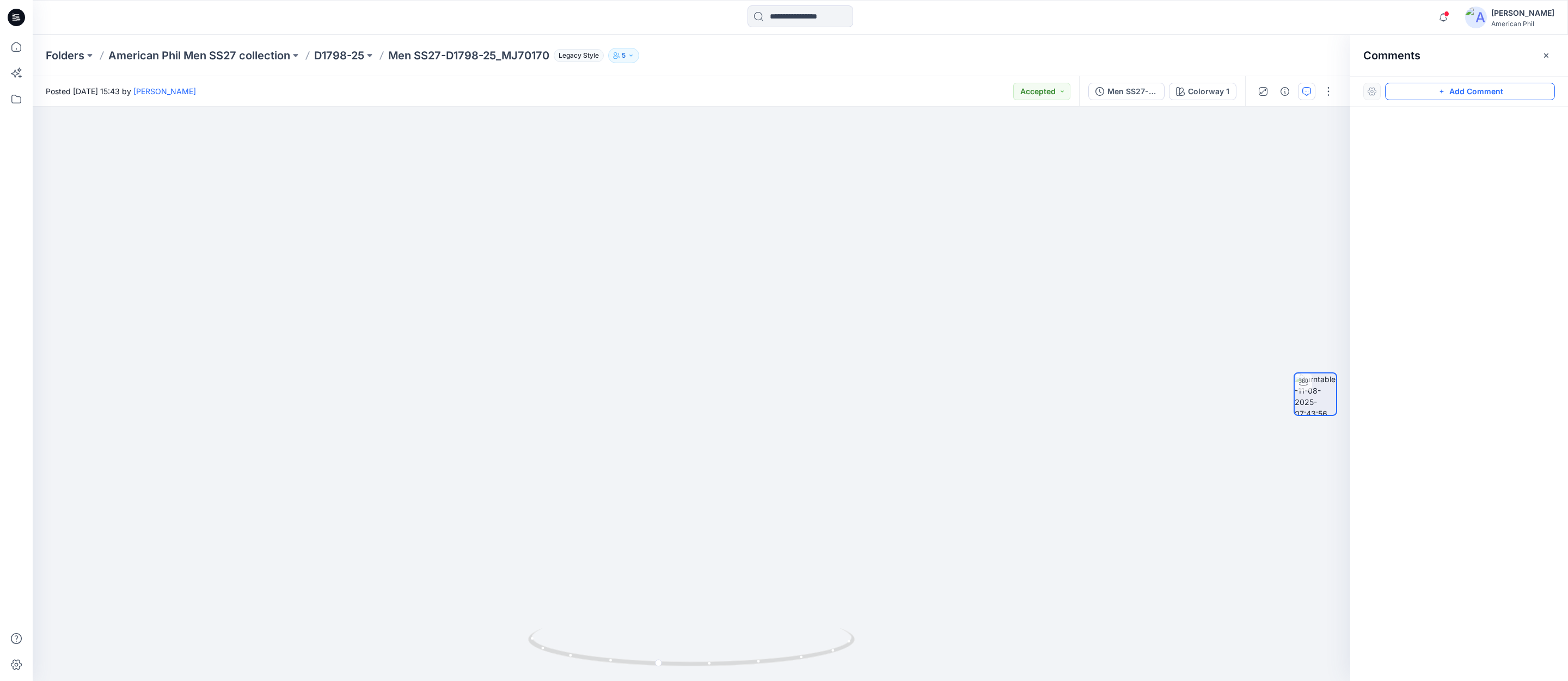
drag, startPoint x: 1457, startPoint y: 93, endPoint x: 1445, endPoint y: 95, distance: 12.2
click at [1455, 93] on button "Add Comment" at bounding box center [1470, 91] width 170 height 17
click at [979, 126] on div "1" at bounding box center [691, 393] width 1318 height 575
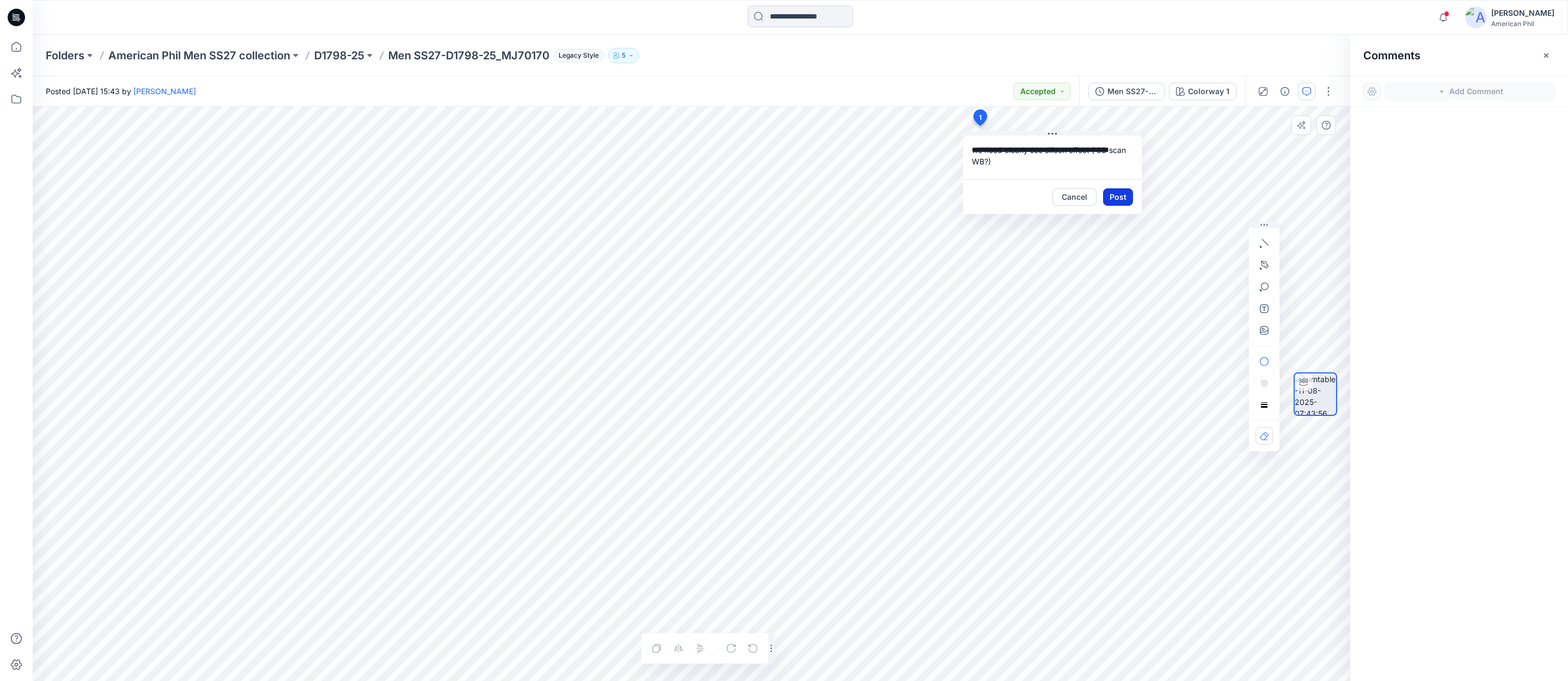
type textarea "**********"
click at [1117, 196] on button "Post" at bounding box center [1118, 197] width 30 height 17
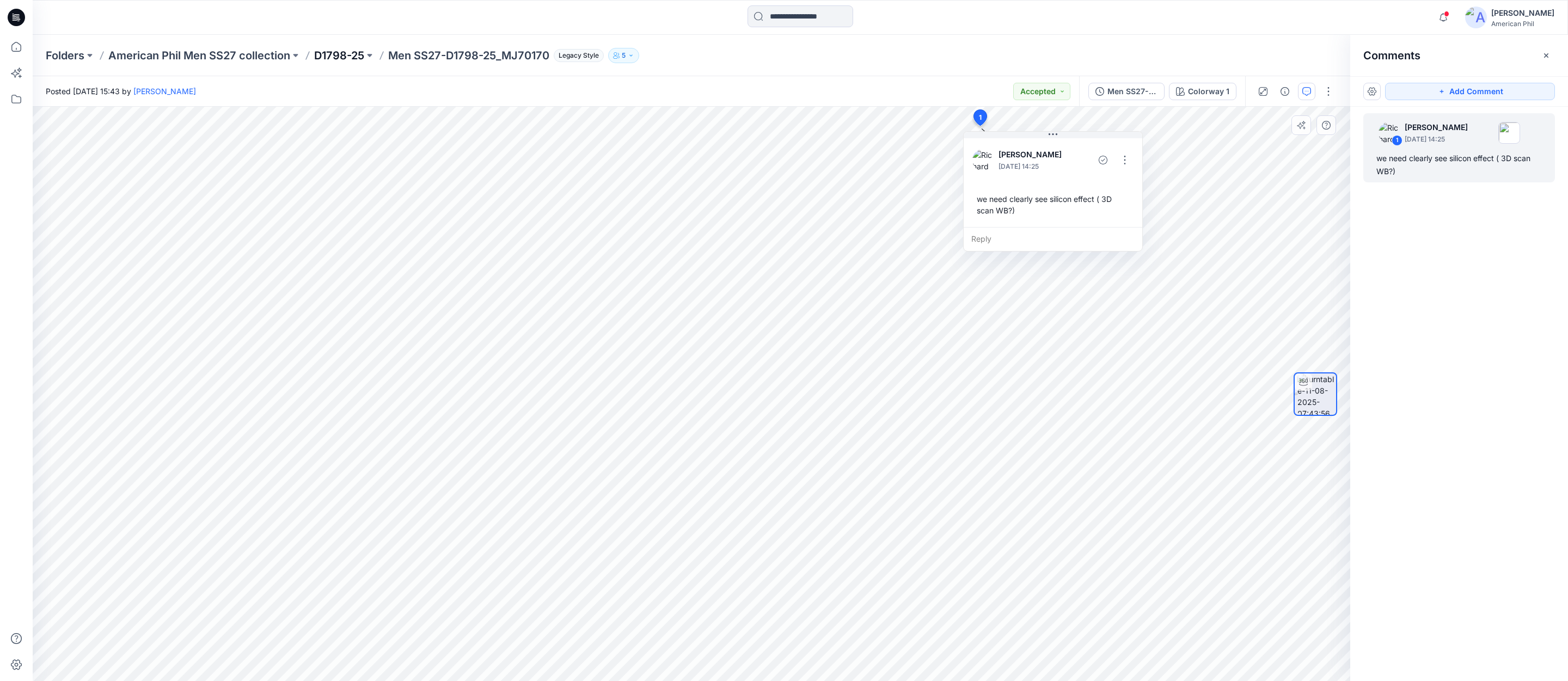
click at [344, 55] on p "D1798-25" at bounding box center [339, 55] width 50 height 15
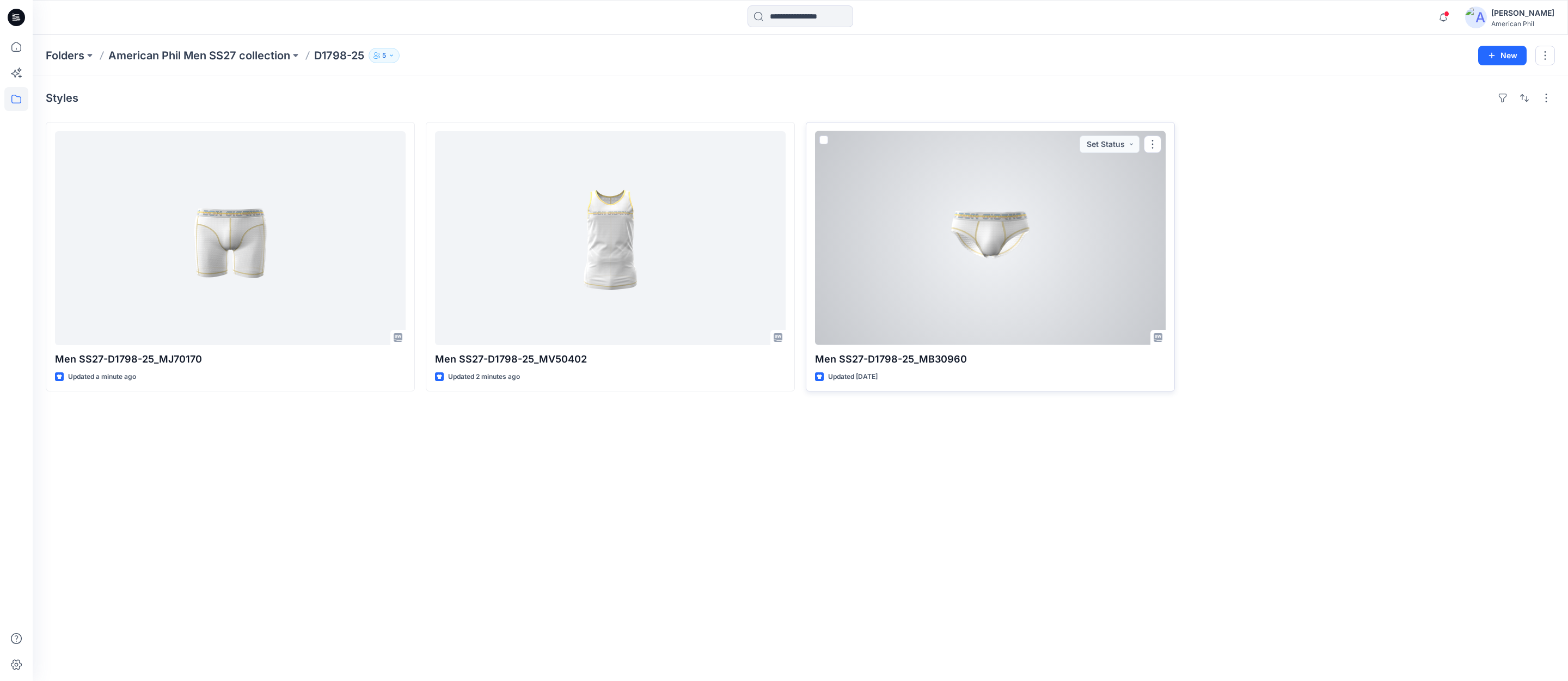
click at [990, 230] on div at bounding box center [990, 237] width 350 height 214
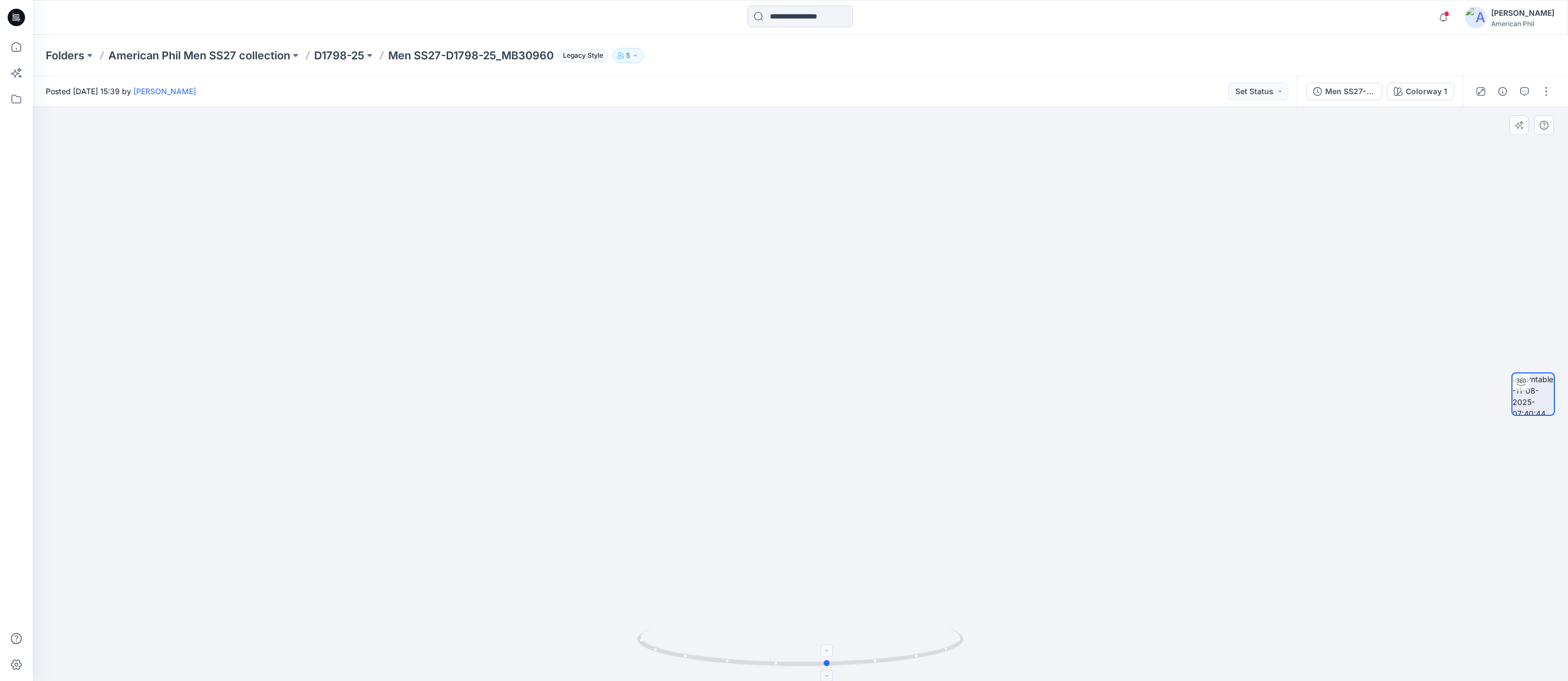
drag, startPoint x: 813, startPoint y: 666, endPoint x: 840, endPoint y: 661, distance: 27.5
click at [840, 661] on icon at bounding box center [801, 648] width 329 height 41
click at [1259, 90] on button "Set Status" at bounding box center [1258, 91] width 60 height 17
click at [1223, 141] on p "Accepted" at bounding box center [1229, 141] width 36 height 14
click at [204, 55] on p "American Phil Men SS27 collection" at bounding box center [199, 55] width 182 height 15
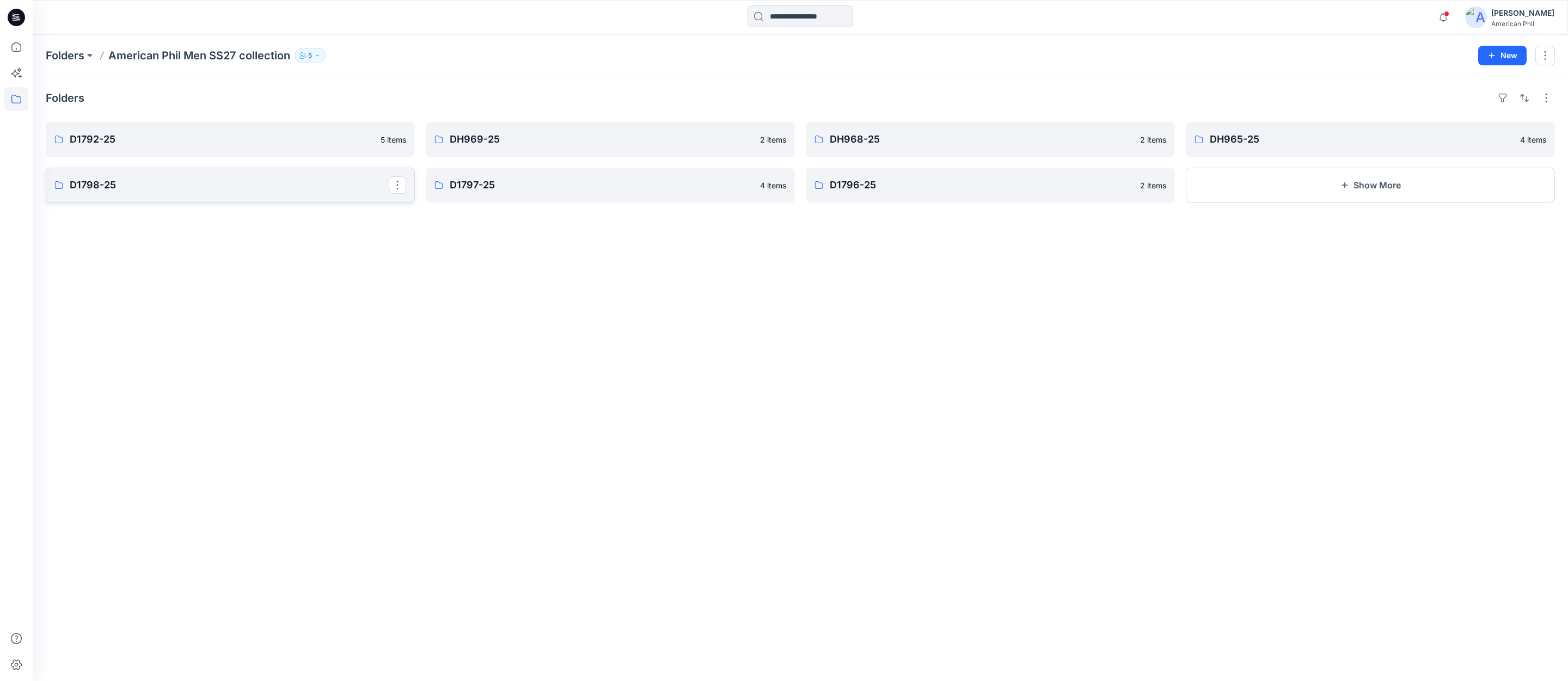
click at [193, 180] on p "D1798-25" at bounding box center [229, 184] width 319 height 15
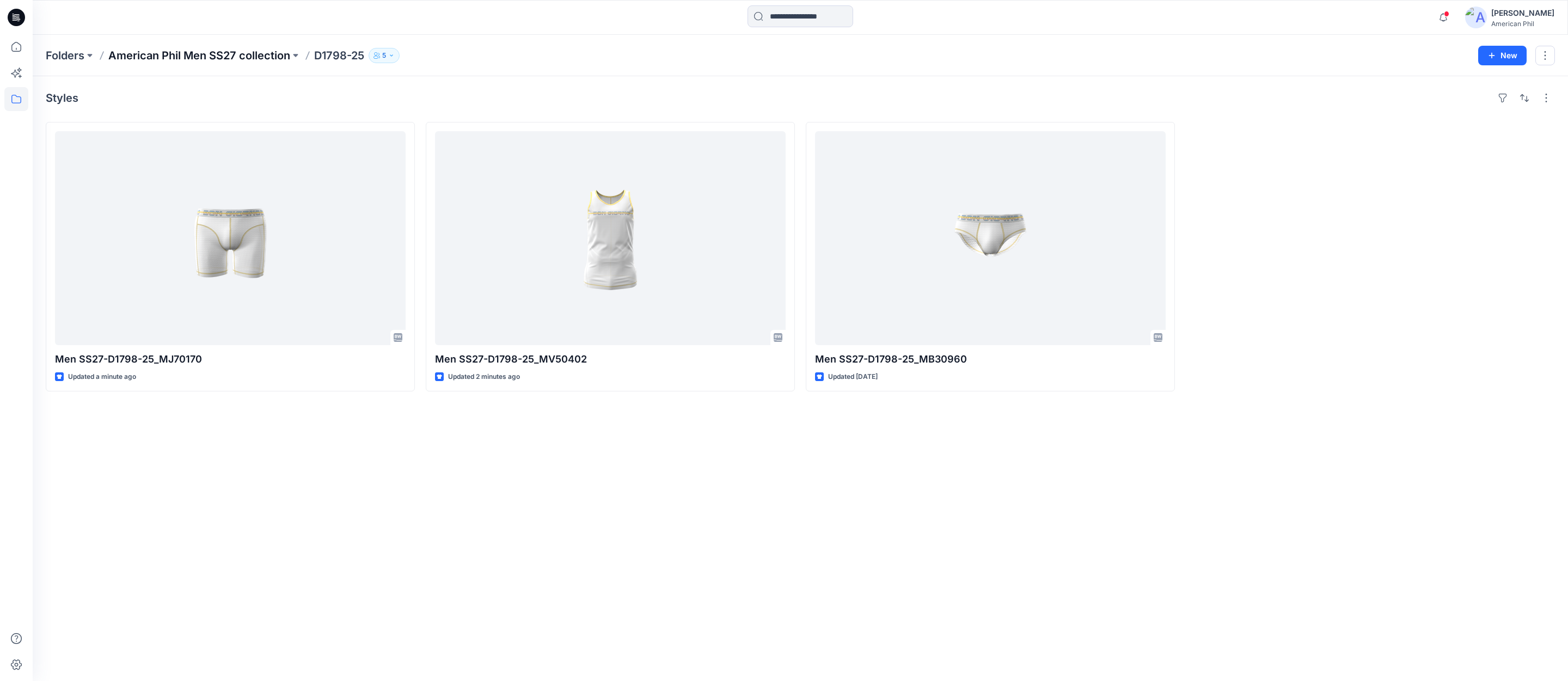
click at [177, 55] on p "American Phil Men SS27 collection" at bounding box center [199, 55] width 182 height 15
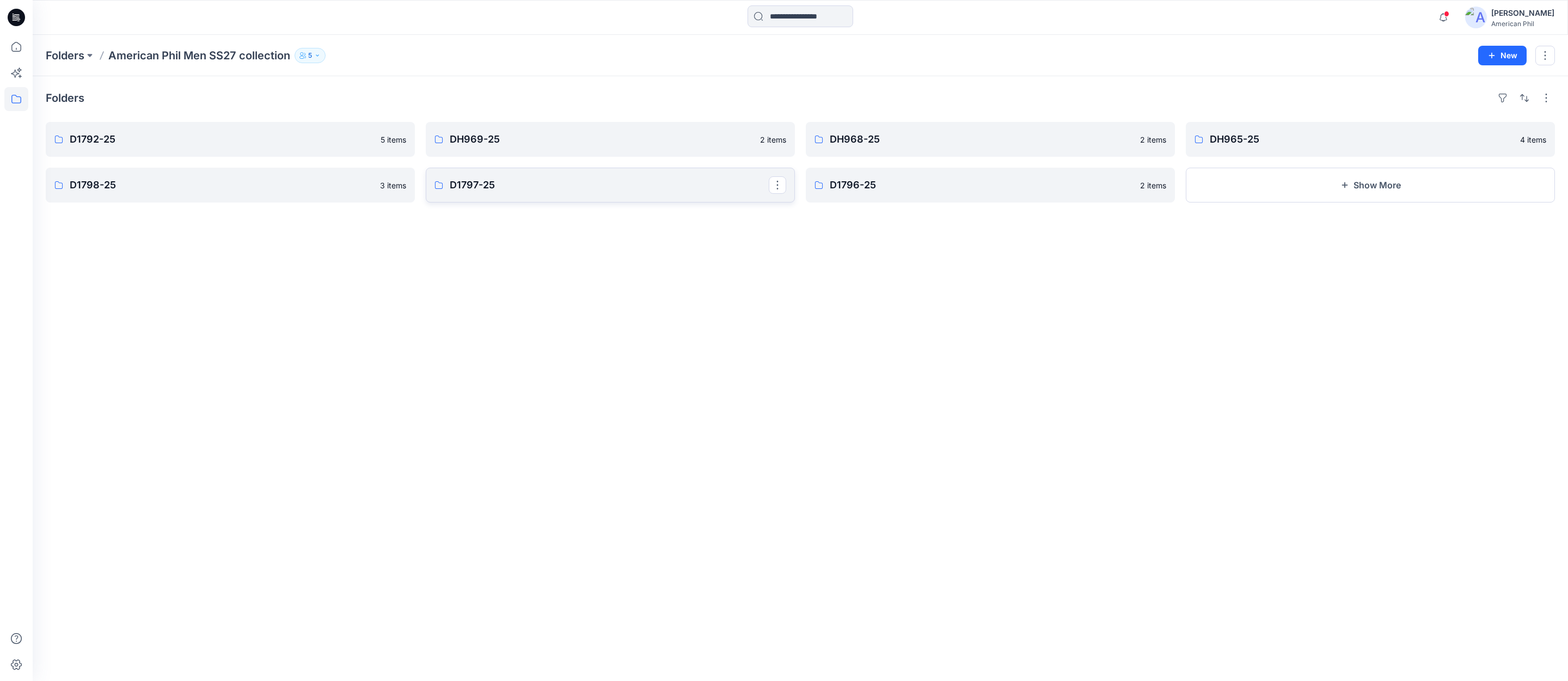
click at [538, 184] on p "D1797-25" at bounding box center [609, 184] width 319 height 15
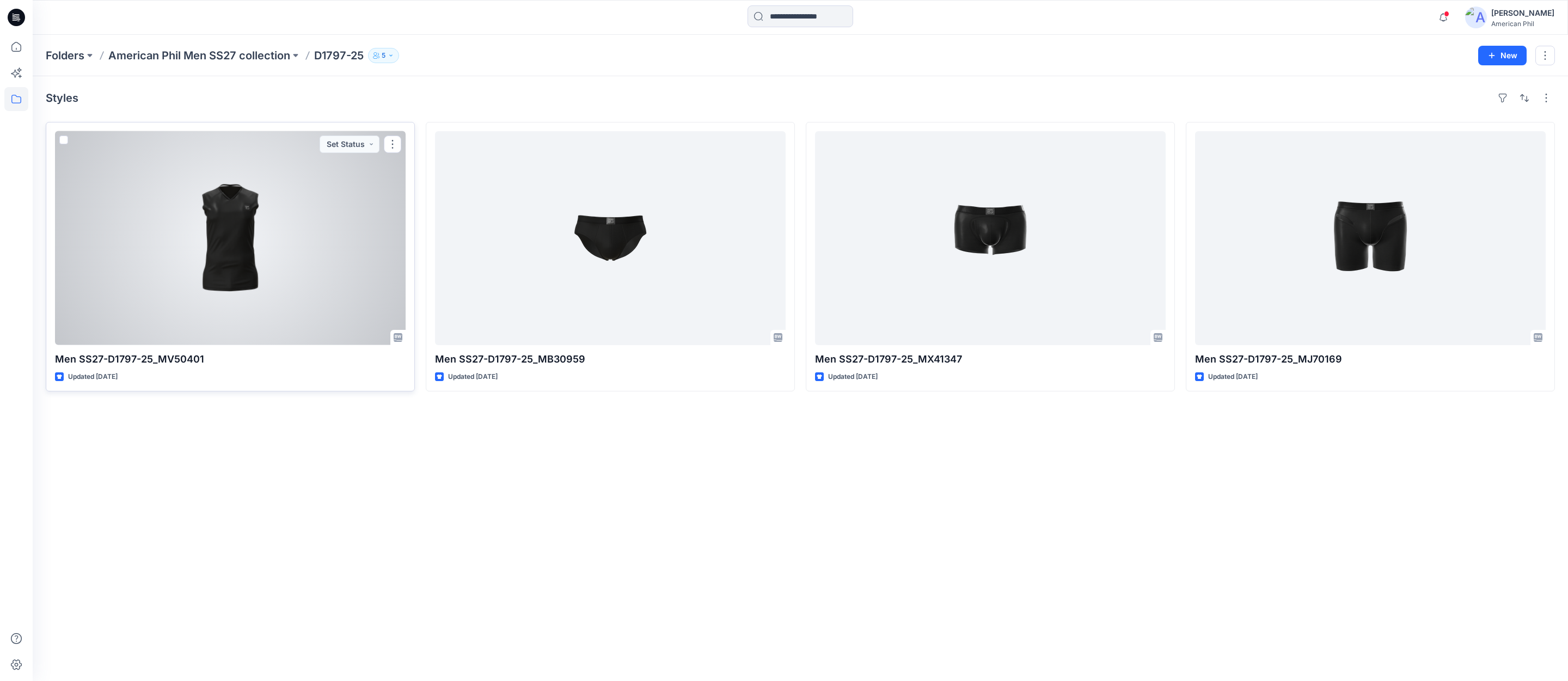
click at [232, 241] on div at bounding box center [230, 237] width 350 height 214
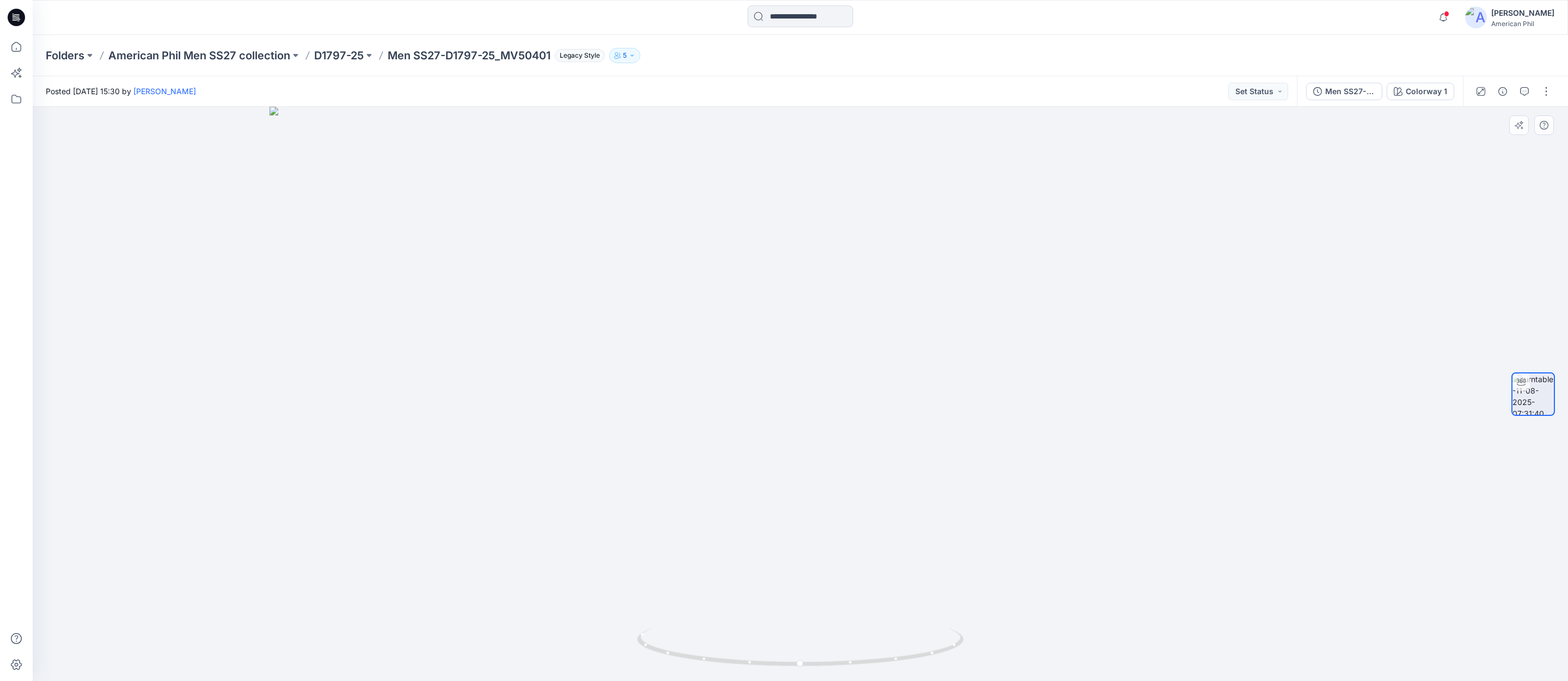
drag, startPoint x: 826, startPoint y: 284, endPoint x: 793, endPoint y: 626, distance: 343.6
click at [793, 626] on img at bounding box center [801, 393] width 1062 height 575
drag, startPoint x: 810, startPoint y: 660, endPoint x: 1037, endPoint y: 636, distance: 228.3
click at [1122, 661] on div at bounding box center [800, 393] width 1535 height 575
drag, startPoint x: 838, startPoint y: 543, endPoint x: 870, endPoint y: 303, distance: 242.1
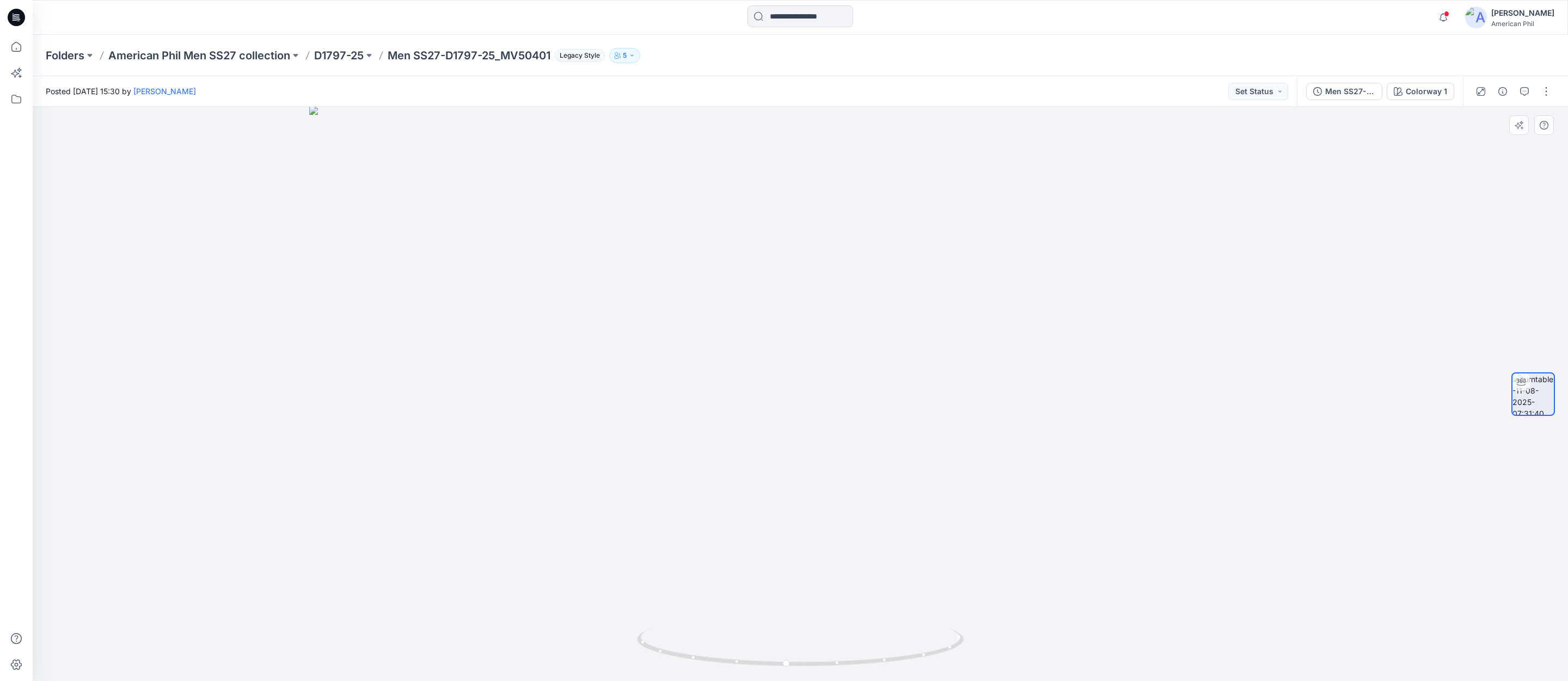
click at [871, 303] on img at bounding box center [800, 393] width 982 height 575
drag, startPoint x: 859, startPoint y: 483, endPoint x: 863, endPoint y: 322, distance: 161.0
click at [864, 323] on img at bounding box center [800, 237] width 982 height 887
drag, startPoint x: 863, startPoint y: 354, endPoint x: 788, endPoint y: 555, distance: 214.5
click at [788, 555] on img at bounding box center [800, 254] width 982 height 855
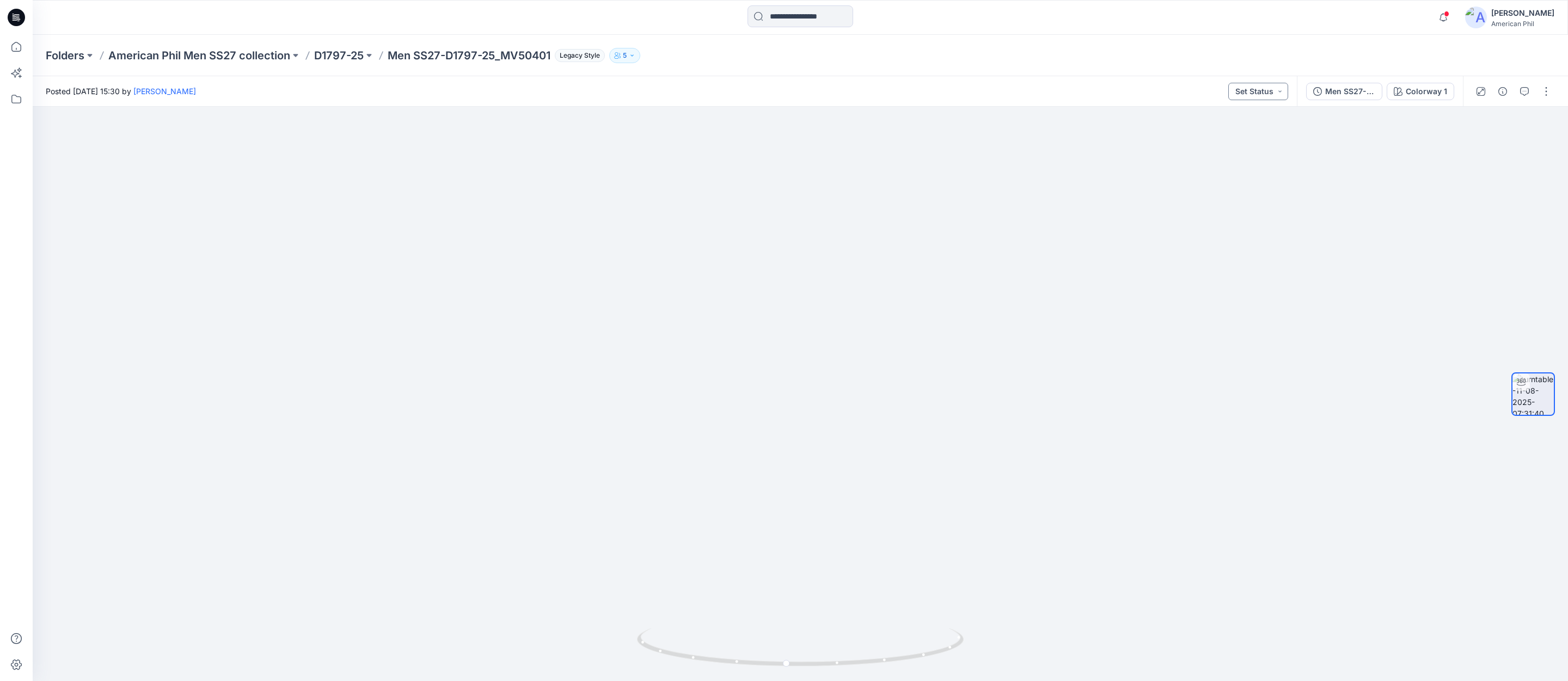
click at [1279, 92] on button "Set Status" at bounding box center [1258, 91] width 60 height 17
click at [1226, 140] on p "Accepted" at bounding box center [1229, 141] width 36 height 14
click at [344, 54] on p "D1797-25" at bounding box center [338, 55] width 50 height 15
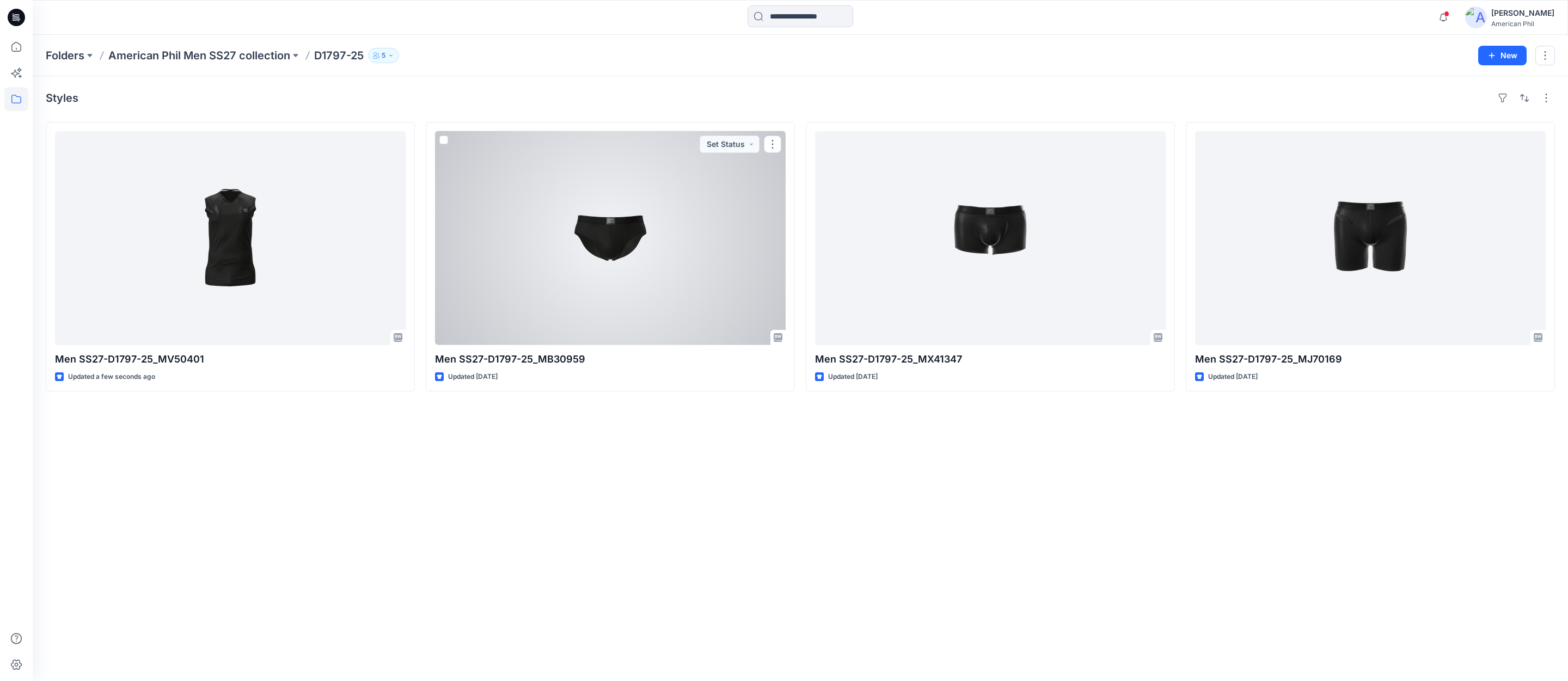
click at [623, 230] on div at bounding box center [610, 237] width 350 height 214
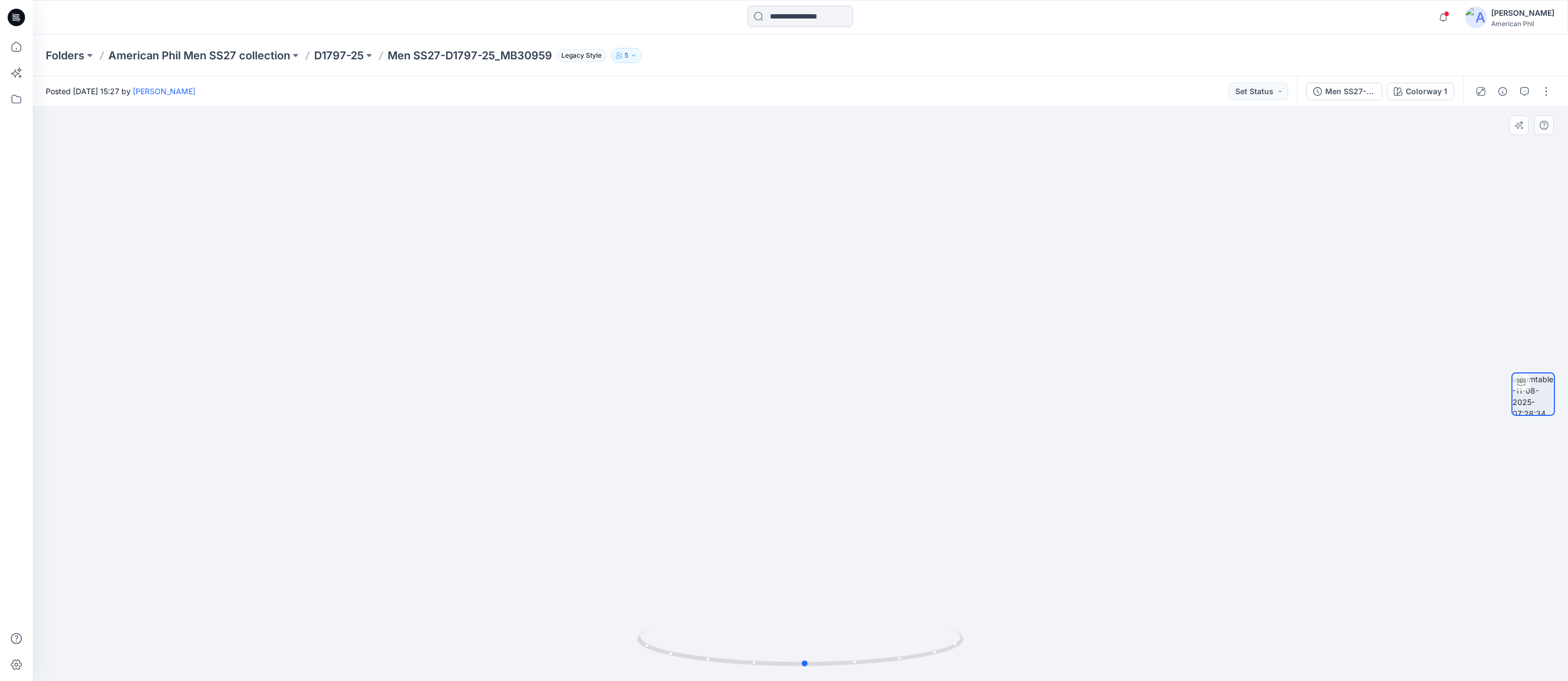
drag, startPoint x: 818, startPoint y: 666, endPoint x: 761, endPoint y: 584, distance: 99.9
click at [821, 656] on icon at bounding box center [801, 648] width 329 height 41
click at [1277, 93] on button "Set Status" at bounding box center [1258, 91] width 60 height 17
click at [1222, 140] on p "Accepted" at bounding box center [1229, 141] width 36 height 14
click at [339, 52] on p "D1797-25" at bounding box center [338, 55] width 50 height 15
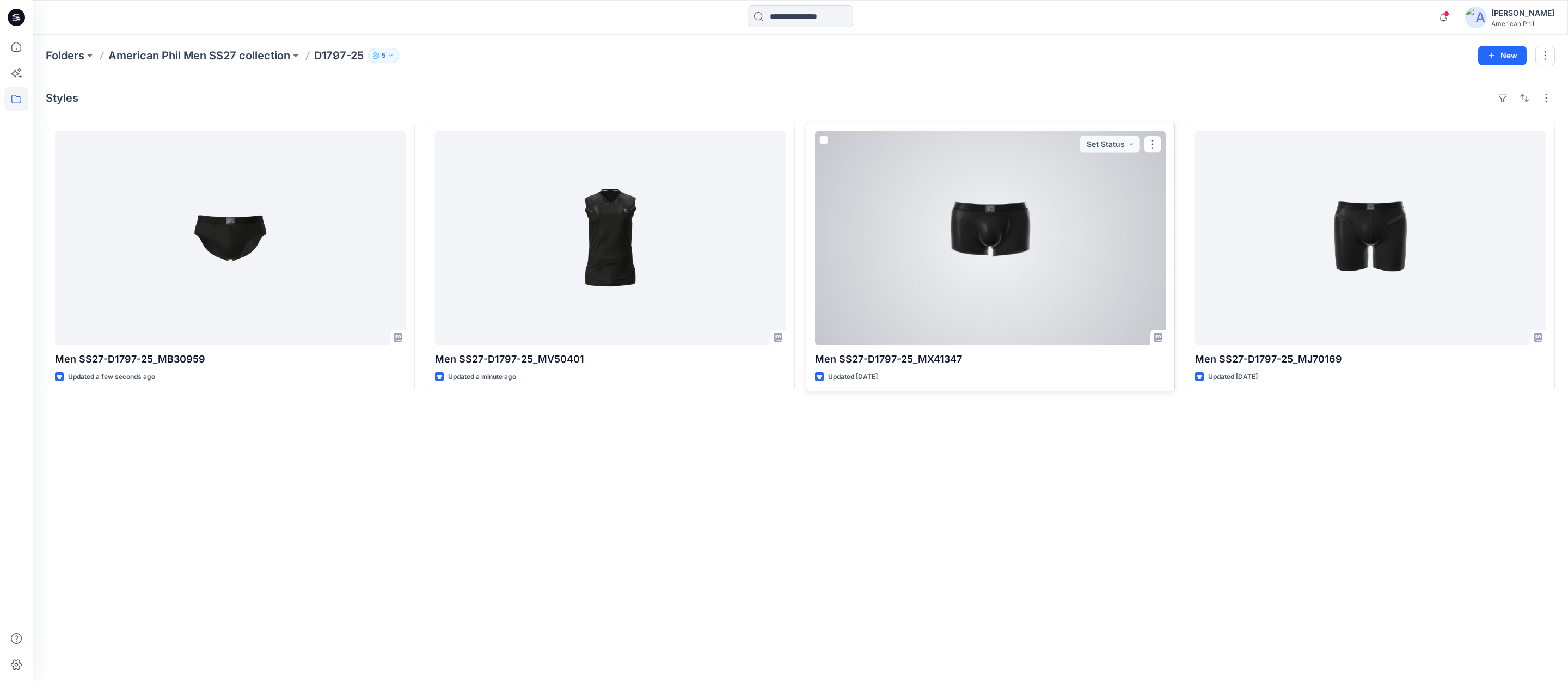
click at [999, 225] on div at bounding box center [990, 237] width 350 height 214
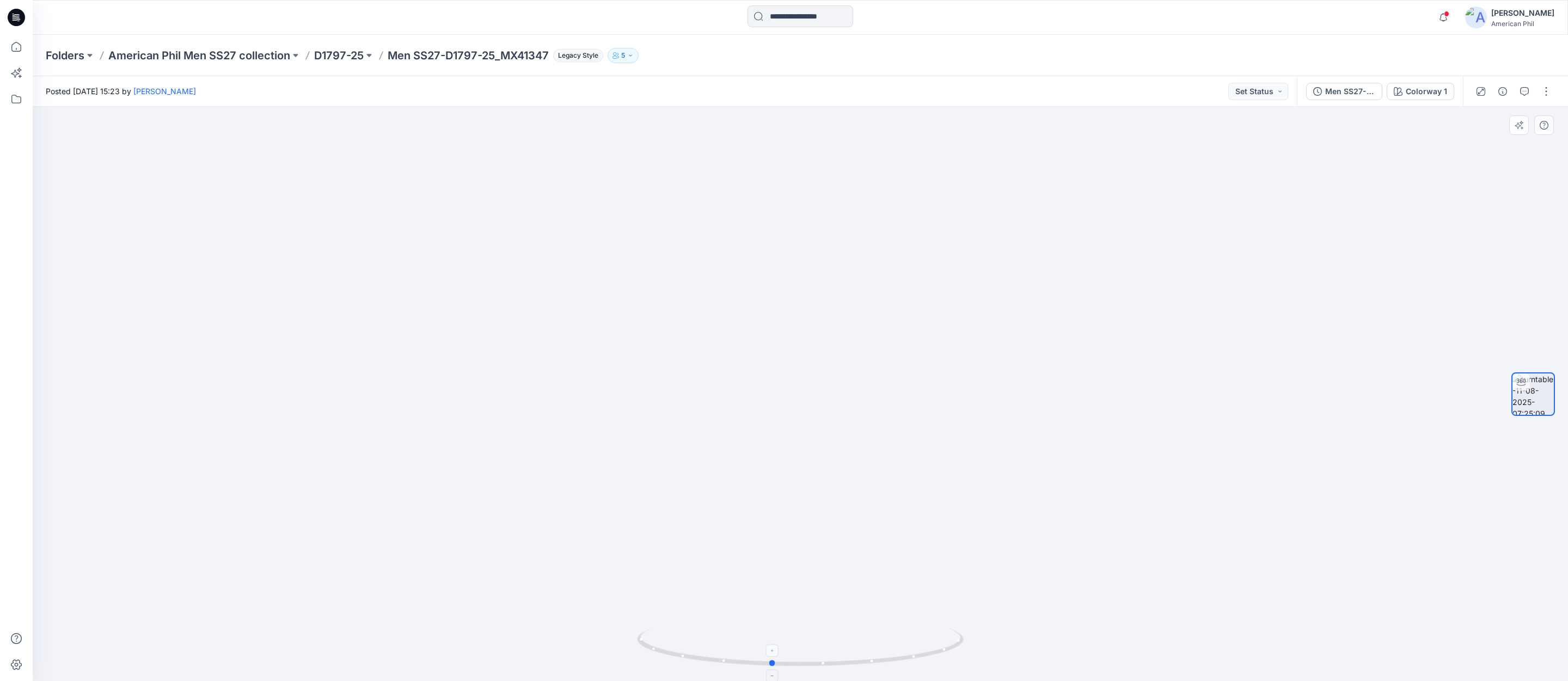
drag, startPoint x: 862, startPoint y: 651, endPoint x: 832, endPoint y: 643, distance: 31.0
click at [833, 644] on icon at bounding box center [801, 648] width 329 height 41
drag, startPoint x: 828, startPoint y: 666, endPoint x: 1164, endPoint y: 668, distance: 336.0
click at [1164, 668] on div at bounding box center [800, 393] width 1535 height 575
drag, startPoint x: 1086, startPoint y: 547, endPoint x: 1075, endPoint y: 616, distance: 69.9
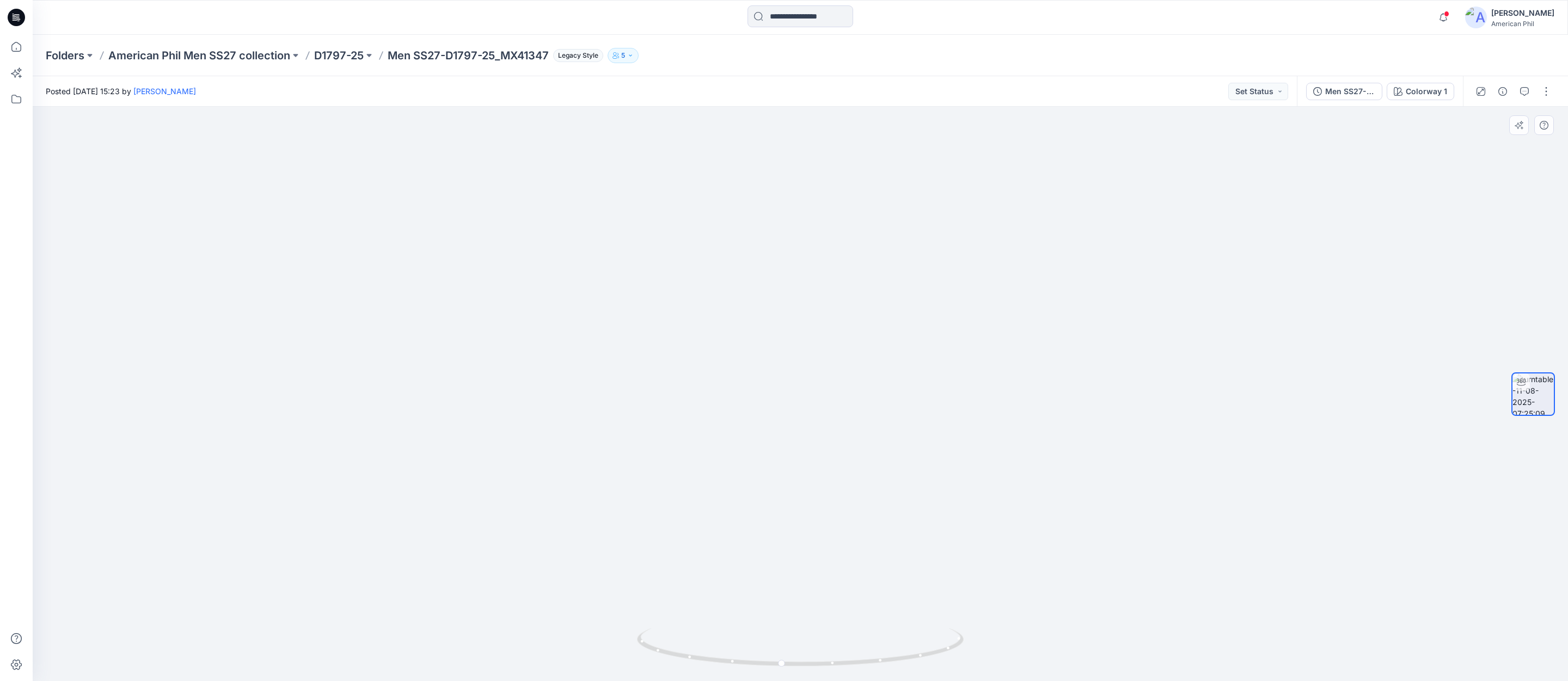
click at [1075, 616] on img at bounding box center [800, 327] width 982 height 708
click at [1280, 93] on button "Set Status" at bounding box center [1258, 91] width 60 height 17
click at [1231, 142] on p "Accepted" at bounding box center [1229, 141] width 36 height 14
click at [1525, 89] on icon "button" at bounding box center [1524, 91] width 9 height 9
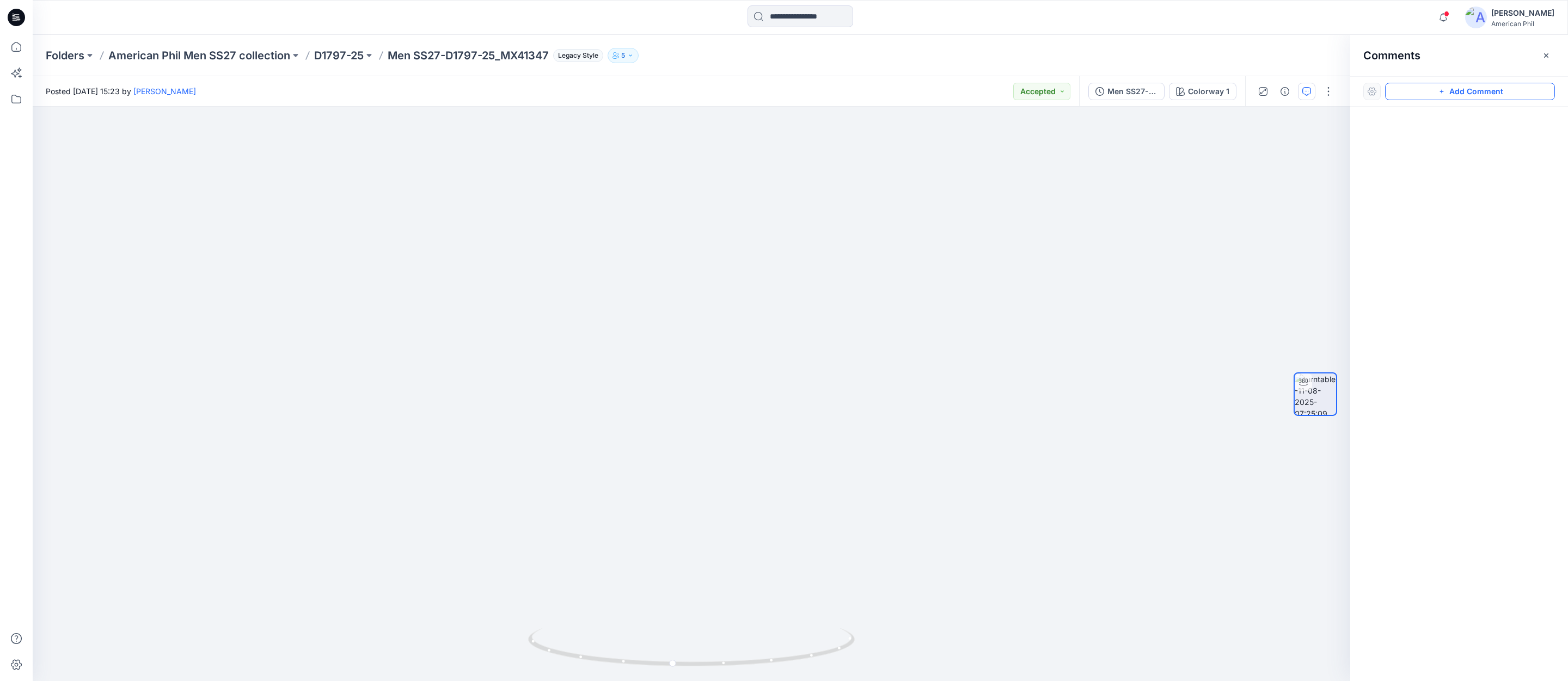
click at [1483, 91] on button "Add Comment" at bounding box center [1470, 91] width 170 height 17
click at [910, 323] on div "1" at bounding box center [691, 393] width 1318 height 575
type textarea "**********"
click at [1046, 395] on button "Post" at bounding box center [1048, 393] width 30 height 17
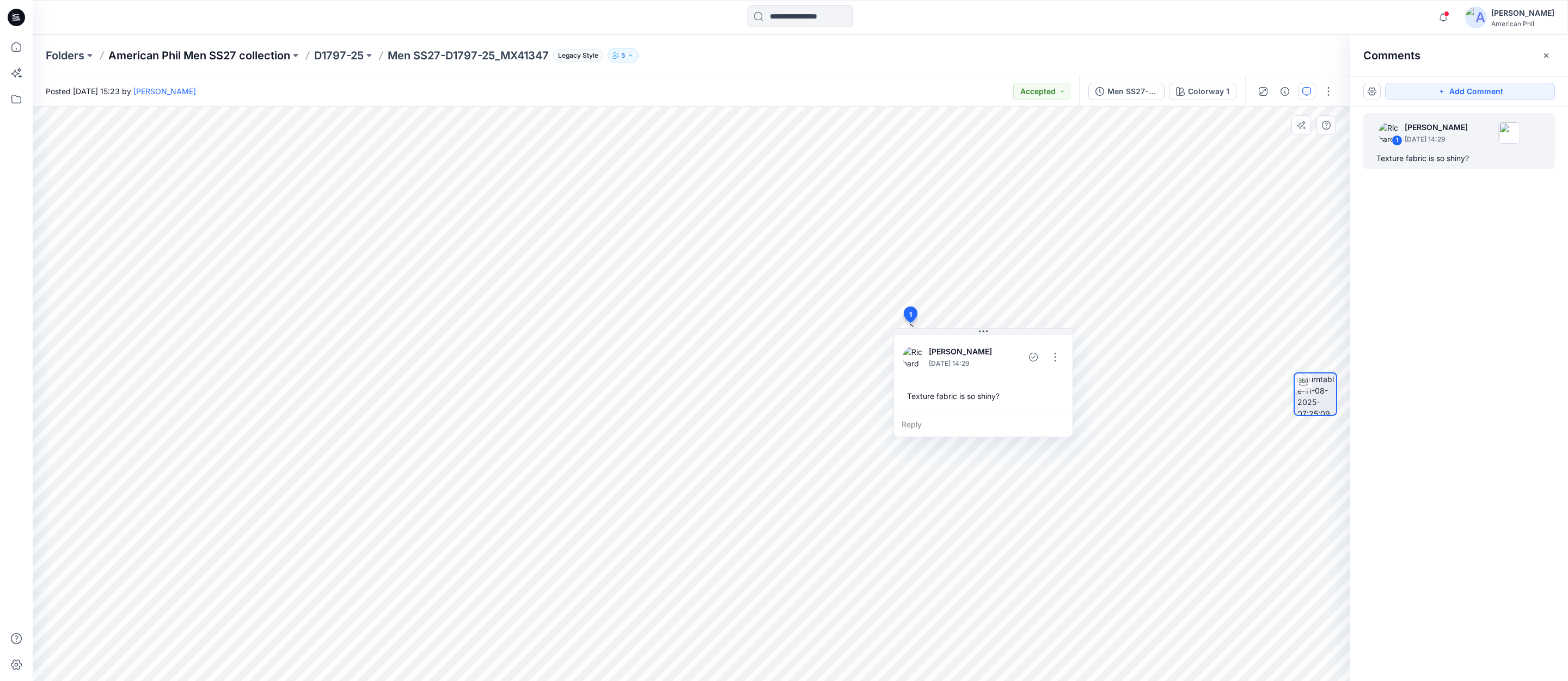
click at [261, 54] on p "American Phil Men SS27 collection" at bounding box center [199, 55] width 182 height 15
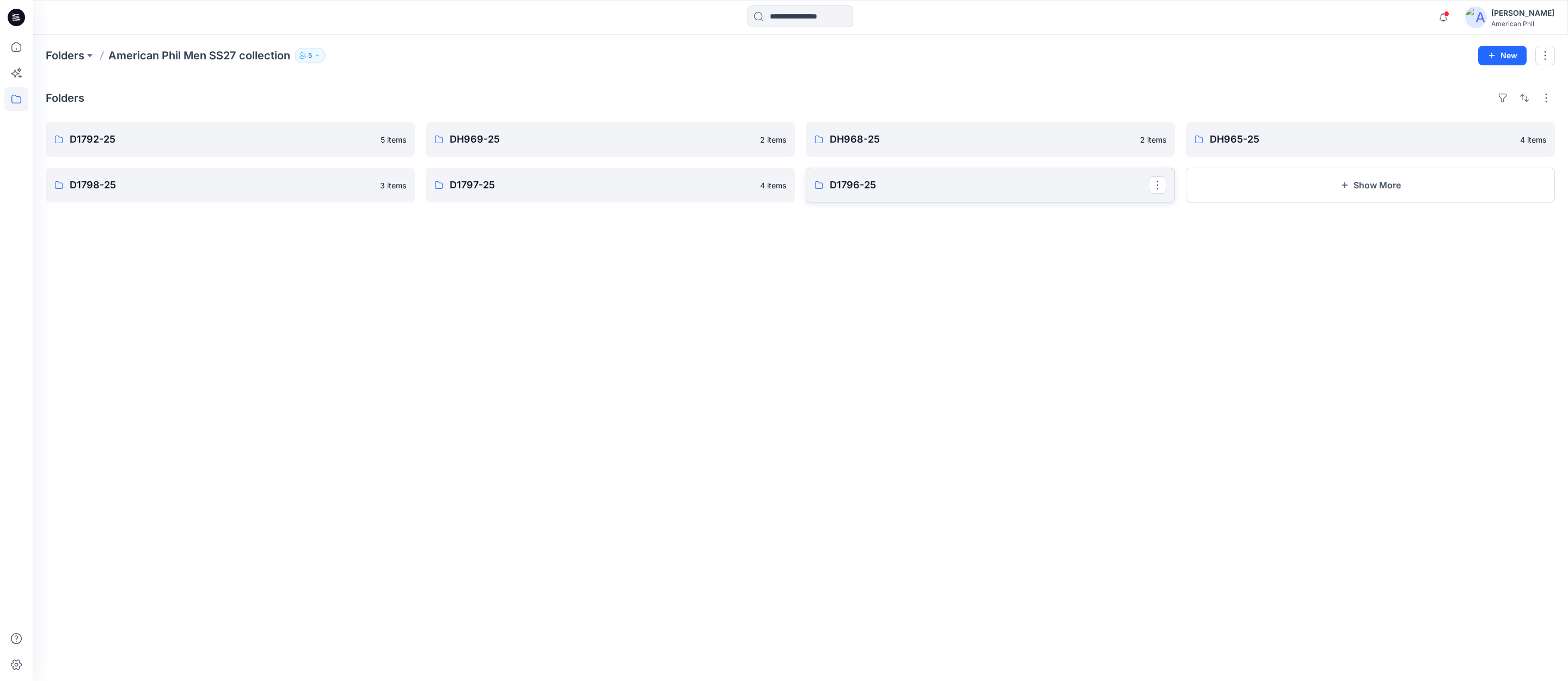
click at [894, 186] on p "D1796-25" at bounding box center [989, 184] width 319 height 15
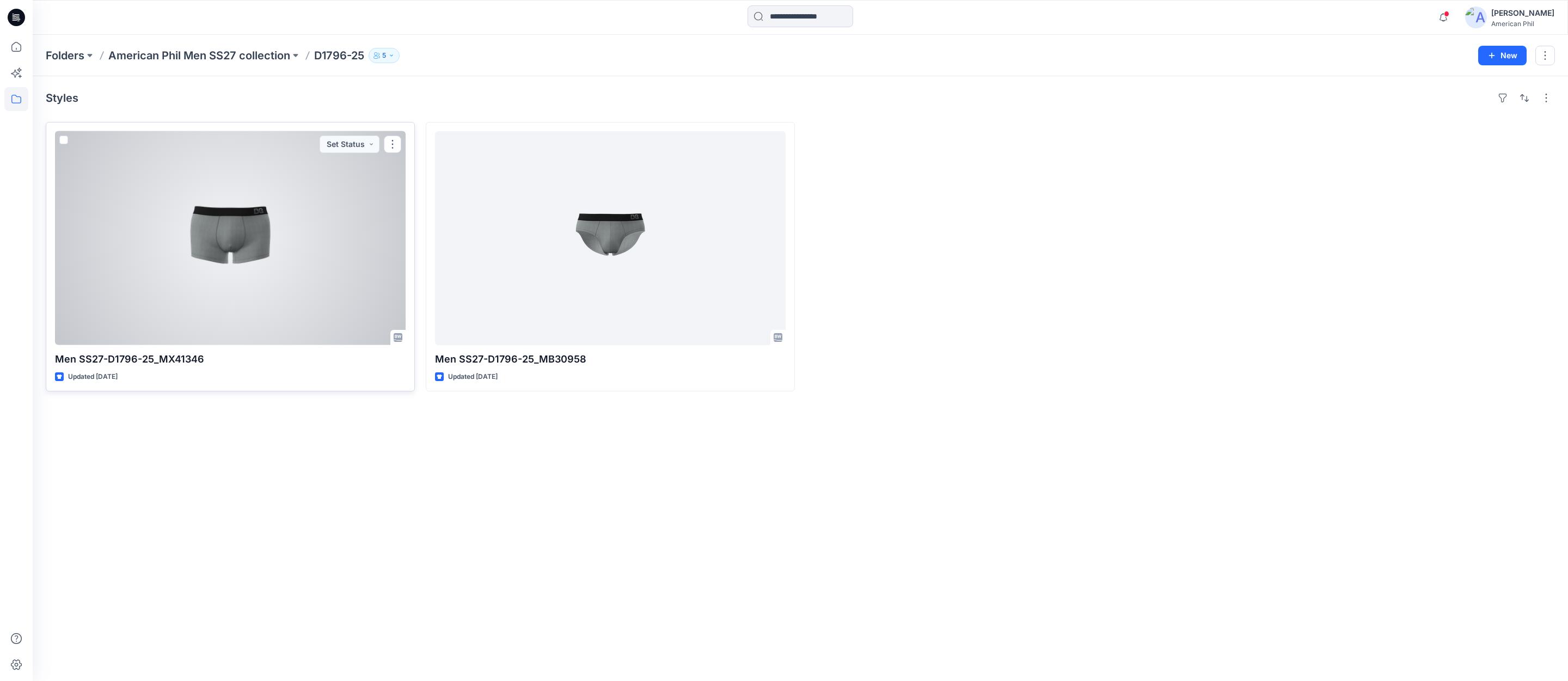
click at [215, 235] on div at bounding box center [230, 237] width 350 height 214
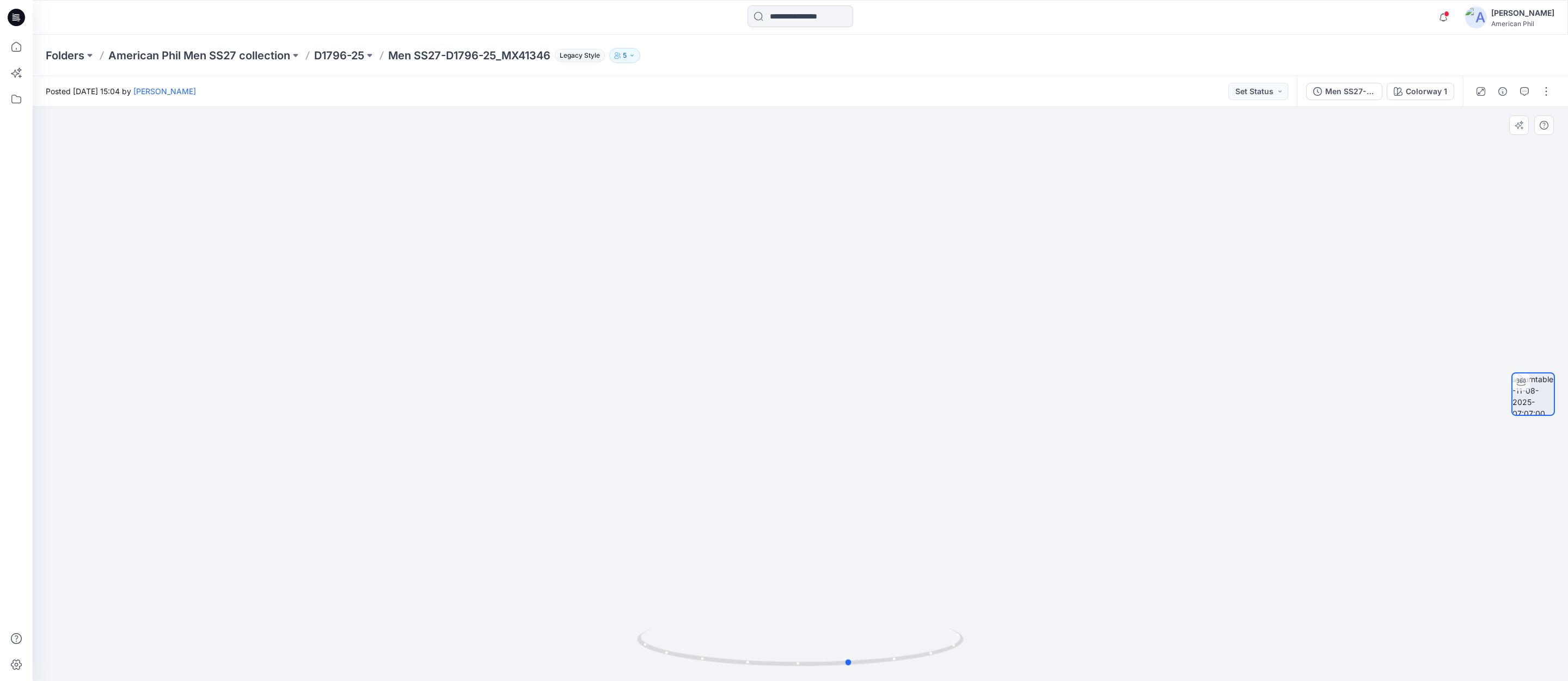
drag, startPoint x: 875, startPoint y: 653, endPoint x: 911, endPoint y: 625, distance: 45.6
click at [923, 639] on icon at bounding box center [801, 648] width 329 height 41
click at [1282, 88] on button "Set Status" at bounding box center [1258, 91] width 60 height 17
click at [1231, 143] on p "Accepted" at bounding box center [1229, 141] width 36 height 14
click at [337, 54] on p "D1796-25" at bounding box center [339, 55] width 50 height 15
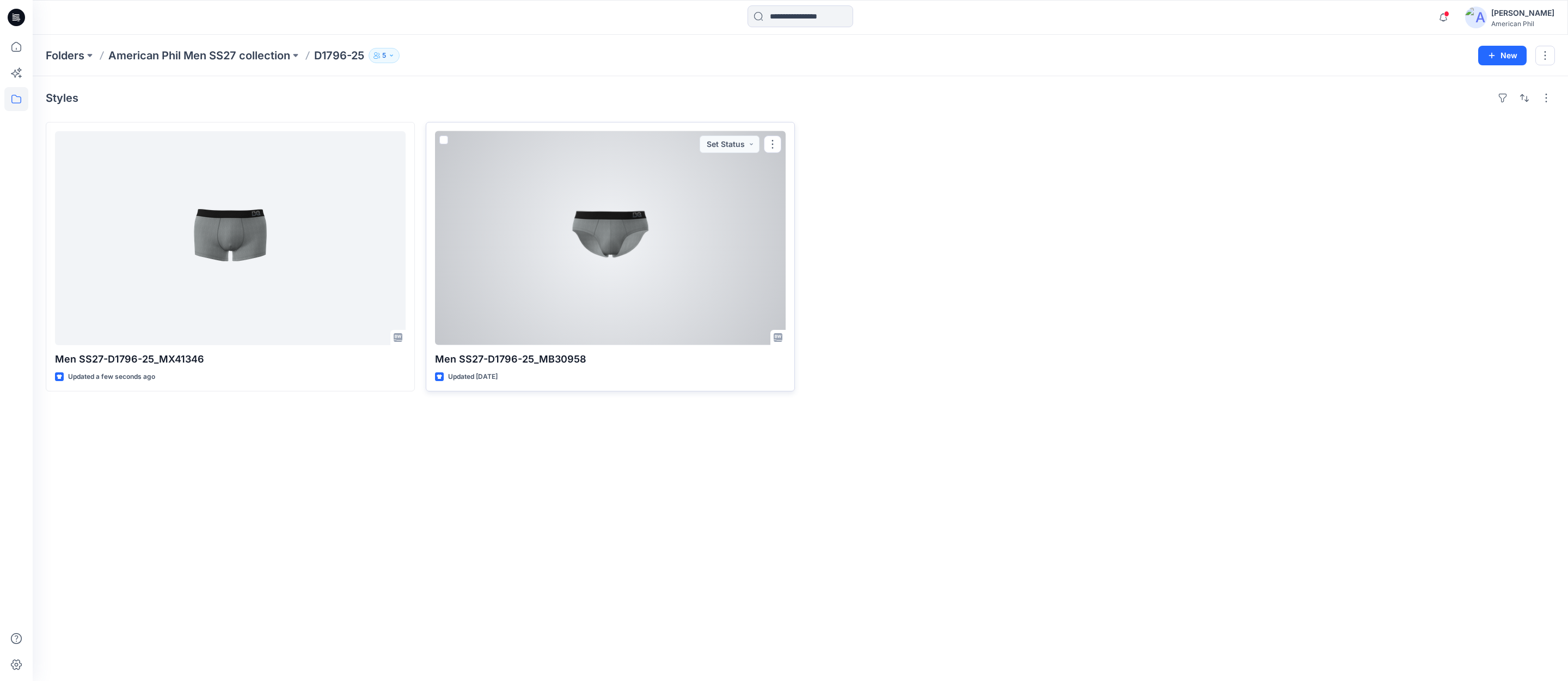
click at [611, 230] on div at bounding box center [610, 237] width 350 height 214
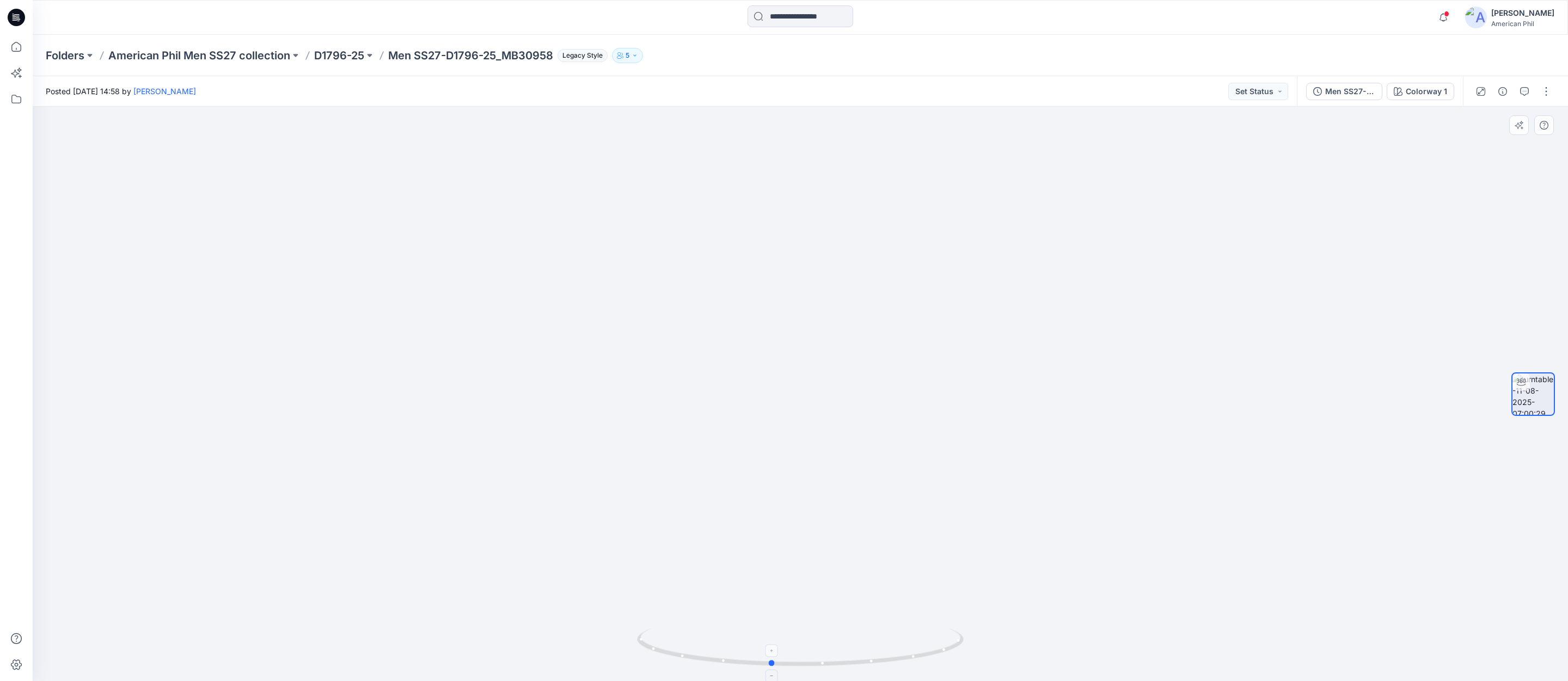
drag, startPoint x: 795, startPoint y: 648, endPoint x: 769, endPoint y: 648, distance: 26.0
click at [767, 648] on foreignobject at bounding box center [771, 649] width 12 height 12
drag, startPoint x: 798, startPoint y: 659, endPoint x: 819, endPoint y: 639, distance: 29.0
click at [811, 662] on icon at bounding box center [801, 648] width 329 height 41
click at [1275, 92] on button "Set Status" at bounding box center [1258, 91] width 60 height 17
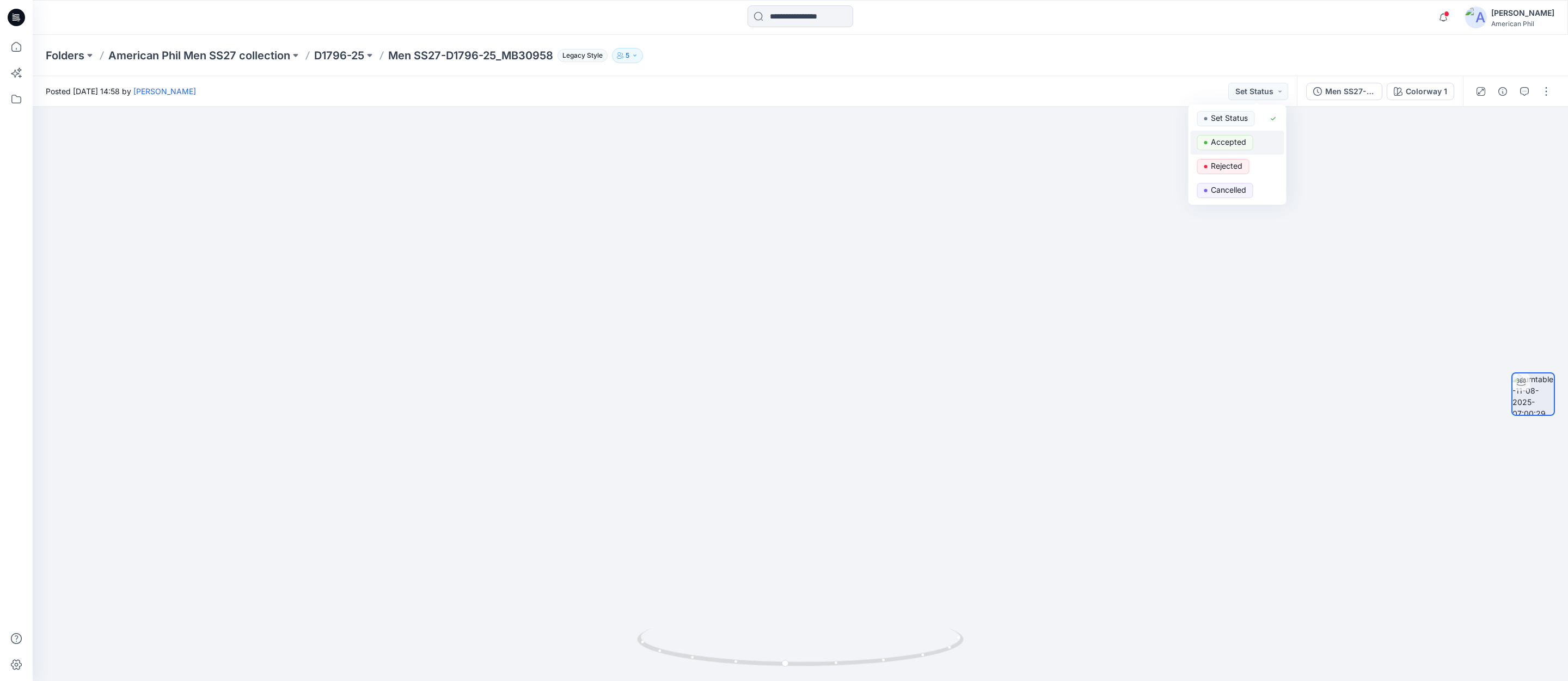
click at [1230, 143] on p "Accepted" at bounding box center [1229, 141] width 36 height 14
click at [248, 52] on p "American Phil Men SS27 collection" at bounding box center [199, 55] width 182 height 15
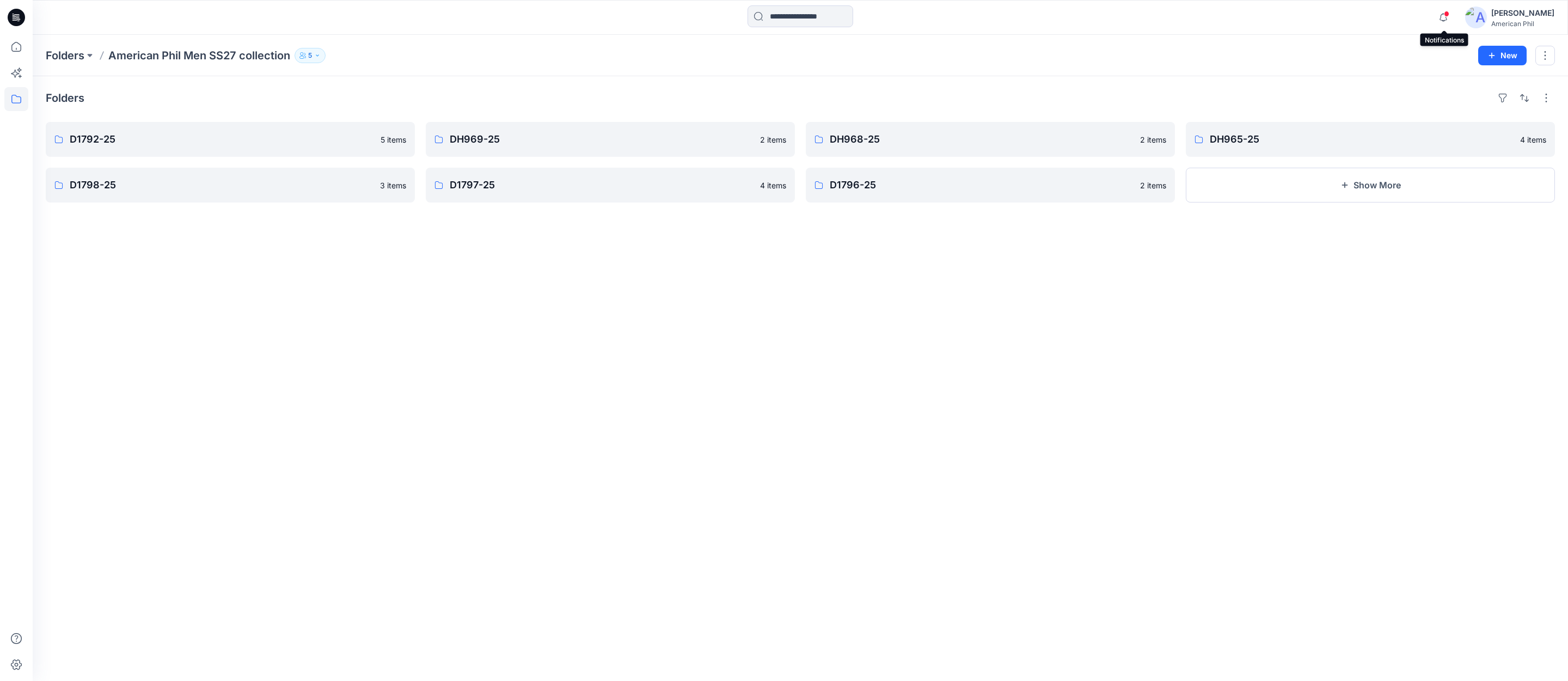
click at [1449, 15] on span at bounding box center [1446, 13] width 6 height 6
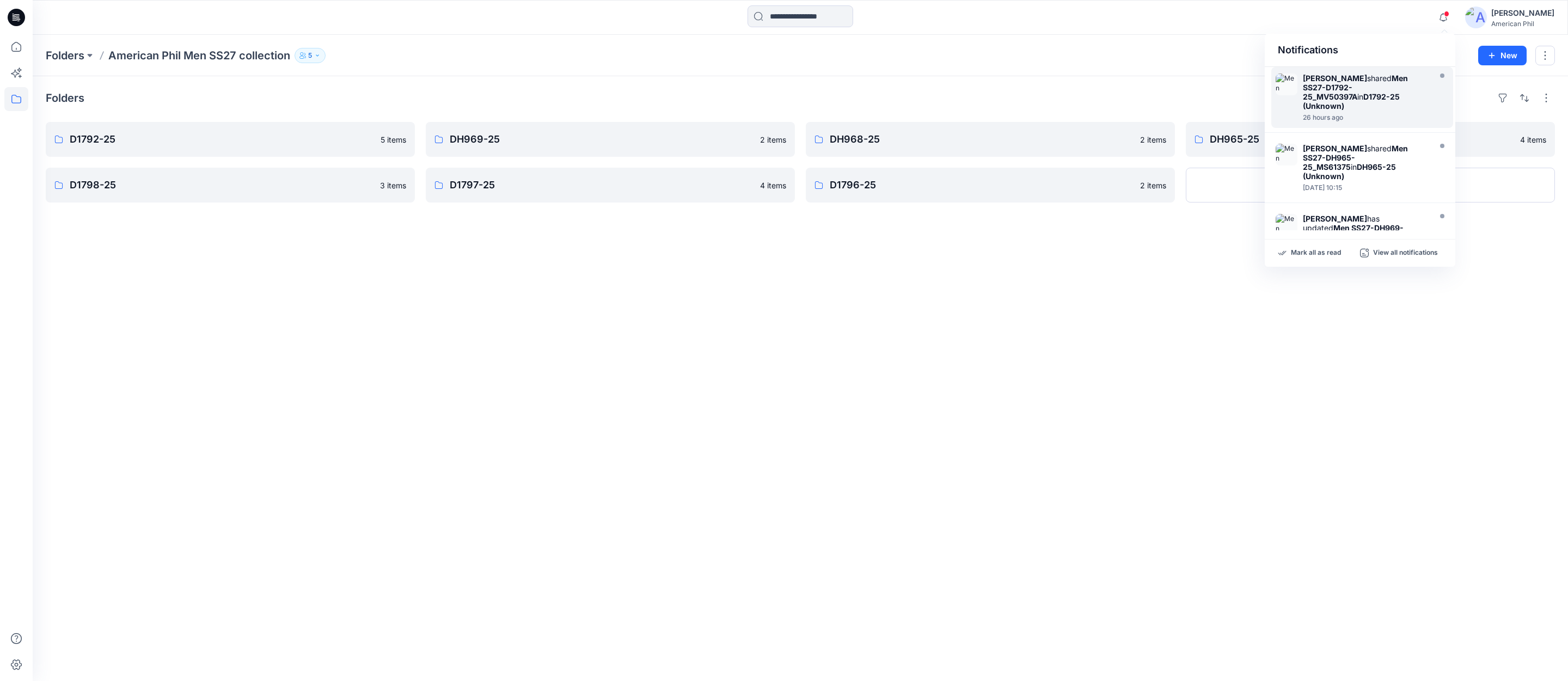
click at [1339, 94] on strong "Men SS27-D1792-25_MV50397A" at bounding box center [1355, 87] width 105 height 28
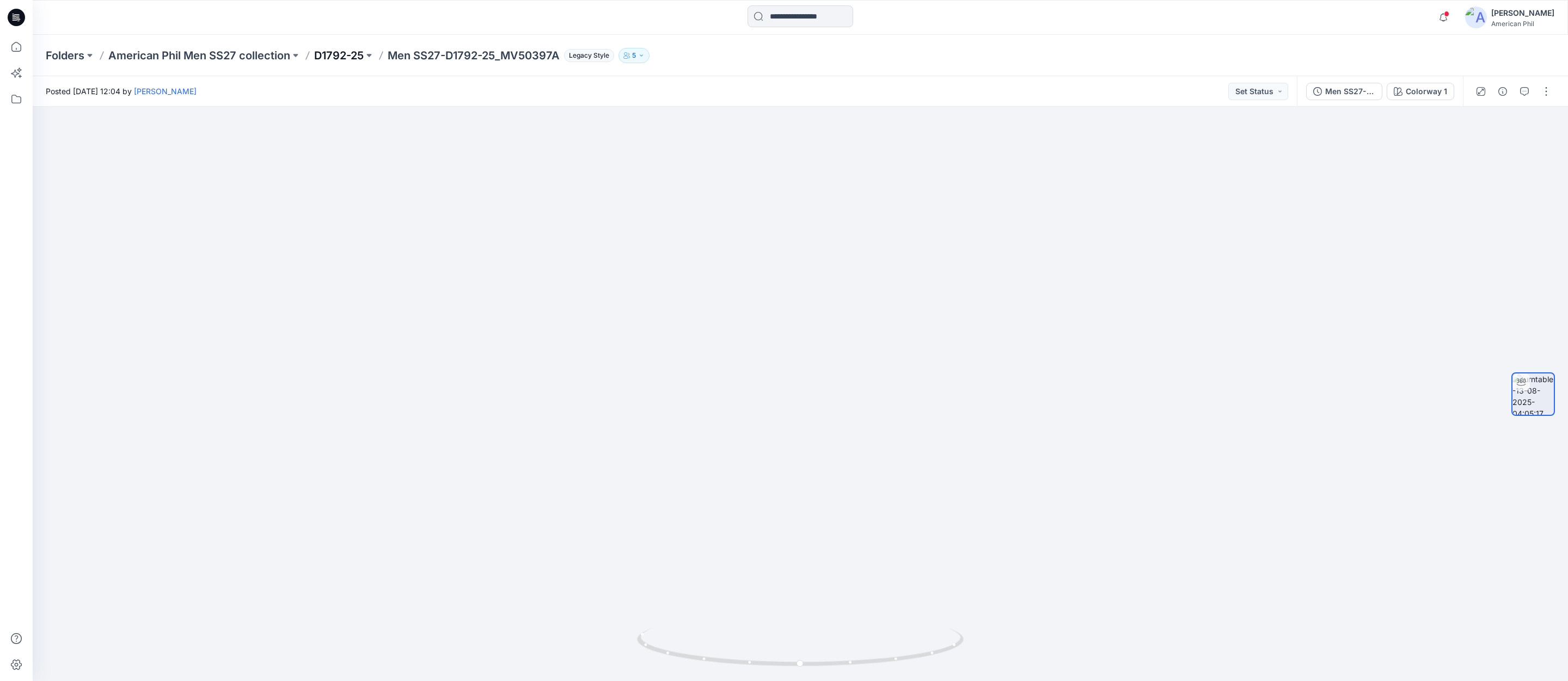
click at [334, 54] on p "D1792-25" at bounding box center [338, 55] width 50 height 15
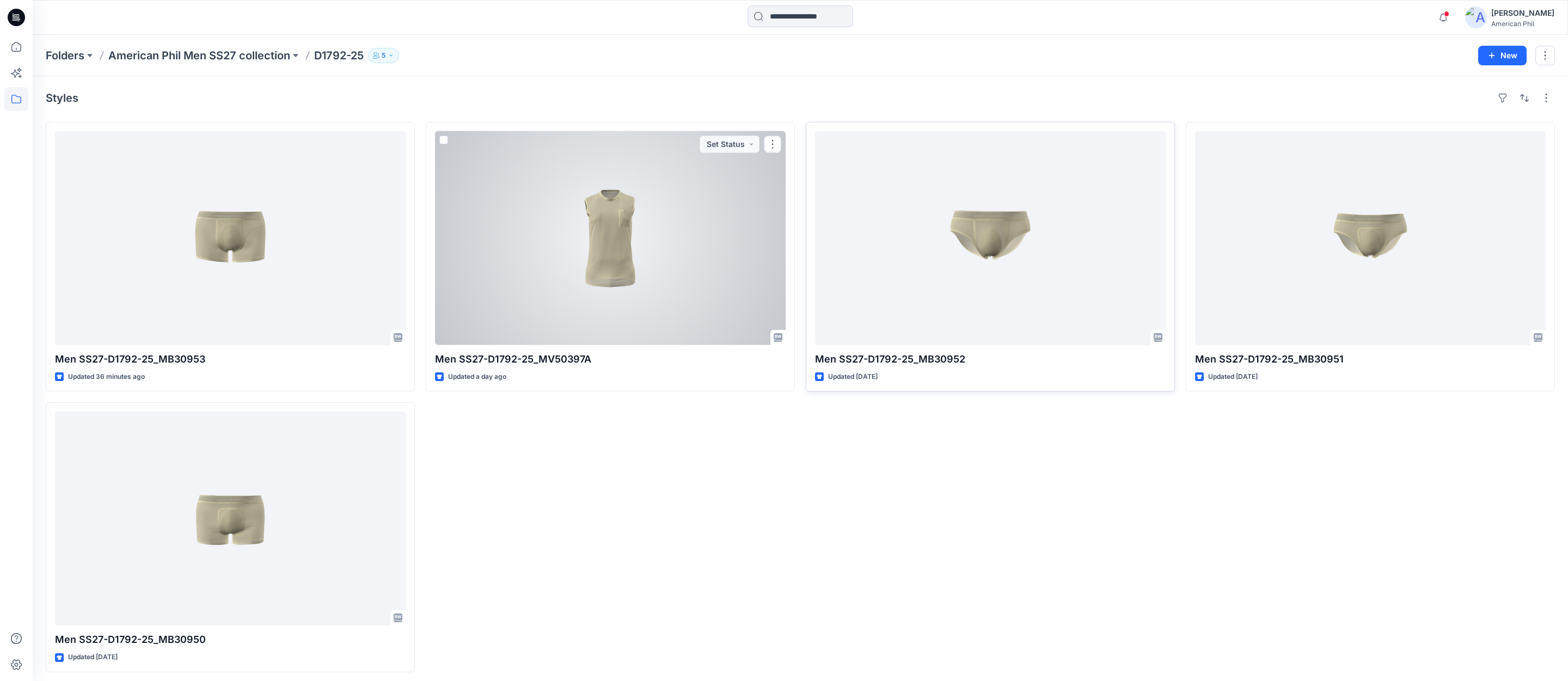
scroll to position [6, 0]
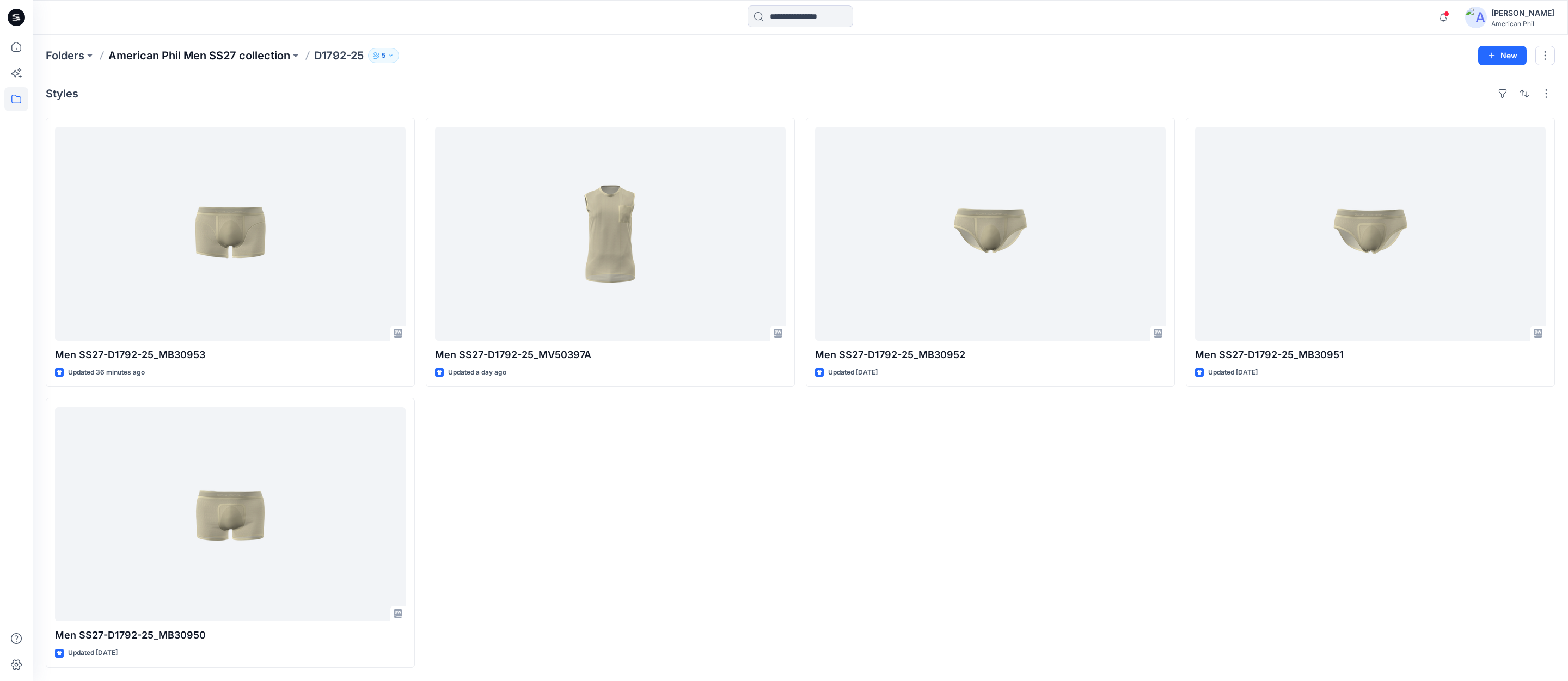
click at [183, 54] on p "American Phil Men SS27 collection" at bounding box center [199, 55] width 182 height 15
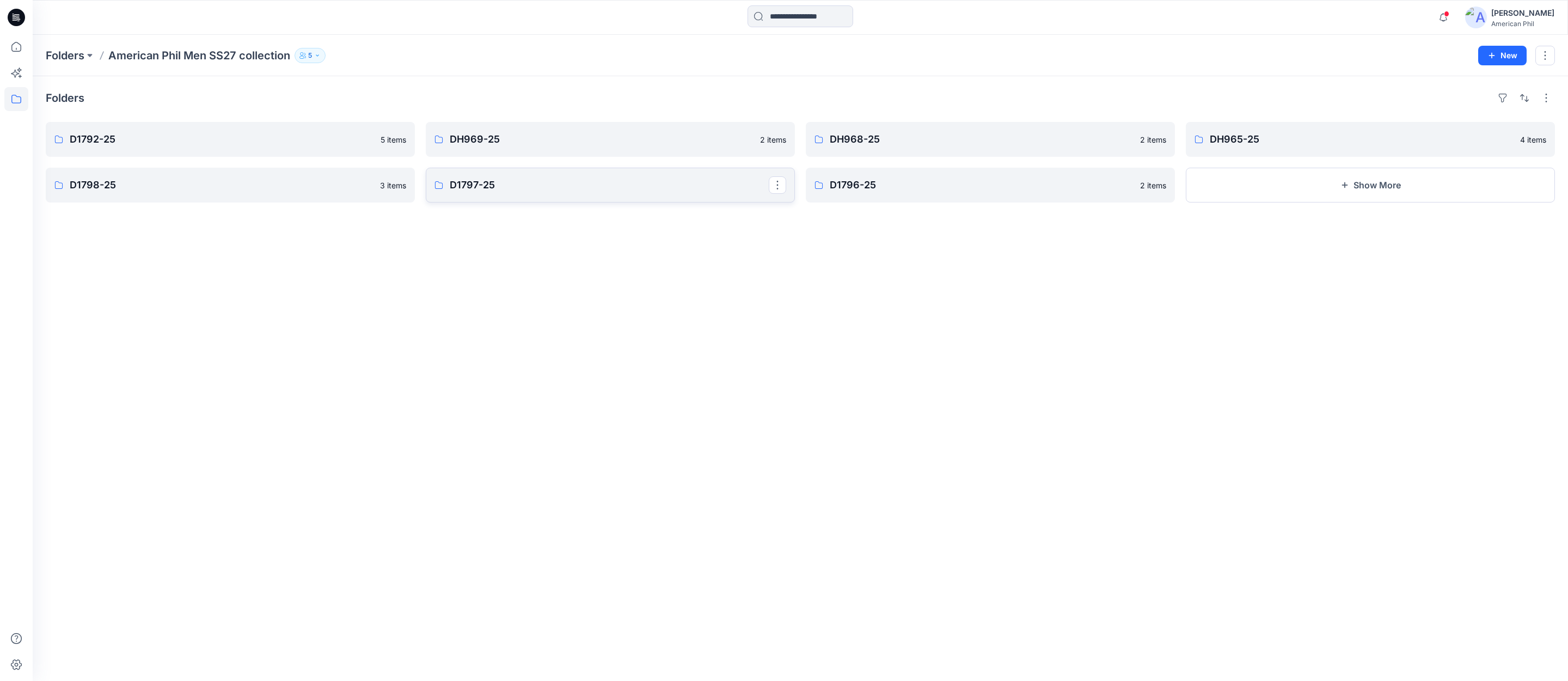
click at [486, 183] on p "D1797-25" at bounding box center [609, 184] width 319 height 15
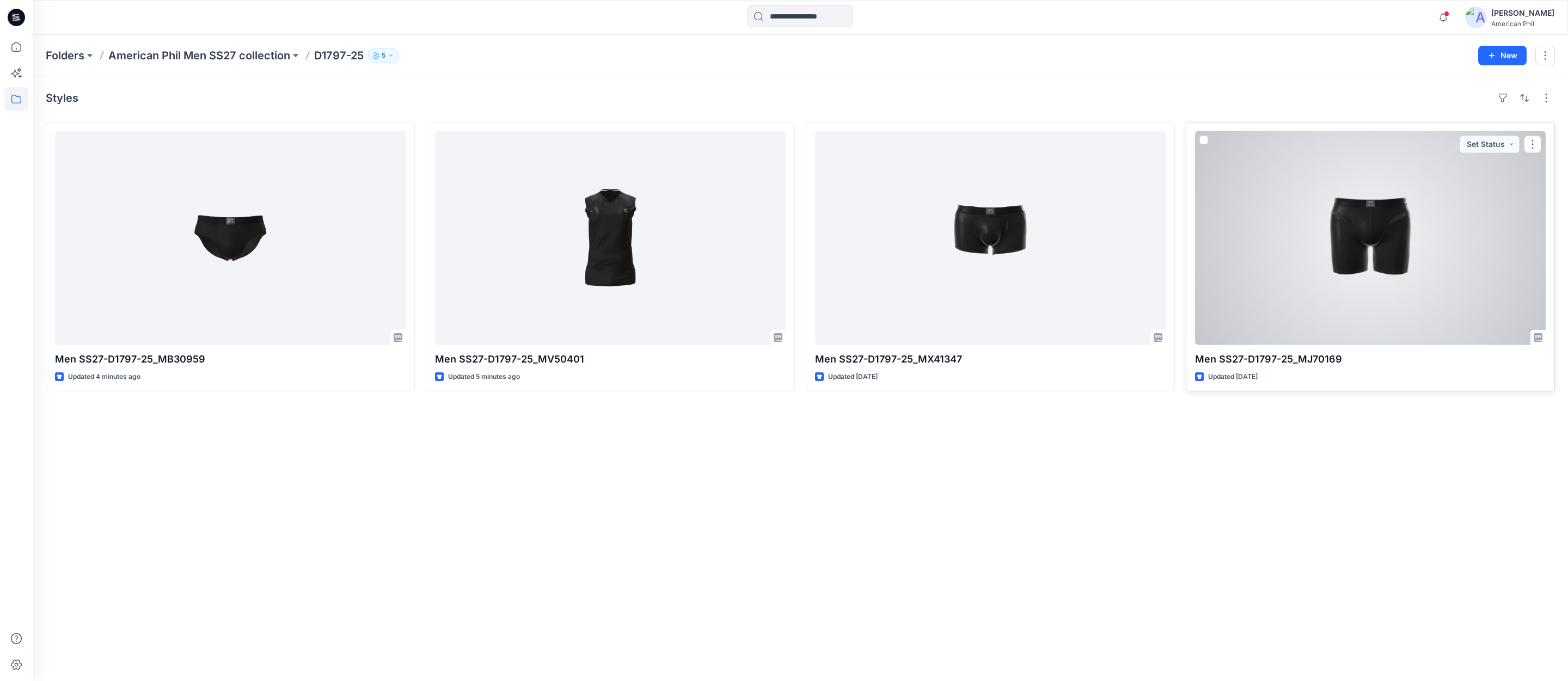
click at [1366, 236] on div at bounding box center [1370, 237] width 350 height 214
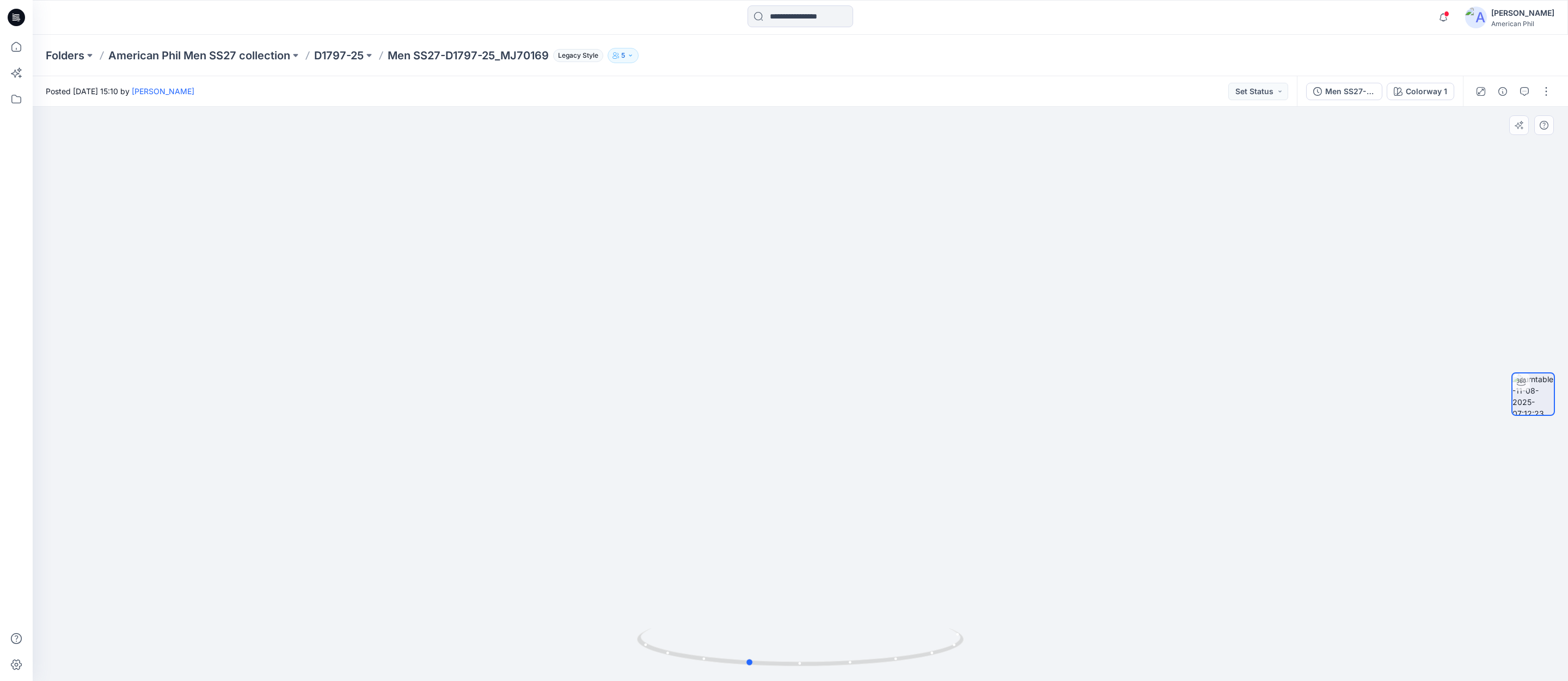
drag, startPoint x: 796, startPoint y: 658, endPoint x: 947, endPoint y: 418, distance: 283.6
click at [745, 653] on icon at bounding box center [801, 648] width 329 height 41
drag, startPoint x: 1020, startPoint y: 390, endPoint x: 947, endPoint y: 467, distance: 106.1
click at [962, 470] on img at bounding box center [801, 320] width 1062 height 722
drag, startPoint x: 986, startPoint y: 432, endPoint x: 1042, endPoint y: 405, distance: 62.2
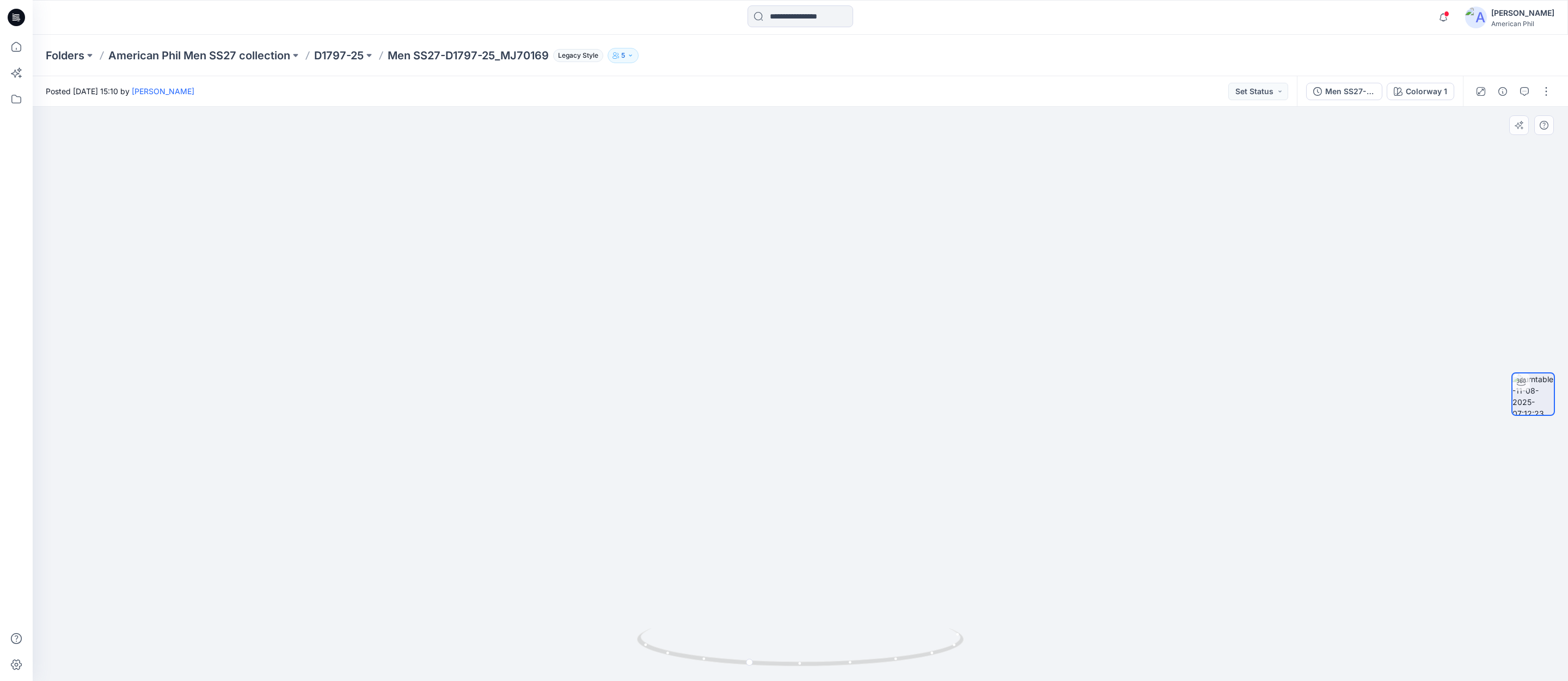
click at [984, 438] on img at bounding box center [801, 343] width 1062 height 678
click at [225, 57] on p "American Phil Men SS27 collection" at bounding box center [199, 55] width 182 height 15
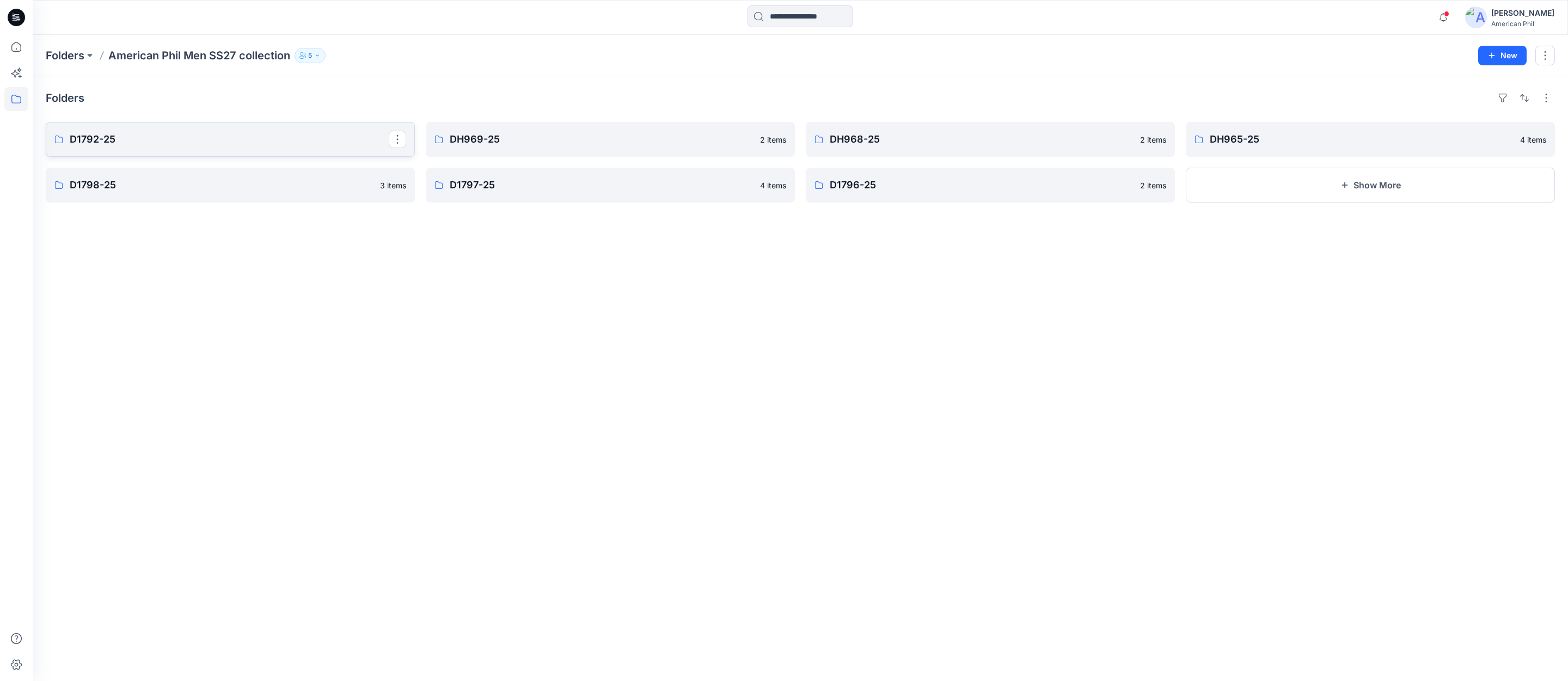
click at [90, 139] on p "D1792-25" at bounding box center [229, 139] width 319 height 15
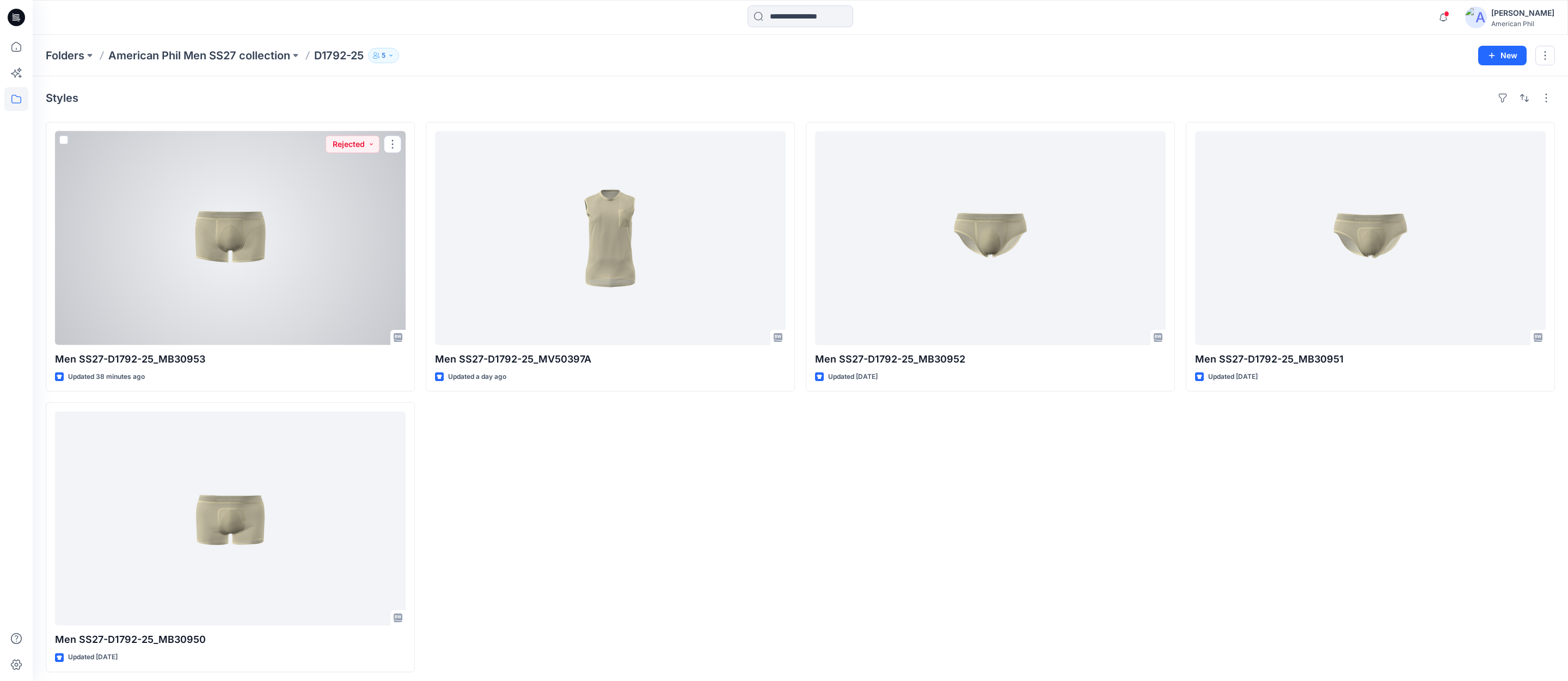
click at [233, 240] on div at bounding box center [230, 237] width 350 height 214
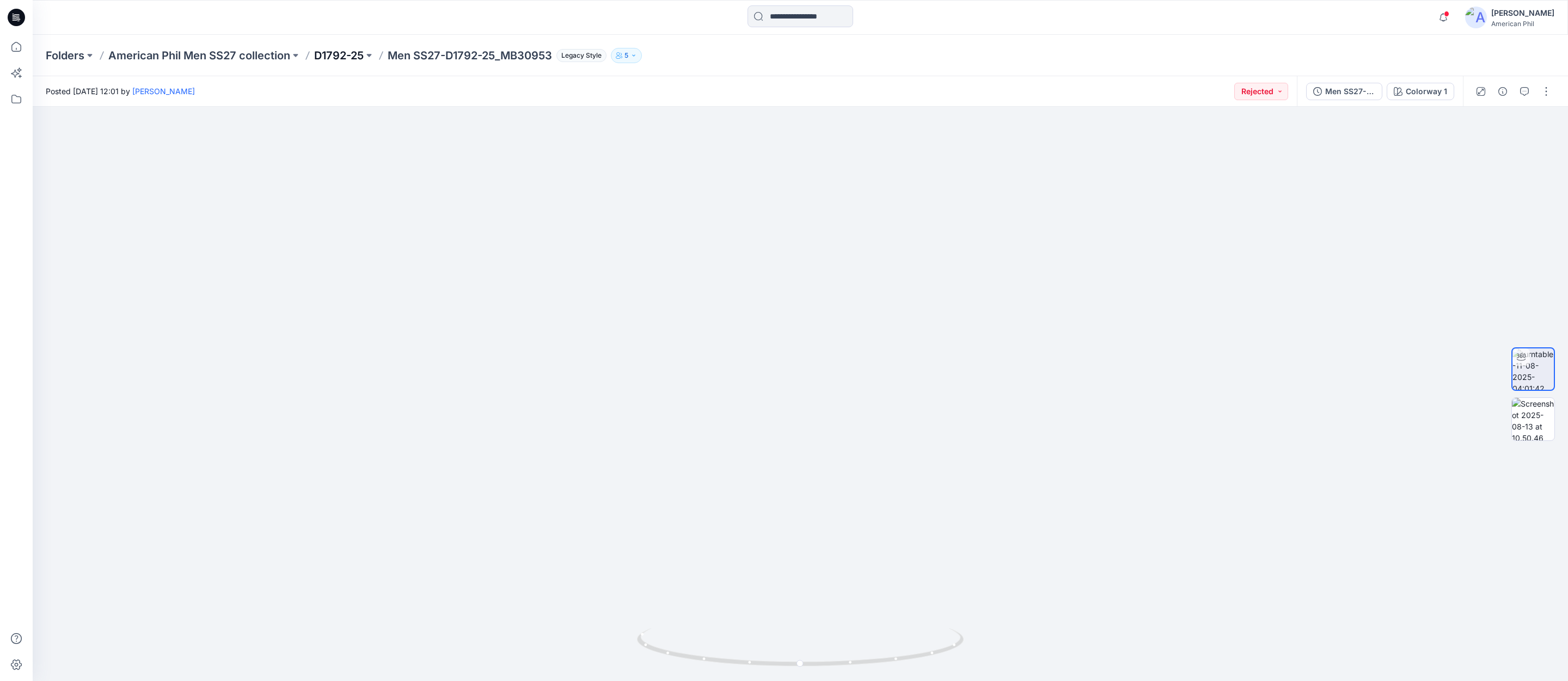
click at [331, 55] on p "D1792-25" at bounding box center [338, 55] width 50 height 15
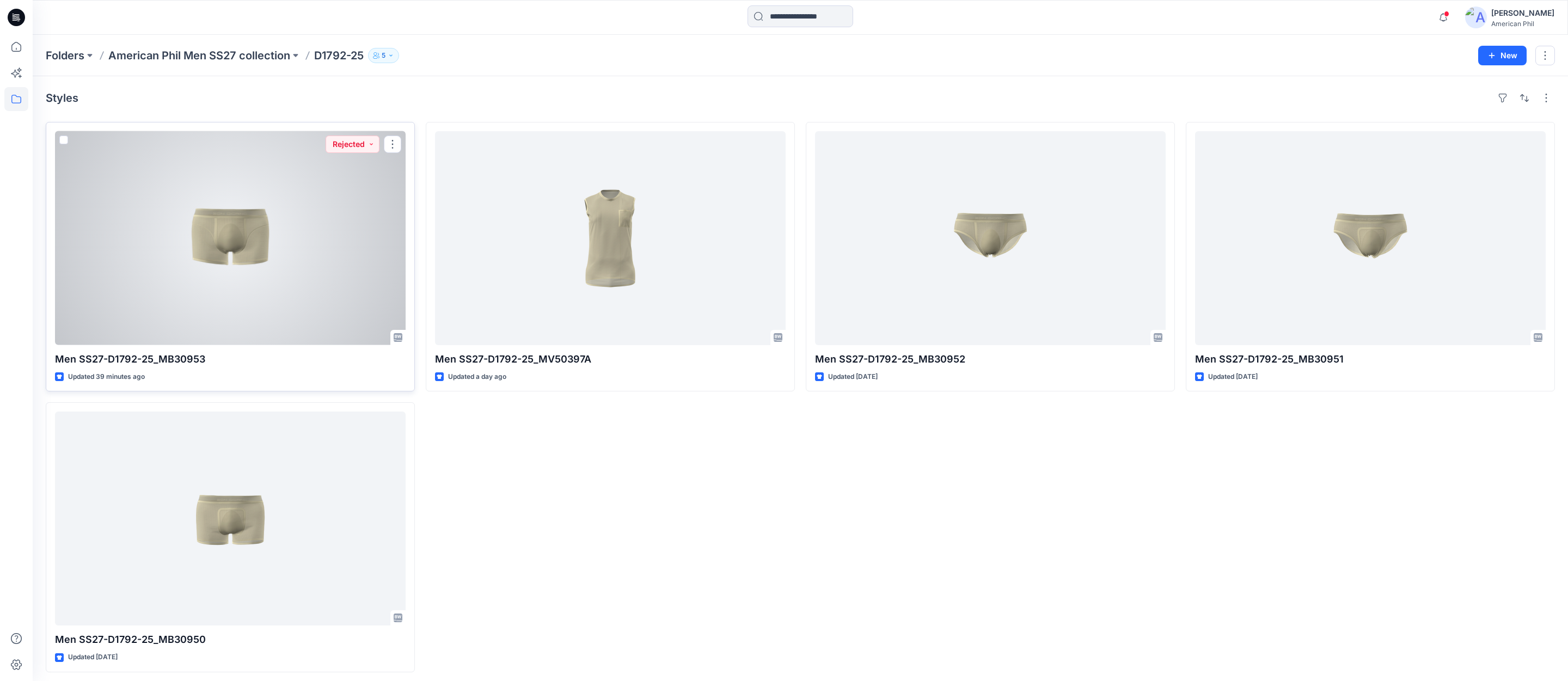
click at [232, 235] on div at bounding box center [230, 237] width 350 height 214
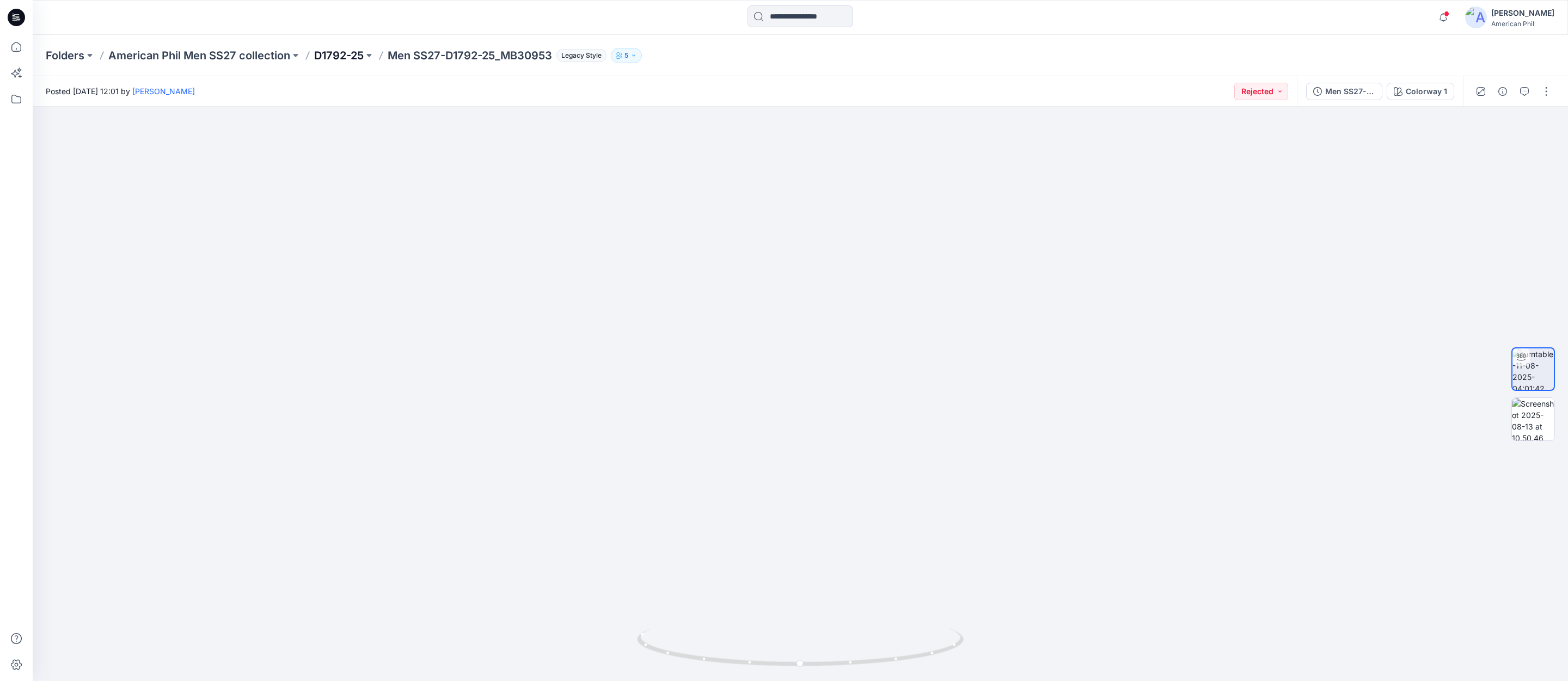
click at [342, 57] on p "D1792-25" at bounding box center [338, 55] width 50 height 15
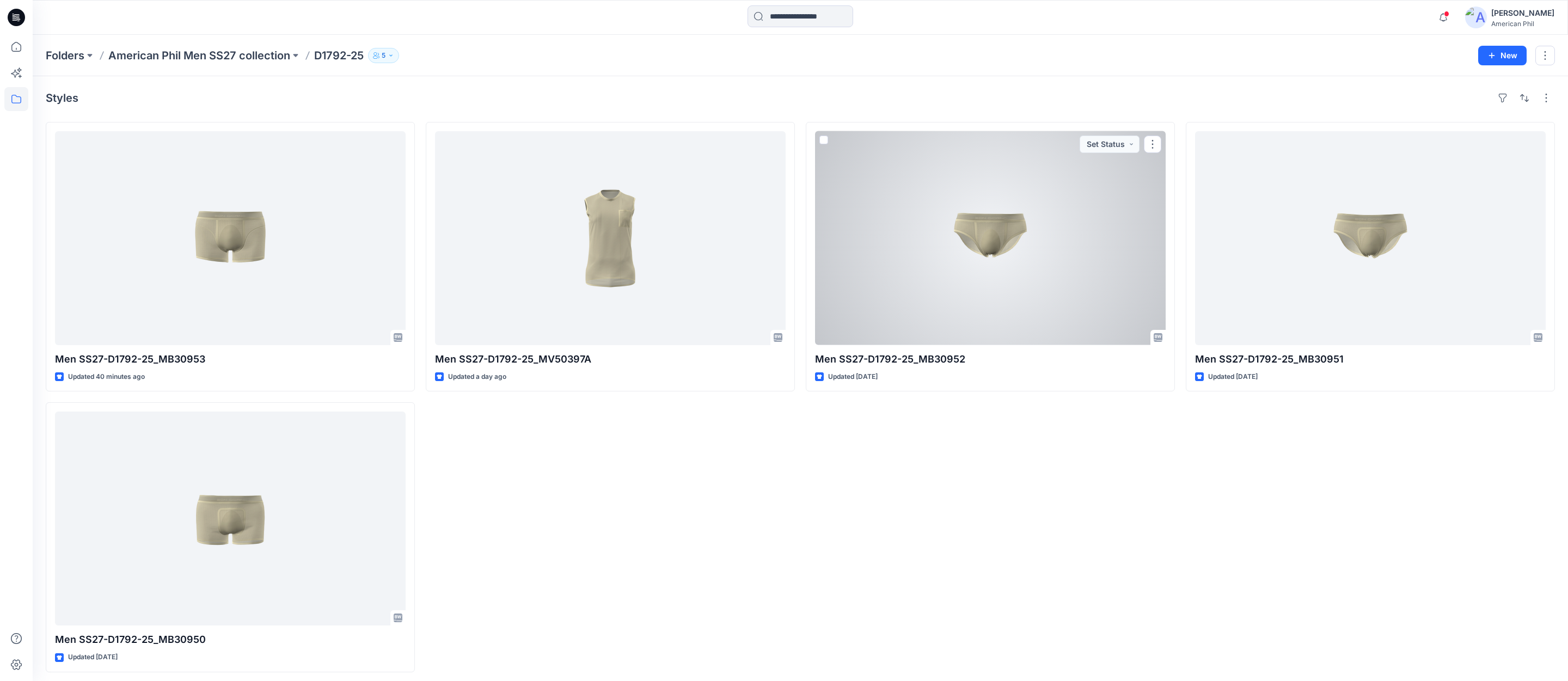
click at [993, 238] on div at bounding box center [990, 237] width 350 height 214
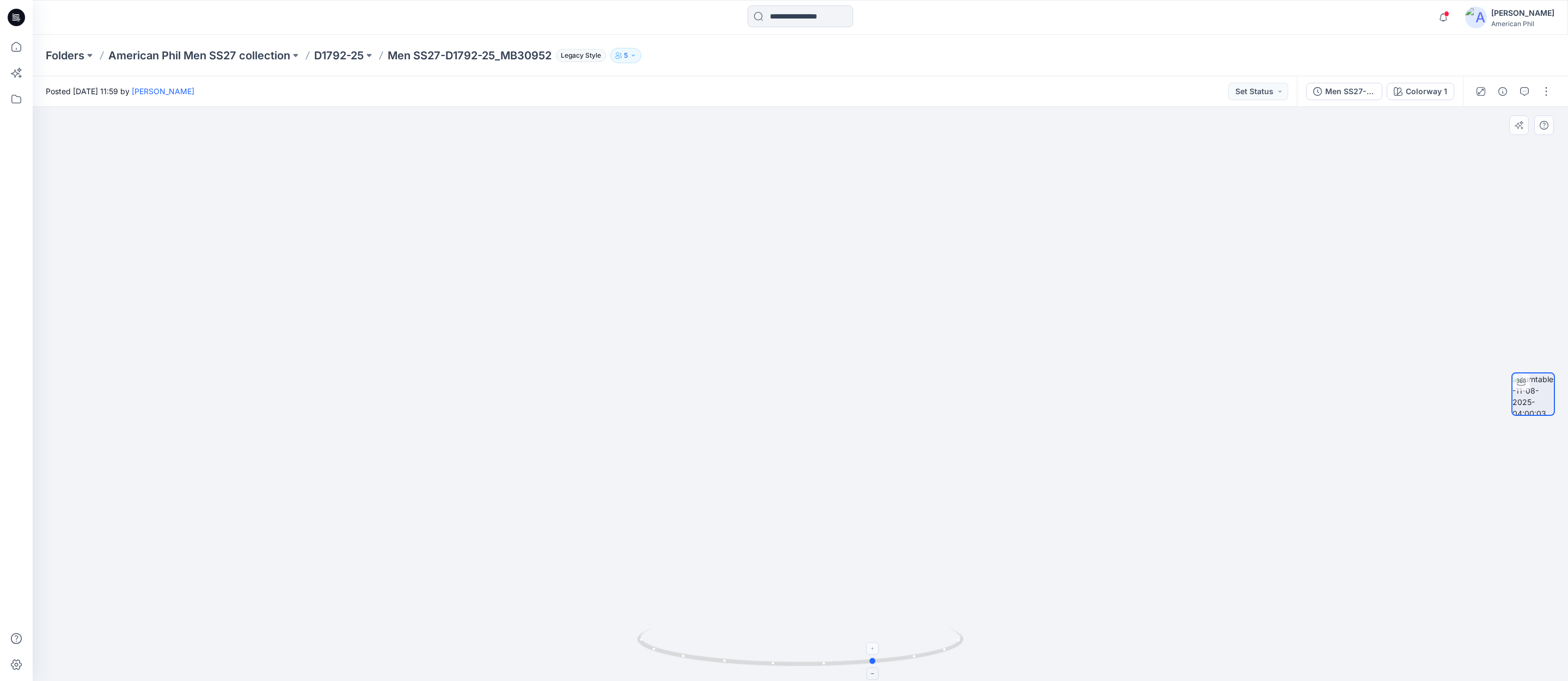
drag, startPoint x: 795, startPoint y: 656, endPoint x: 869, endPoint y: 657, distance: 74.0
click at [869, 657] on icon at bounding box center [801, 648] width 329 height 41
drag, startPoint x: 819, startPoint y: 662, endPoint x: 1069, endPoint y: 650, distance: 250.3
click at [1069, 650] on div at bounding box center [800, 393] width 1535 height 575
click at [338, 54] on p "D1792-25" at bounding box center [338, 55] width 50 height 15
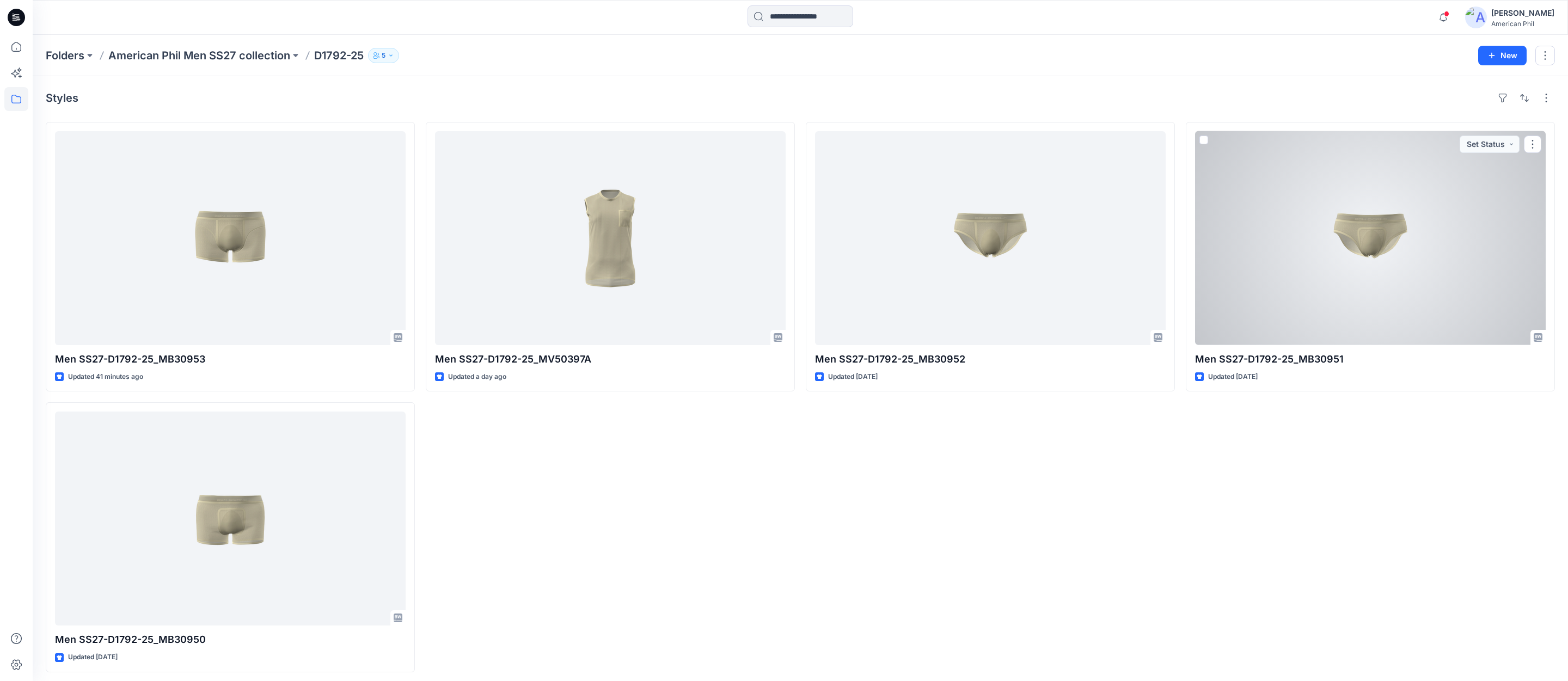
click at [1370, 236] on div at bounding box center [1370, 237] width 350 height 214
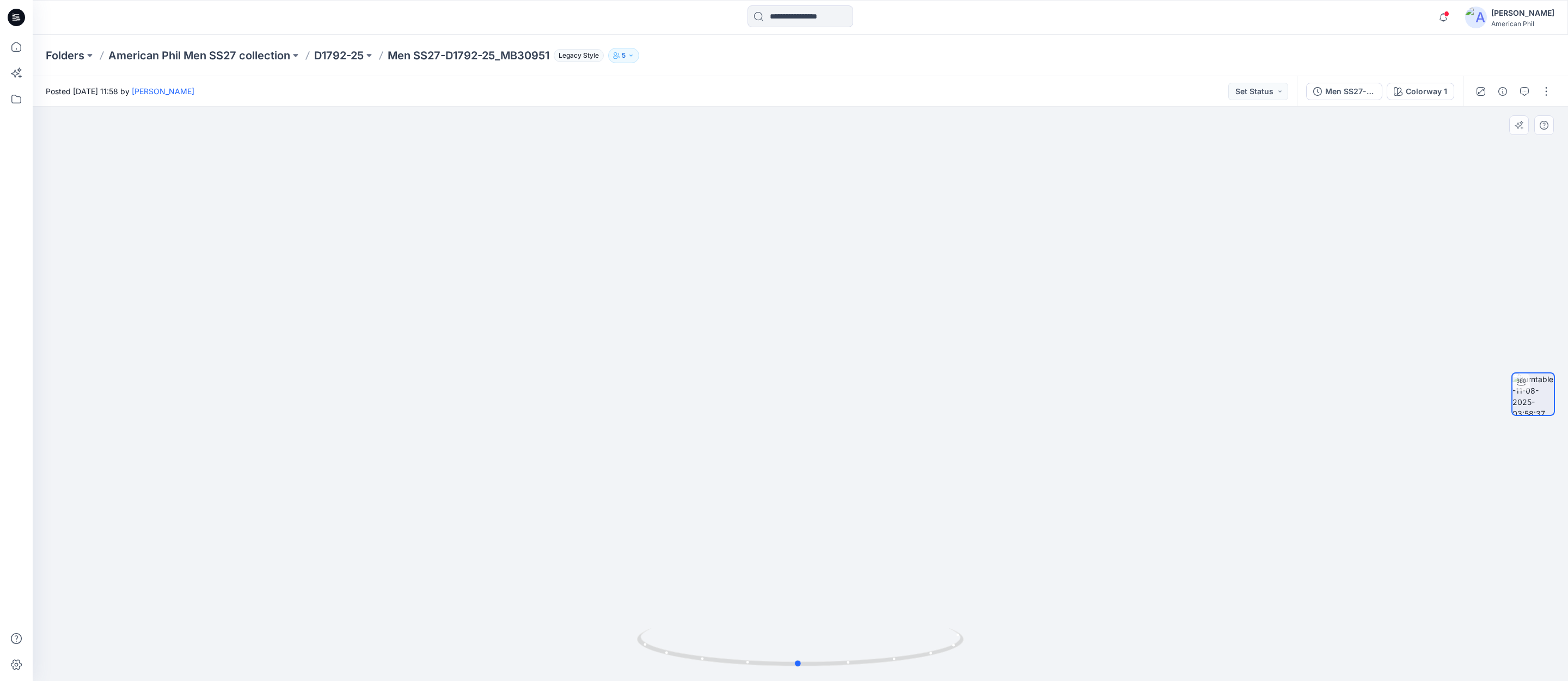
drag, startPoint x: 799, startPoint y: 661, endPoint x: 1123, endPoint y: 659, distance: 324.0
click at [1123, 659] on div at bounding box center [800, 393] width 1535 height 575
click at [345, 55] on p "D1792-25" at bounding box center [338, 55] width 50 height 15
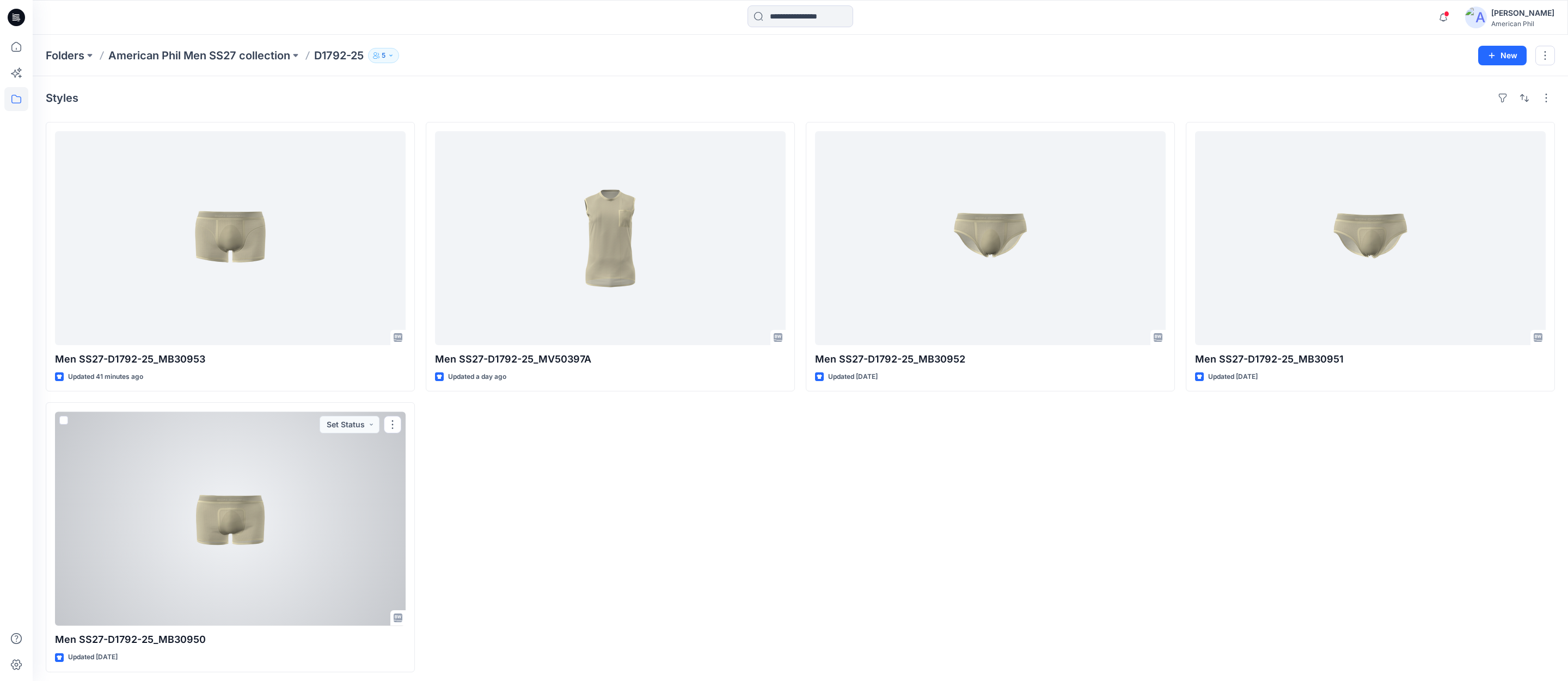
click at [232, 520] on div at bounding box center [230, 518] width 350 height 214
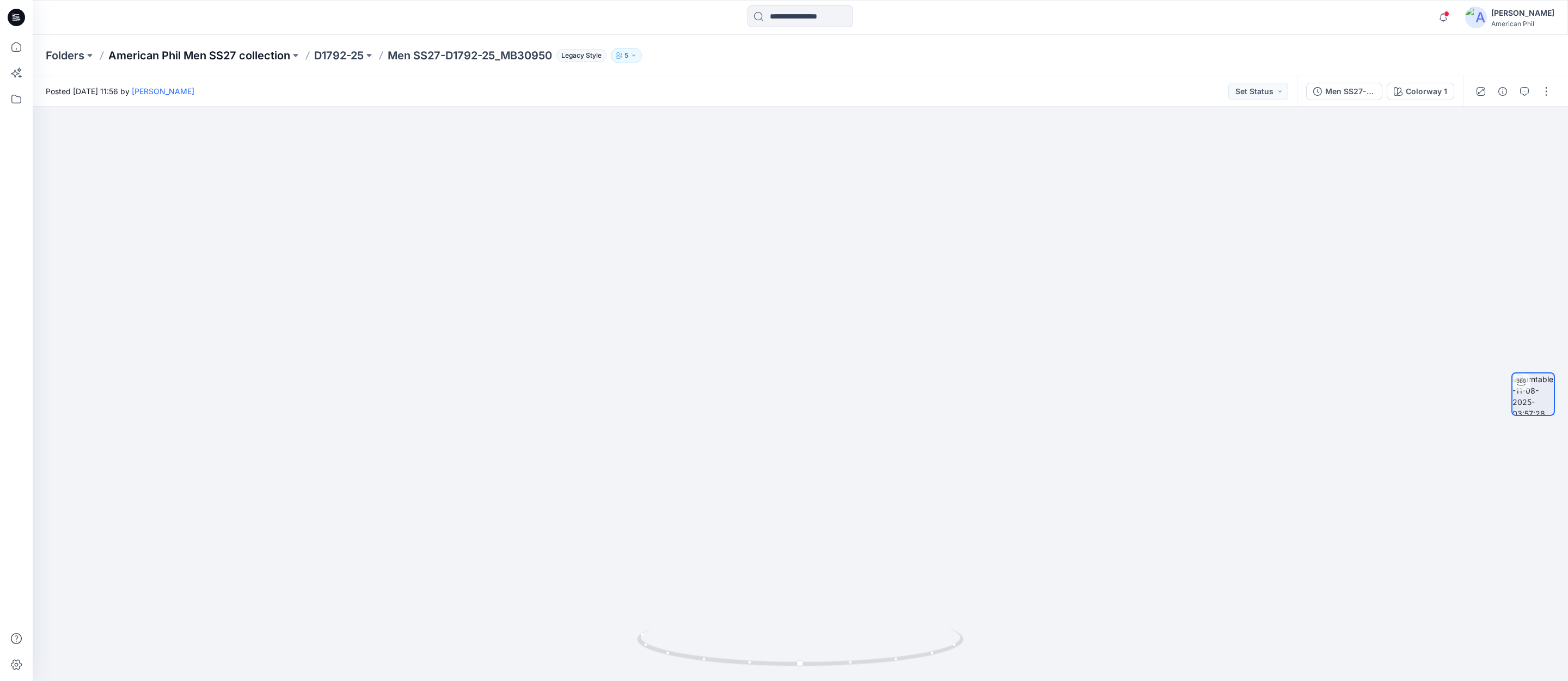
click at [219, 54] on p "American Phil Men SS27 collection" at bounding box center [199, 55] width 182 height 15
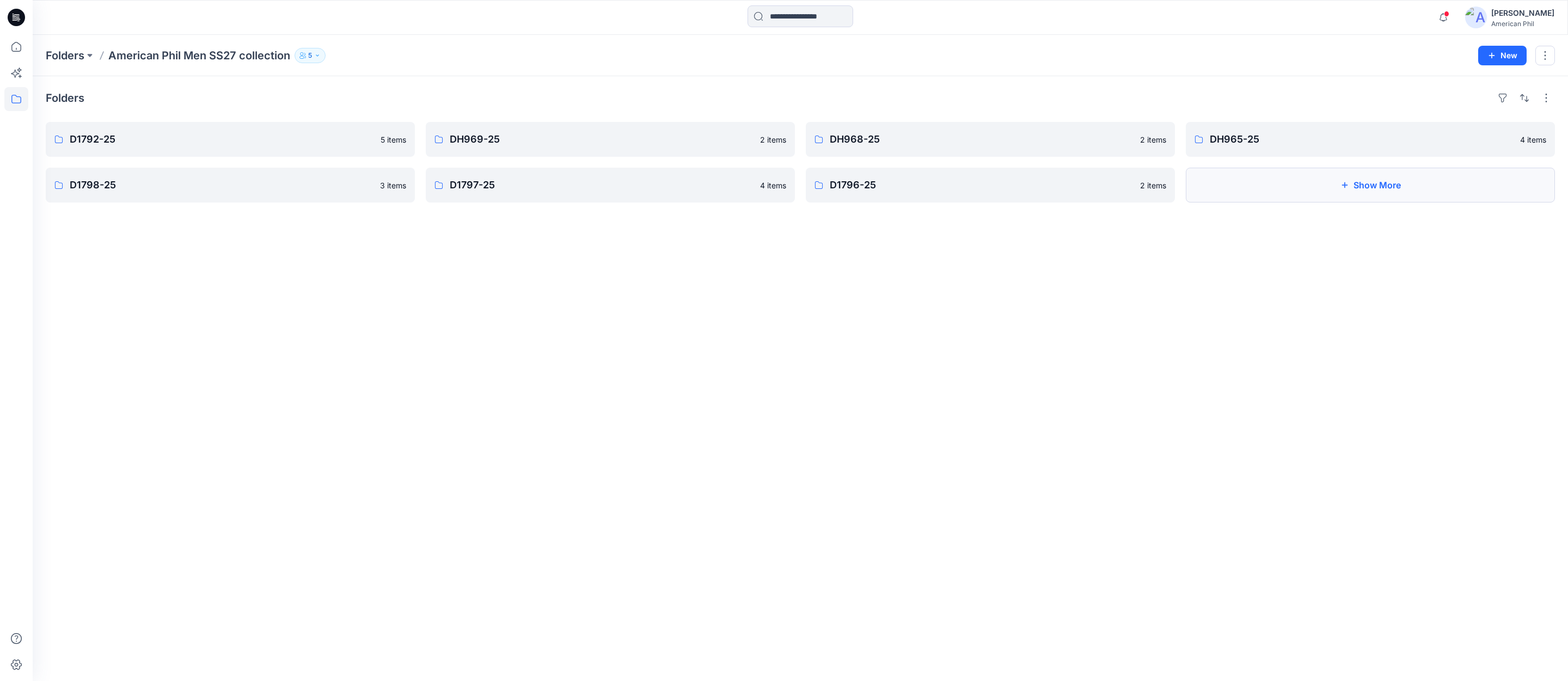
click at [1381, 187] on button "Show More" at bounding box center [1370, 184] width 369 height 35
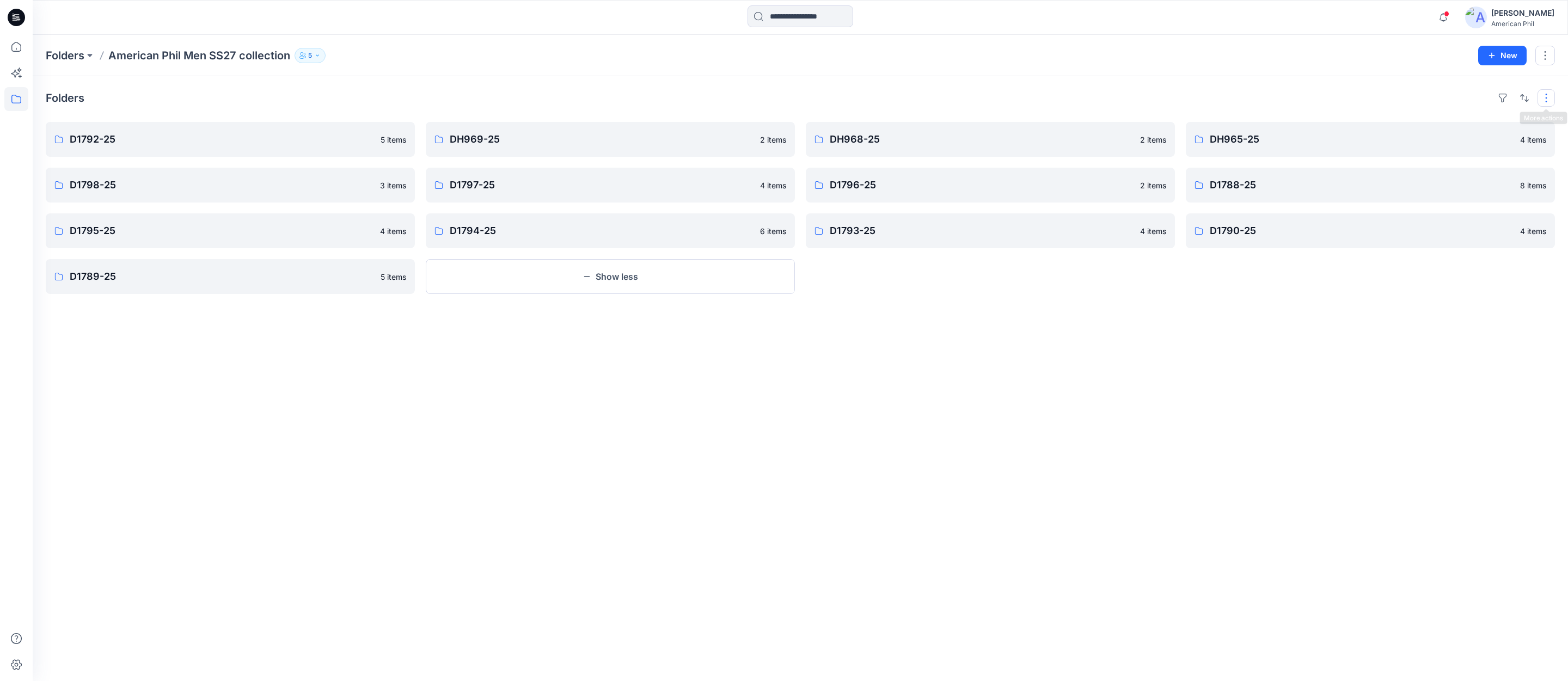
click at [1547, 90] on button "button" at bounding box center [1546, 98] width 17 height 17
click at [1501, 148] on p "Folder View" at bounding box center [1500, 146] width 68 height 13
click at [1407, 154] on p "Card" at bounding box center [1405, 157] width 54 height 13
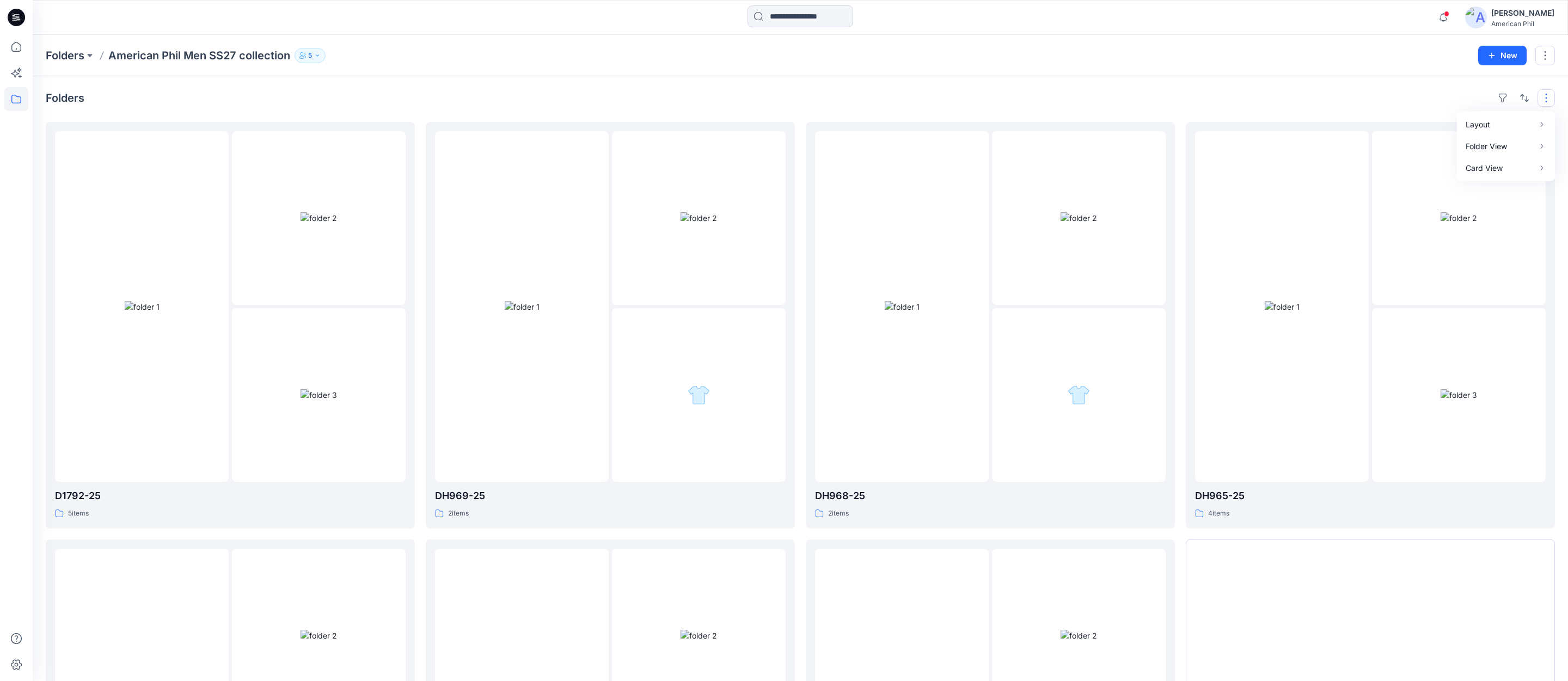
click at [1032, 86] on div "Folders Layout Grid Large Grid Folder View Compact Card Card View Card Info Tag…" at bounding box center [800, 526] width 1535 height 900
